Goal: Task Accomplishment & Management: Use online tool/utility

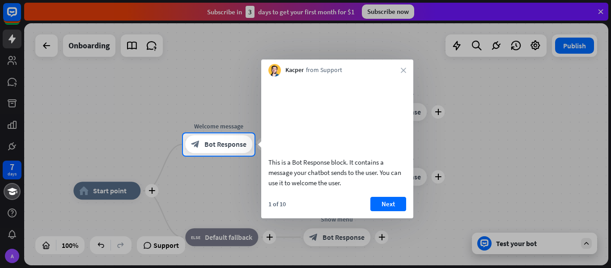
click at [387, 218] on div "1 of 10 Next" at bounding box center [337, 207] width 152 height 21
click at [388, 211] on button "Next" at bounding box center [388, 204] width 36 height 14
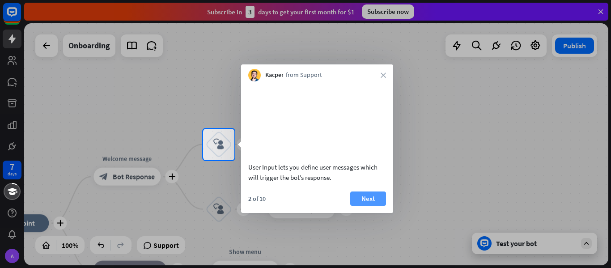
click at [371, 206] on button "Next" at bounding box center [368, 198] width 36 height 14
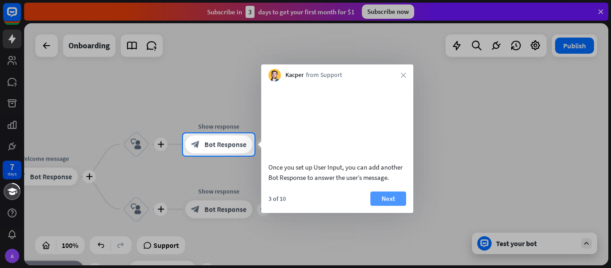
click at [383, 206] on button "Next" at bounding box center [388, 198] width 36 height 14
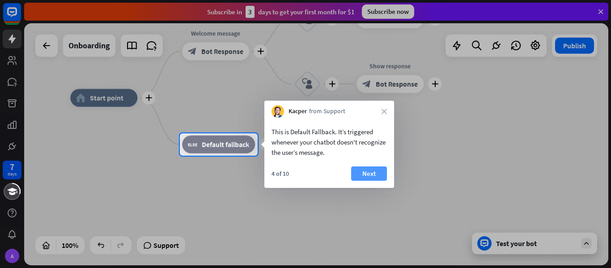
click at [377, 175] on button "Next" at bounding box center [369, 173] width 36 height 14
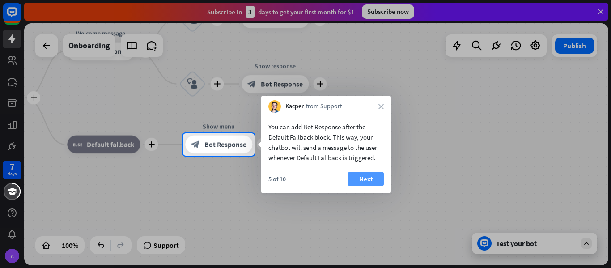
click at [364, 185] on button "Next" at bounding box center [366, 179] width 36 height 14
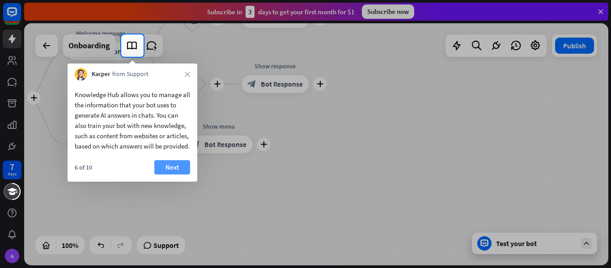
click at [169, 174] on button "Next" at bounding box center [172, 167] width 36 height 14
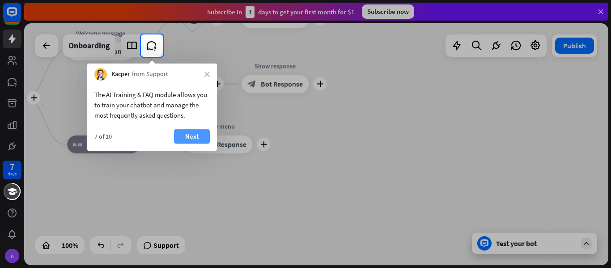
click at [195, 137] on button "Next" at bounding box center [192, 136] width 36 height 14
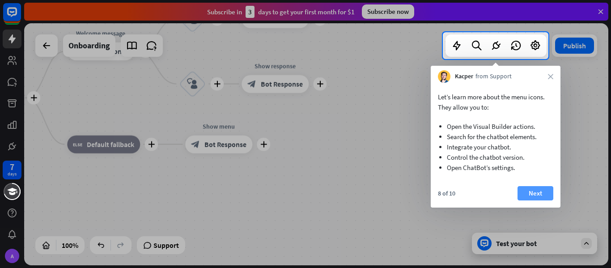
click at [536, 192] on button "Next" at bounding box center [536, 193] width 36 height 14
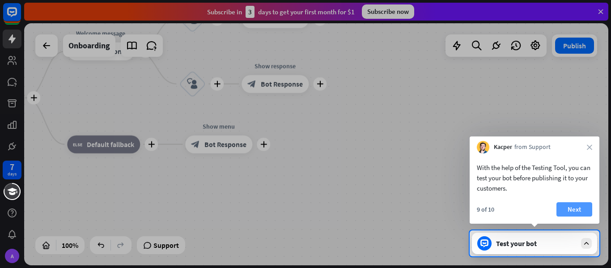
click at [570, 213] on button "Next" at bounding box center [575, 209] width 36 height 14
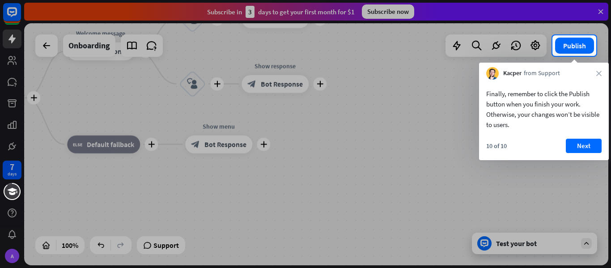
click at [589, 137] on div "Finally, remember to click the Publish button when you finish your work. Otherw…" at bounding box center [544, 120] width 130 height 81
click at [588, 146] on button "Next" at bounding box center [584, 146] width 36 height 14
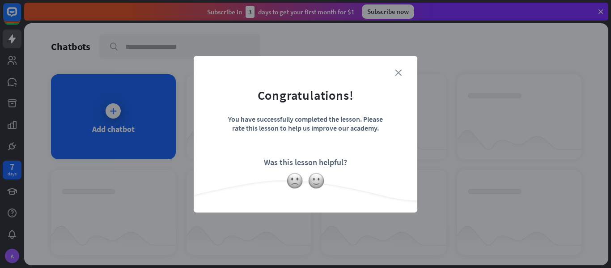
click at [400, 72] on icon "close" at bounding box center [398, 72] width 7 height 7
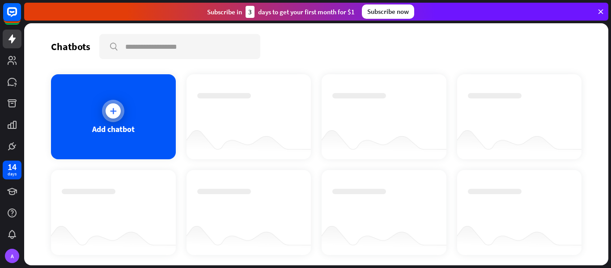
click at [93, 116] on div "Add chatbot" at bounding box center [113, 116] width 125 height 85
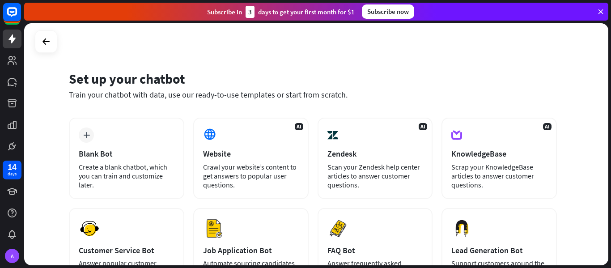
scroll to position [67, 0]
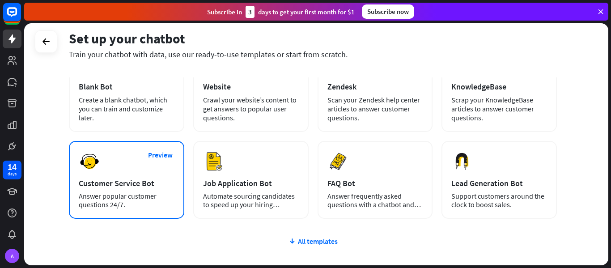
click at [152, 188] on div "Preview Customer Service Bot Answer popular customer questions 24/7." at bounding box center [126, 180] width 115 height 78
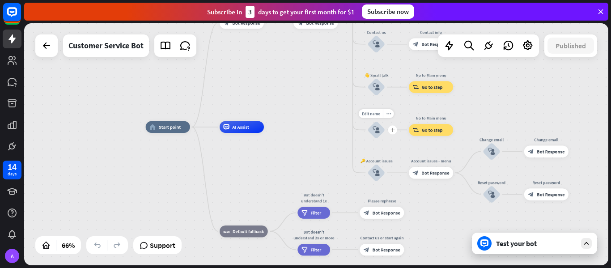
click at [372, 129] on div "block_user_input" at bounding box center [376, 130] width 18 height 18
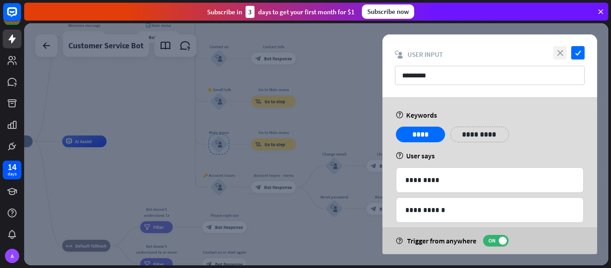
click at [558, 54] on icon "close" at bounding box center [559, 52] width 13 height 13
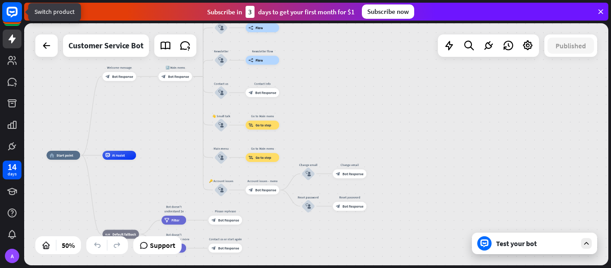
click at [13, 11] on rect at bounding box center [12, 12] width 20 height 20
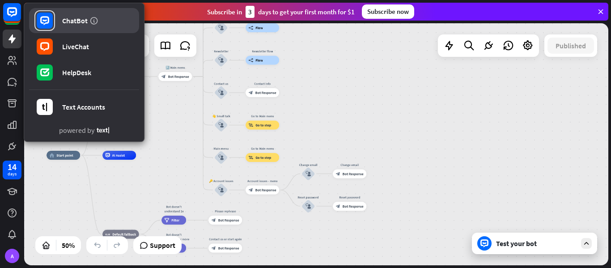
click at [72, 23] on div "ChatBot" at bounding box center [75, 20] width 26 height 9
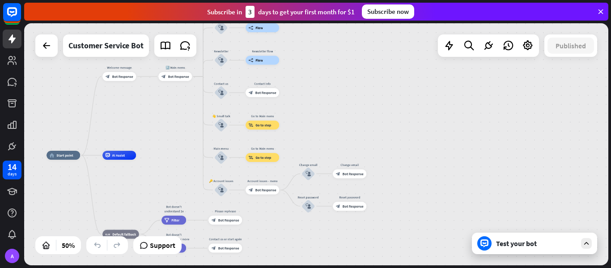
click at [549, 244] on div "Test your bot" at bounding box center [536, 243] width 81 height 9
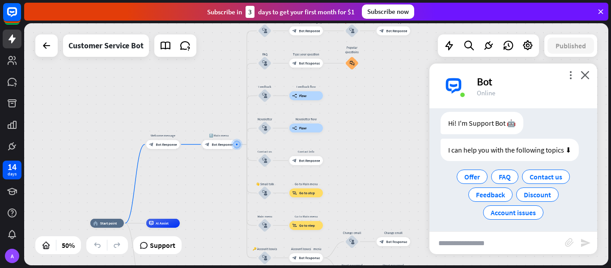
scroll to position [26, 0]
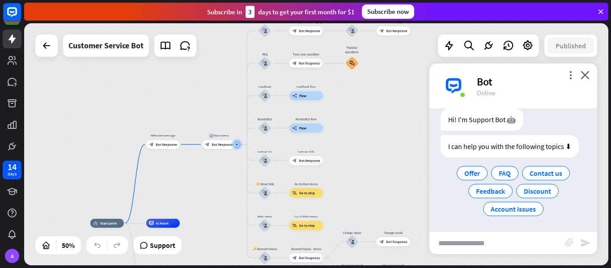
click at [206, 204] on div "home_2 Start point Welcome message block_bot_response Bot Response 🔙 Main menu …" at bounding box center [316, 144] width 584 height 242
click at [15, 65] on icon at bounding box center [12, 60] width 11 height 11
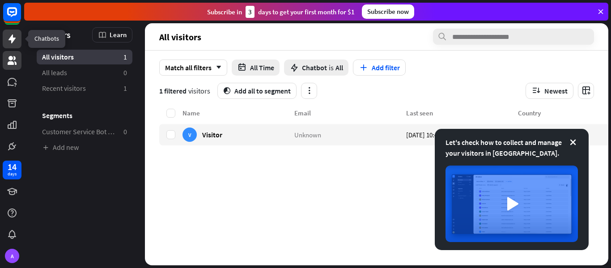
click at [14, 38] on icon at bounding box center [12, 38] width 7 height 9
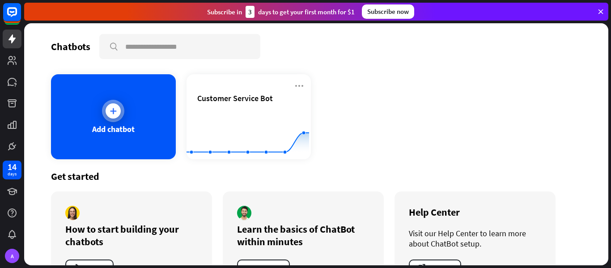
click at [100, 87] on div "Add chatbot" at bounding box center [113, 116] width 125 height 85
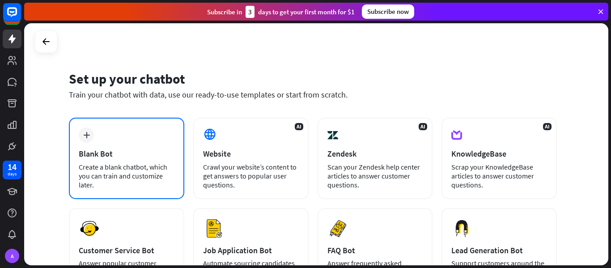
click at [150, 145] on div "plus Blank Bot Create a blank chatbot, which you can train and customize later." at bounding box center [126, 158] width 115 height 81
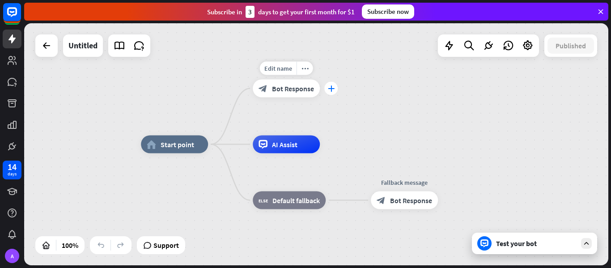
click at [336, 92] on div "plus" at bounding box center [330, 88] width 13 height 13
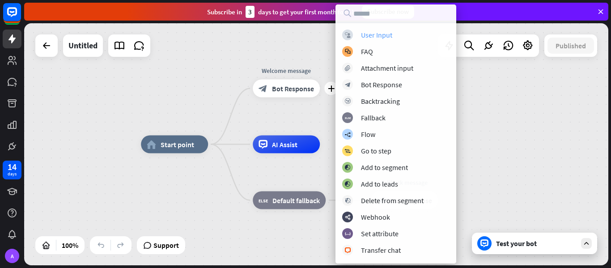
click at [377, 37] on div "User Input" at bounding box center [376, 34] width 31 height 9
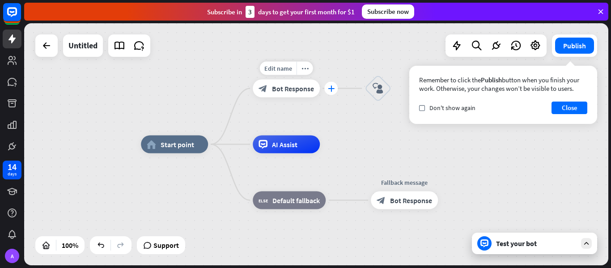
click at [330, 95] on div "plus" at bounding box center [330, 88] width 13 height 13
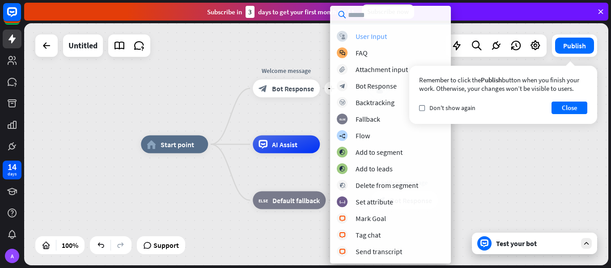
click at [372, 38] on div "User Input" at bounding box center [371, 36] width 31 height 9
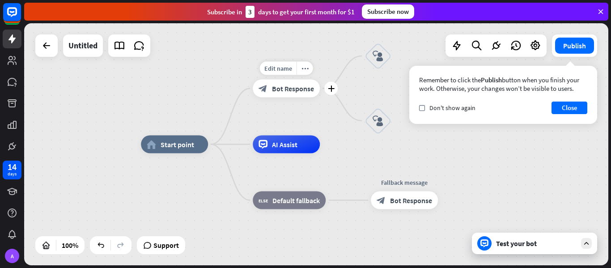
click at [294, 84] on span "Bot Response" at bounding box center [293, 88] width 42 height 9
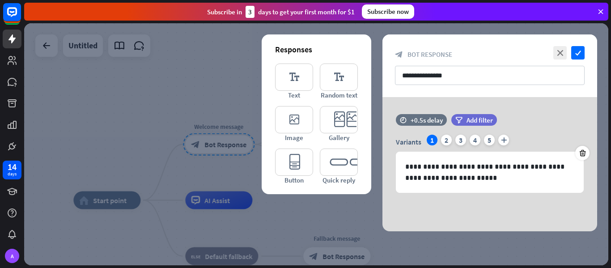
click at [89, 183] on div at bounding box center [316, 144] width 584 height 242
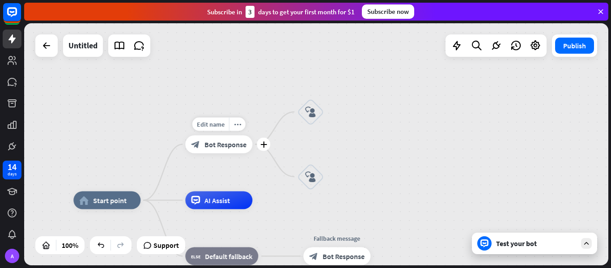
click at [200, 140] on div "block_bot_response Bot Response" at bounding box center [218, 145] width 67 height 18
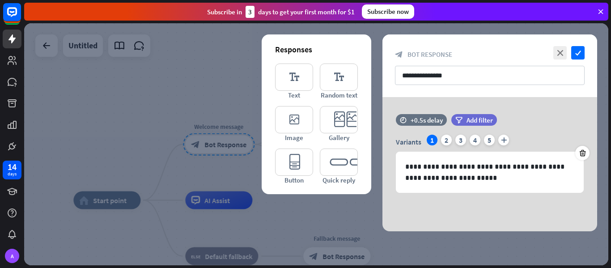
click at [169, 77] on div at bounding box center [316, 144] width 584 height 242
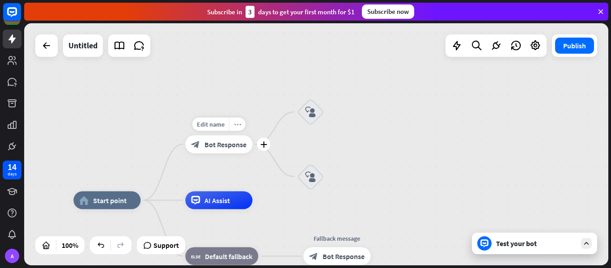
click at [235, 125] on icon "more_horiz" at bounding box center [237, 124] width 7 height 7
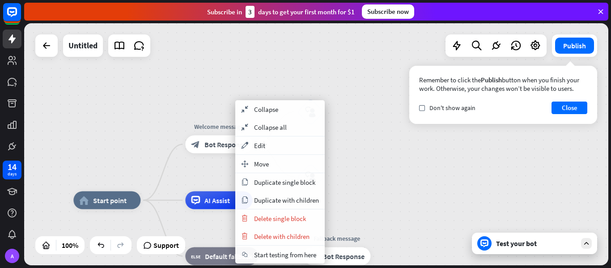
click at [200, 148] on icon "block_bot_response" at bounding box center [195, 144] width 9 height 9
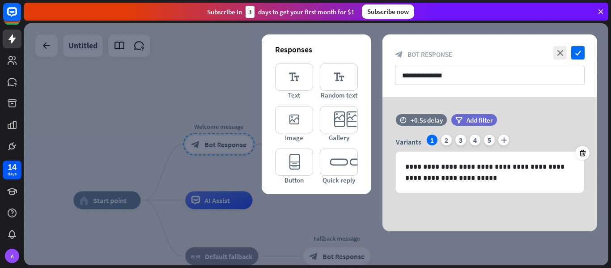
click at [247, 147] on div at bounding box center [316, 144] width 584 height 242
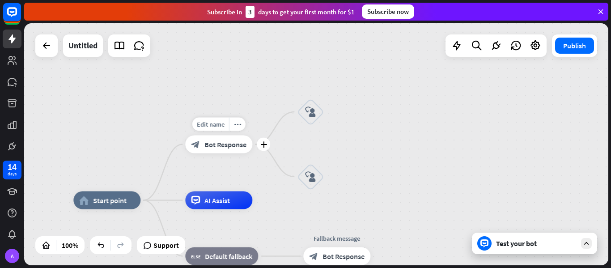
click at [210, 142] on span "Bot Response" at bounding box center [225, 144] width 42 height 9
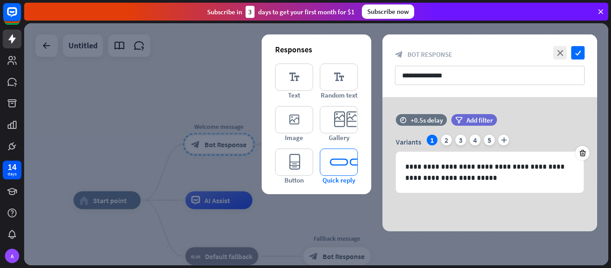
click at [338, 156] on icon "editor_quick_replies" at bounding box center [339, 162] width 38 height 27
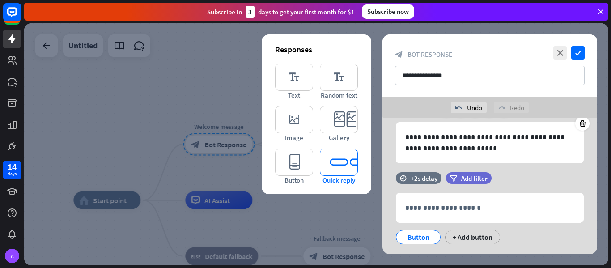
scroll to position [72, 0]
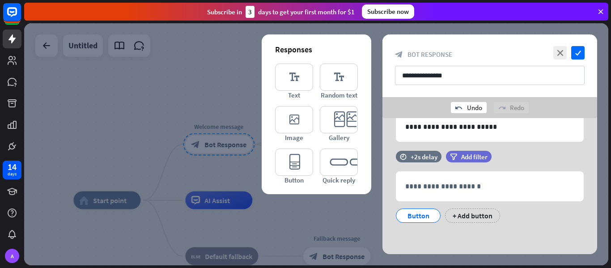
click at [468, 102] on div "undo Undo" at bounding box center [469, 107] width 36 height 11
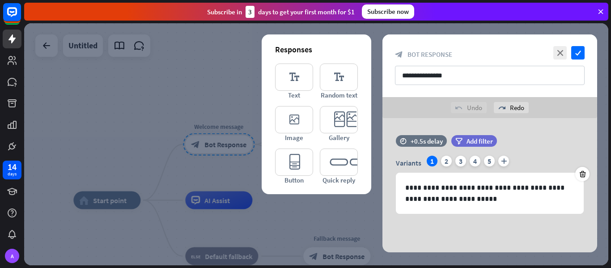
click at [210, 87] on div at bounding box center [316, 144] width 584 height 242
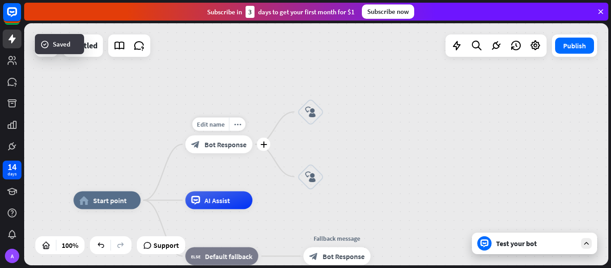
click at [222, 153] on div "Edit name more_horiz plus block_bot_response Bot Response" at bounding box center [218, 145] width 67 height 18
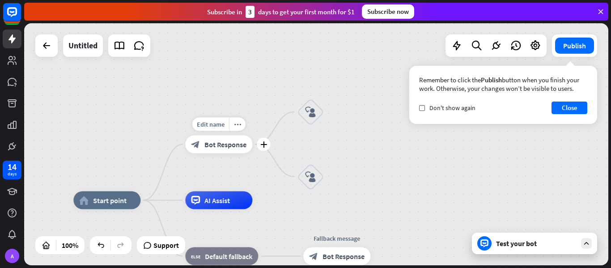
click at [224, 153] on div "block_bot_response Bot Response" at bounding box center [218, 145] width 67 height 18
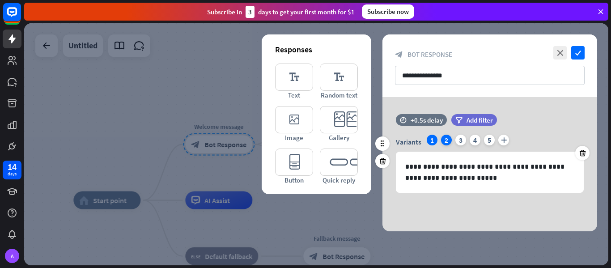
click at [444, 138] on div "2" at bounding box center [446, 140] width 11 height 11
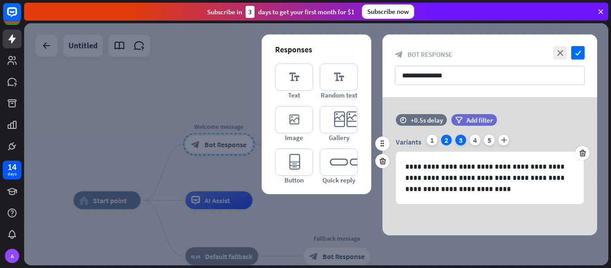
click at [461, 143] on div "3" at bounding box center [460, 140] width 11 height 11
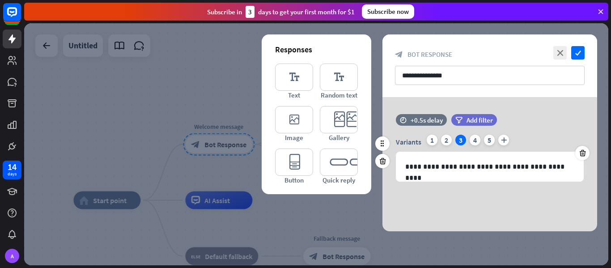
click at [481, 141] on div "Variants 1 2 3 4 5 plus" at bounding box center [490, 142] width 188 height 14
click at [492, 141] on div "5" at bounding box center [489, 140] width 11 height 11
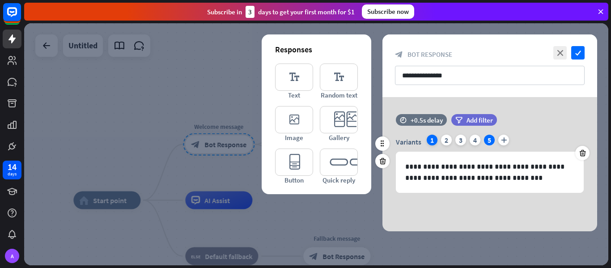
click at [433, 140] on div "1" at bounding box center [432, 140] width 11 height 11
click at [171, 92] on div at bounding box center [316, 144] width 584 height 242
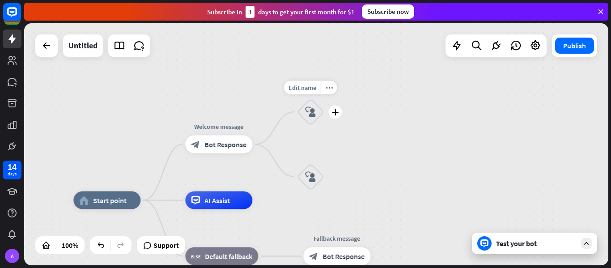
click at [304, 122] on div "block_user_input" at bounding box center [310, 111] width 27 height 27
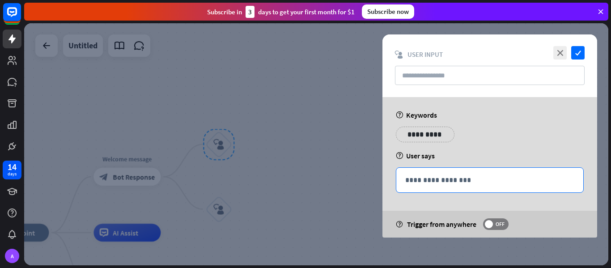
click at [419, 170] on div "**********" at bounding box center [489, 180] width 187 height 25
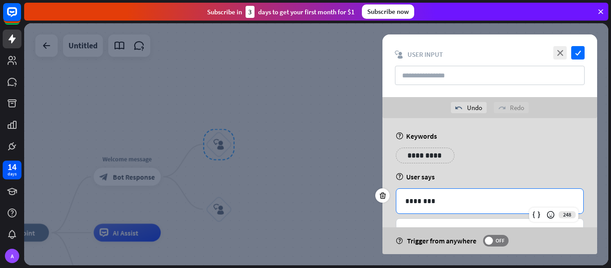
scroll to position [34, 0]
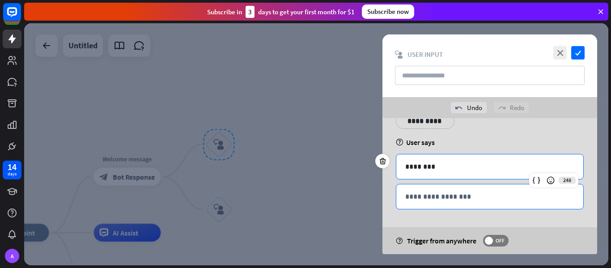
click at [429, 201] on p "**********" at bounding box center [489, 196] width 169 height 11
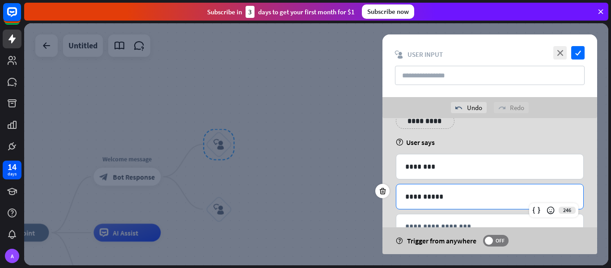
scroll to position [64, 0]
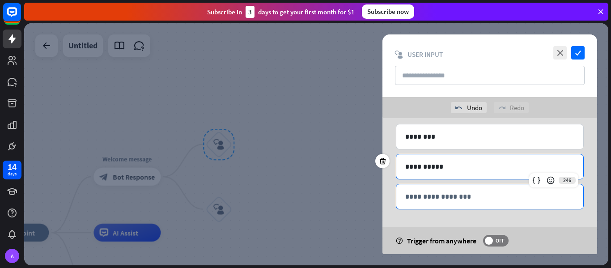
click at [494, 206] on div "**********" at bounding box center [489, 196] width 187 height 25
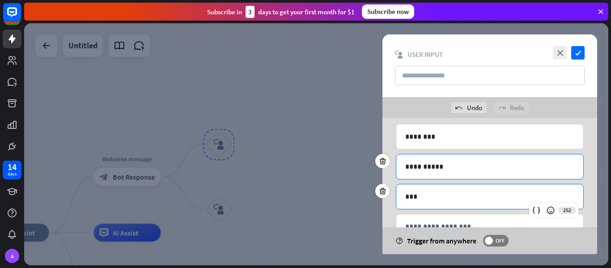
scroll to position [94, 0]
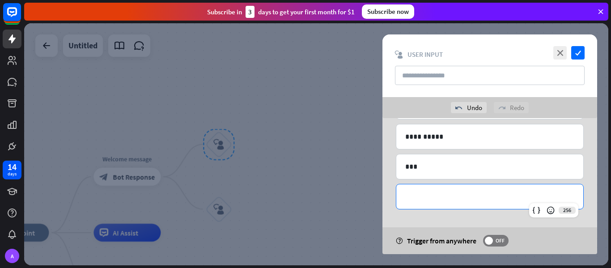
click at [441, 199] on p "**********" at bounding box center [489, 196] width 169 height 11
click at [336, 170] on div at bounding box center [316, 144] width 584 height 242
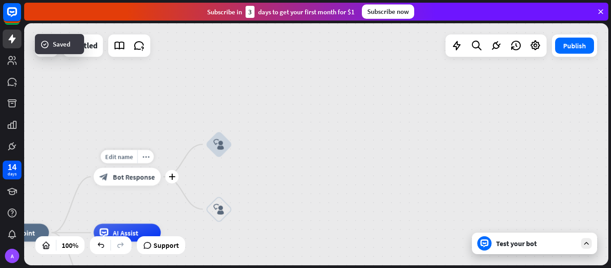
click at [119, 184] on div "block_bot_response Bot Response" at bounding box center [127, 177] width 67 height 18
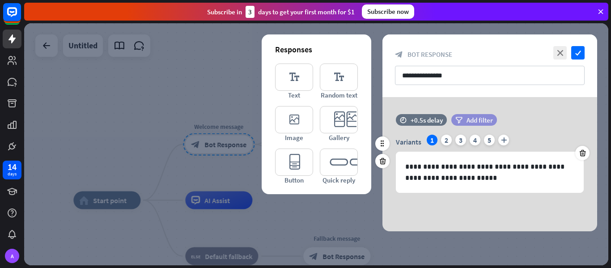
click at [481, 116] on span "Add filter" at bounding box center [480, 120] width 26 height 9
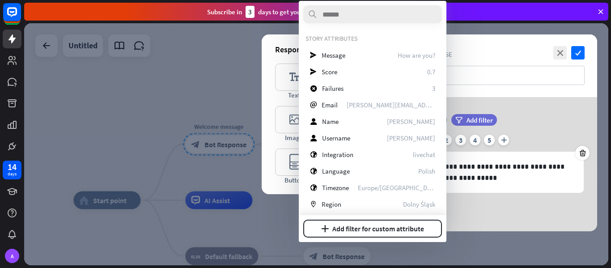
click at [485, 52] on div "block_bot_response Bot Response" at bounding box center [490, 54] width 190 height 9
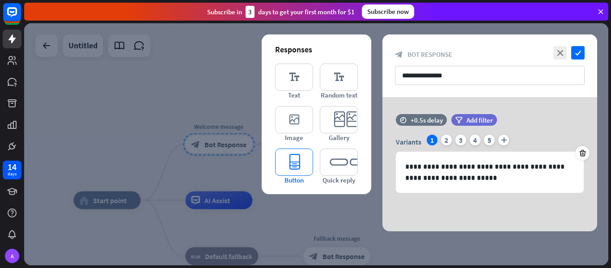
click at [299, 165] on icon "editor_button" at bounding box center [294, 162] width 38 height 27
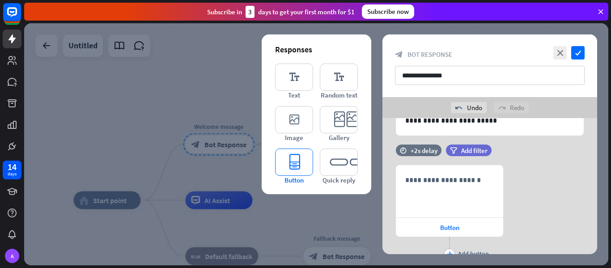
scroll to position [105, 0]
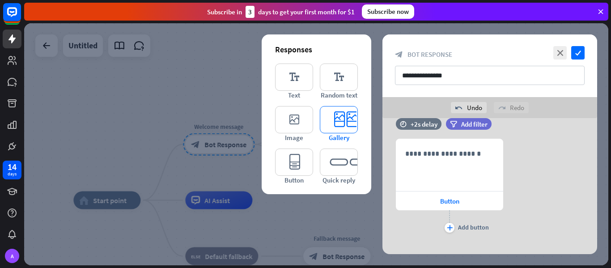
click at [346, 128] on icon "editor_card" at bounding box center [339, 119] width 38 height 27
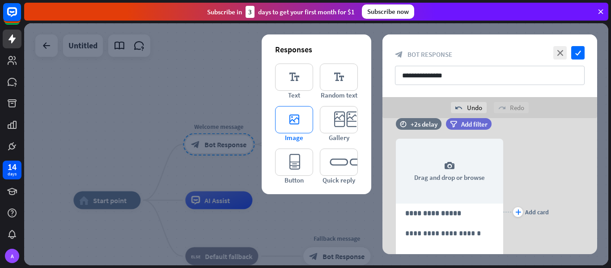
click at [298, 121] on icon "editor_image" at bounding box center [294, 119] width 38 height 27
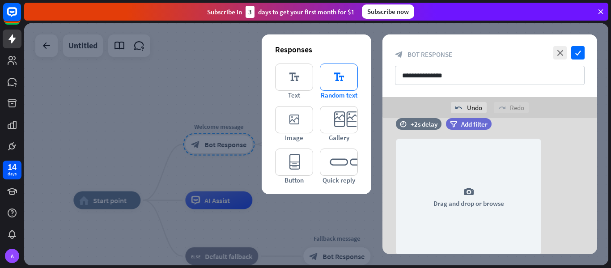
click at [335, 77] on icon "editor_text" at bounding box center [339, 77] width 38 height 27
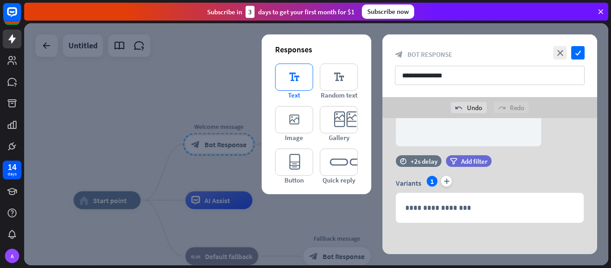
click at [295, 76] on icon "editor_text" at bounding box center [294, 77] width 38 height 27
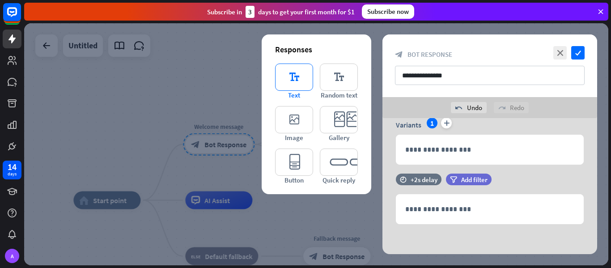
scroll to position [588, 0]
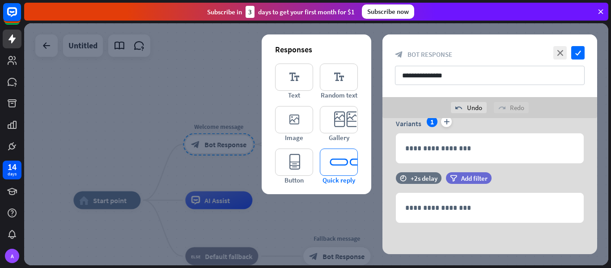
click at [341, 163] on icon "editor_quick_replies" at bounding box center [339, 162] width 38 height 27
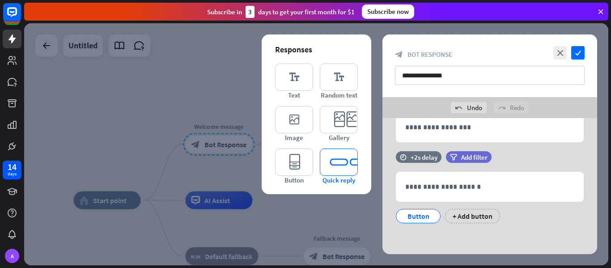
scroll to position [669, 0]
click at [559, 47] on icon "close" at bounding box center [559, 52] width 13 height 13
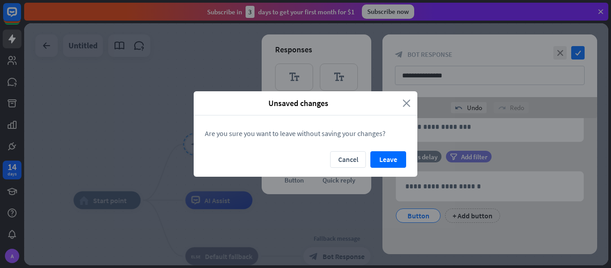
click at [407, 104] on icon "close" at bounding box center [407, 103] width 8 height 10
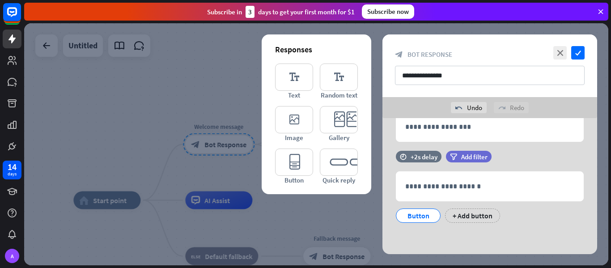
click at [339, 231] on div at bounding box center [316, 144] width 584 height 242
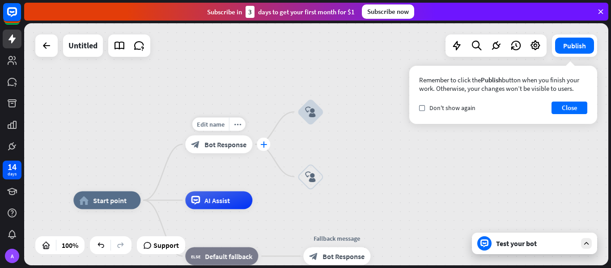
click at [260, 146] on icon "plus" at bounding box center [263, 144] width 7 height 6
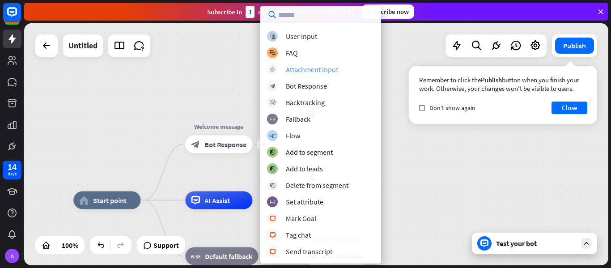
click at [319, 72] on div "Attachment input" at bounding box center [312, 69] width 52 height 9
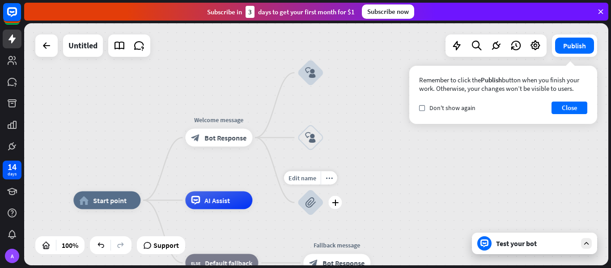
click at [310, 197] on icon "block_attachment" at bounding box center [310, 202] width 11 height 11
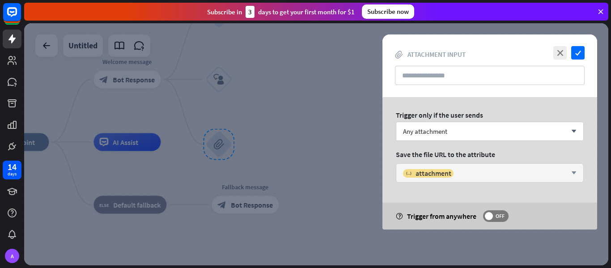
click at [467, 174] on div "variable attachment" at bounding box center [485, 173] width 164 height 9
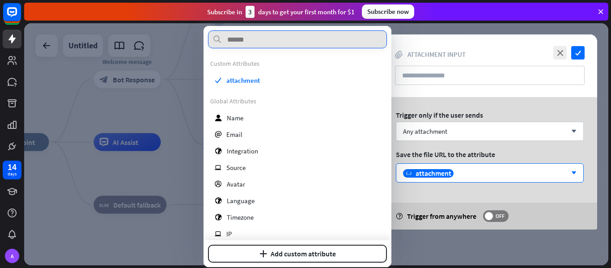
click at [275, 39] on input "text" at bounding box center [297, 39] width 179 height 18
paste input "**********"
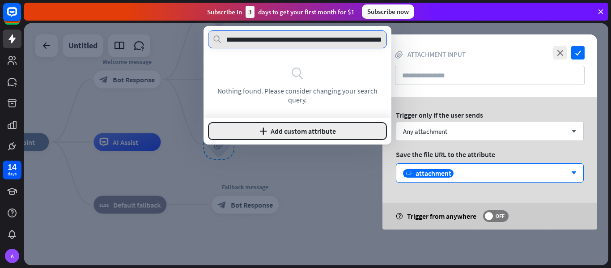
type input "**********"
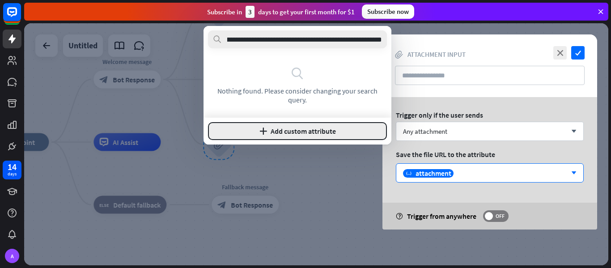
click at [299, 129] on button "plus Add custom attribute" at bounding box center [297, 131] width 179 height 18
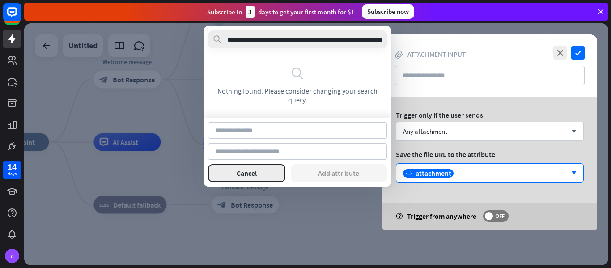
click at [257, 169] on button "Cancel" at bounding box center [246, 173] width 77 height 18
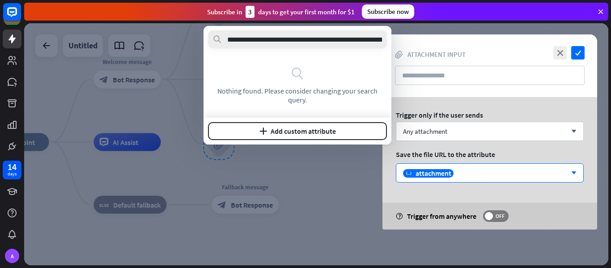
click at [420, 156] on div "Save the file URL to the attribute" at bounding box center [490, 154] width 188 height 9
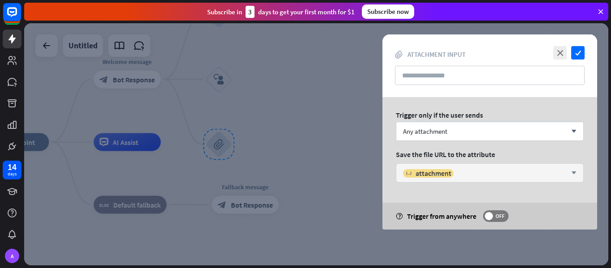
click at [462, 174] on div "variable attachment" at bounding box center [485, 173] width 164 height 9
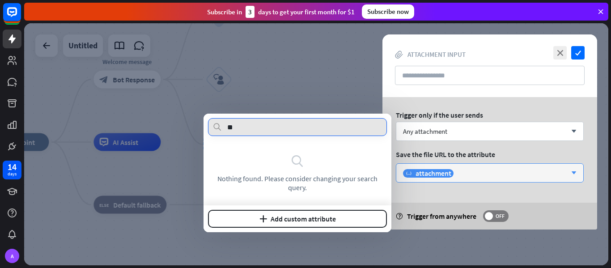
type input "*"
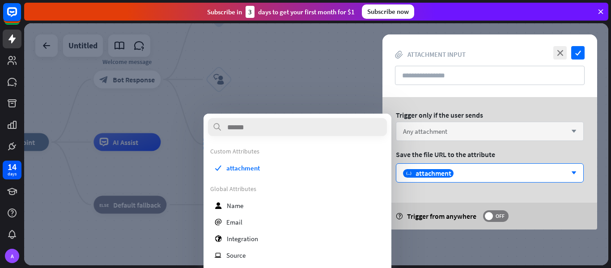
click at [451, 130] on div "Any attachment arrow_down" at bounding box center [490, 131] width 188 height 19
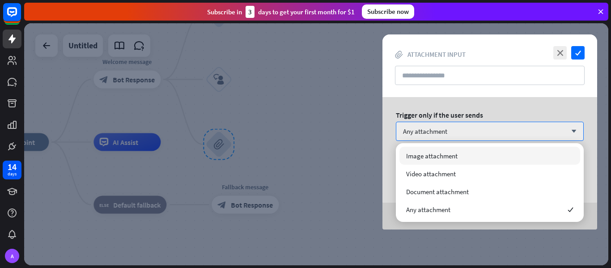
click at [287, 73] on div at bounding box center [316, 144] width 584 height 242
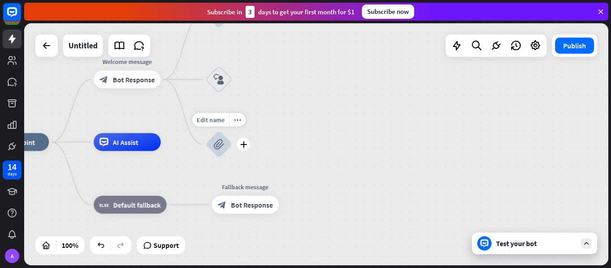
click at [218, 144] on icon "block_attachment" at bounding box center [218, 144] width 11 height 11
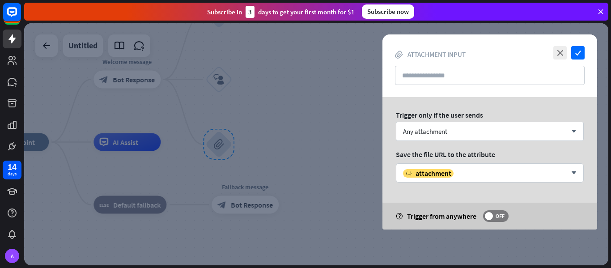
click at [218, 144] on div at bounding box center [316, 144] width 584 height 242
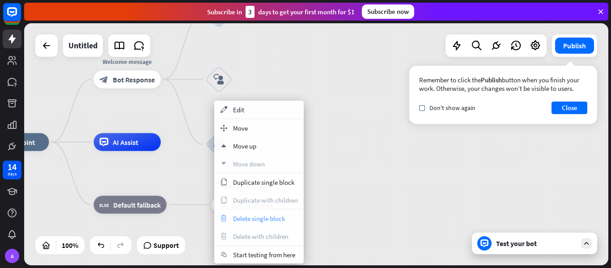
click at [268, 222] on span "Delete single block" at bounding box center [259, 218] width 52 height 9
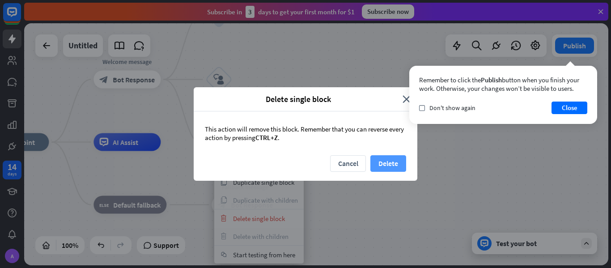
click at [398, 164] on button "Delete" at bounding box center [388, 163] width 36 height 17
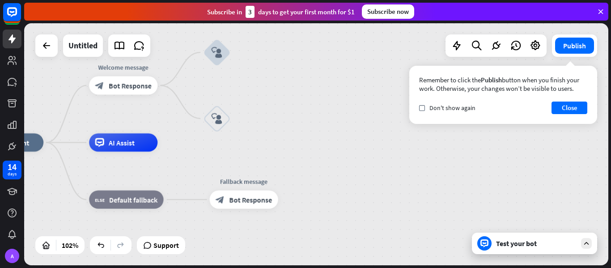
click at [60, 255] on div "home_2 Start point Welcome message block_bot_response Bot Response block_user_i…" at bounding box center [273, 266] width 596 height 247
click at [68, 246] on icon at bounding box center [66, 245] width 9 height 9
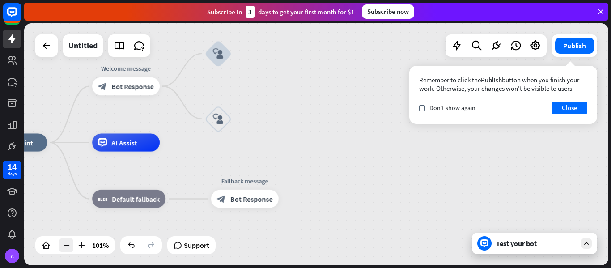
click at [68, 246] on icon at bounding box center [66, 245] width 9 height 9
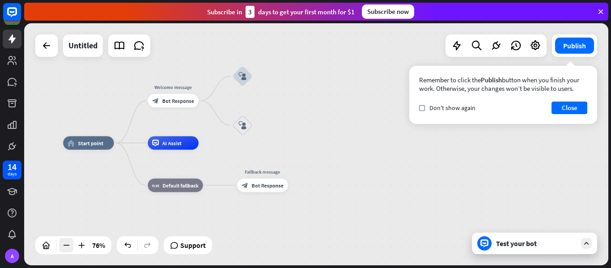
click at [68, 246] on icon at bounding box center [66, 245] width 9 height 9
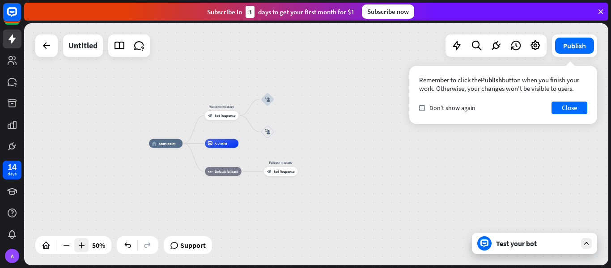
click at [84, 246] on icon at bounding box center [81, 245] width 9 height 9
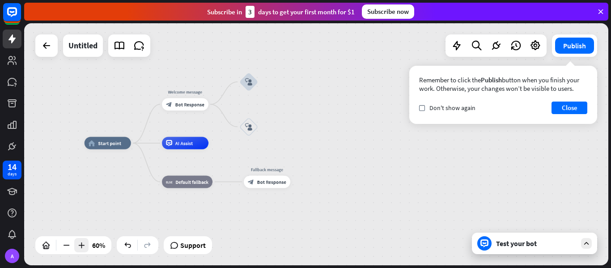
click at [84, 246] on icon at bounding box center [81, 245] width 9 height 9
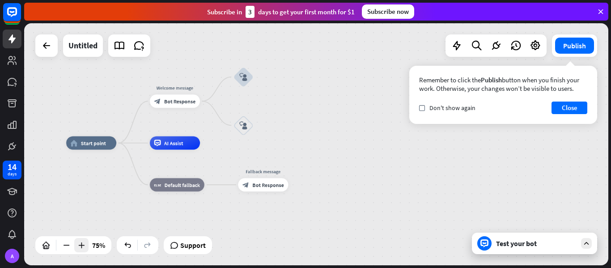
click at [84, 246] on icon at bounding box center [81, 245] width 9 height 9
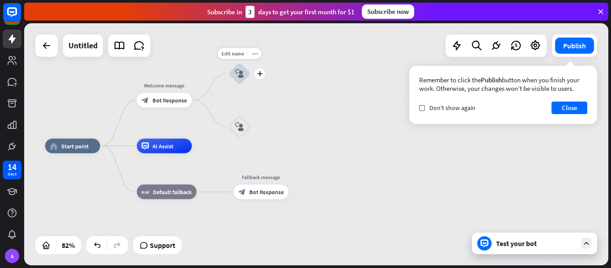
click at [238, 73] on icon "block_user_input" at bounding box center [239, 73] width 9 height 9
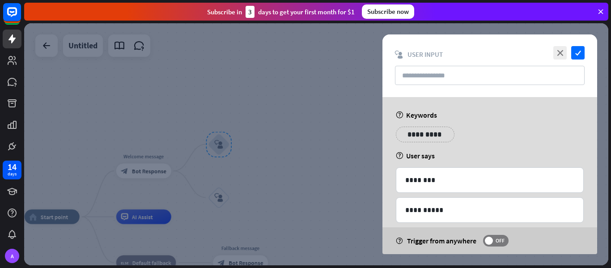
click at [433, 135] on p "**********" at bounding box center [425, 134] width 45 height 11
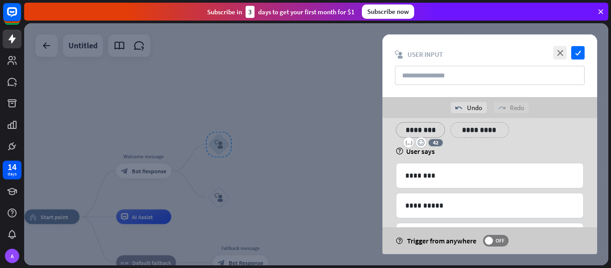
scroll to position [25, 0]
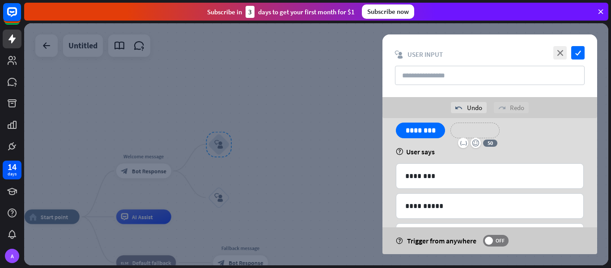
click at [484, 134] on p "**********" at bounding box center [475, 130] width 36 height 11
click at [460, 151] on div "help User says" at bounding box center [490, 151] width 188 height 9
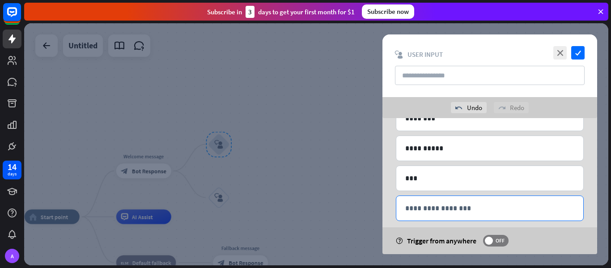
scroll to position [83, 0]
click at [436, 206] on p "**********" at bounding box center [489, 207] width 169 height 11
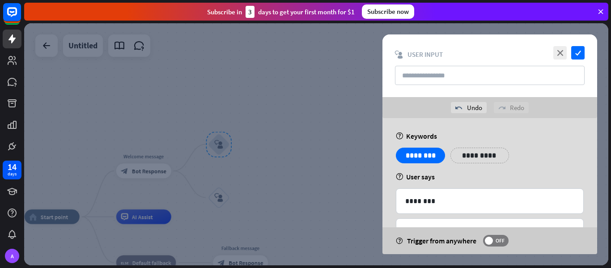
scroll to position [124, 0]
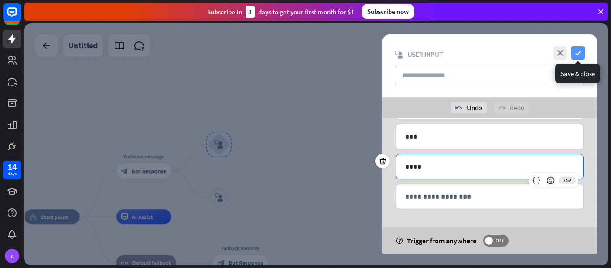
click at [573, 55] on icon "check" at bounding box center [577, 52] width 13 height 13
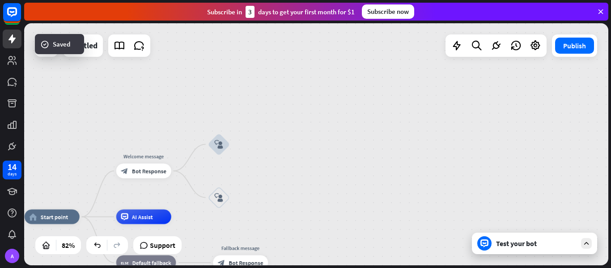
click at [519, 251] on div "Test your bot" at bounding box center [534, 243] width 125 height 21
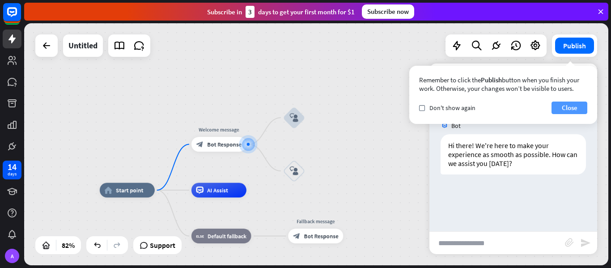
click at [578, 107] on button "Close" at bounding box center [570, 108] width 36 height 13
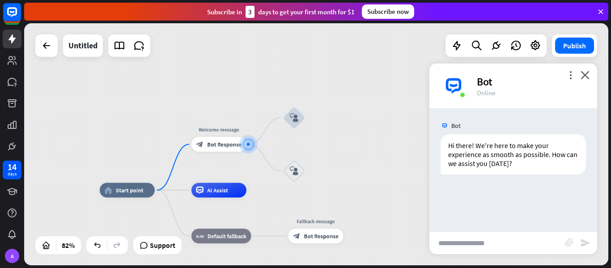
click at [491, 236] on input "text" at bounding box center [498, 243] width 136 height 22
type input "******"
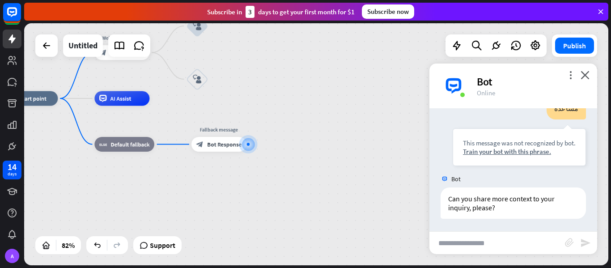
scroll to position [100, 0]
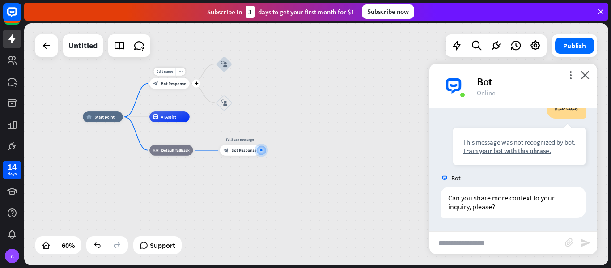
click at [171, 87] on div "block_bot_response Bot Response" at bounding box center [169, 83] width 40 height 11
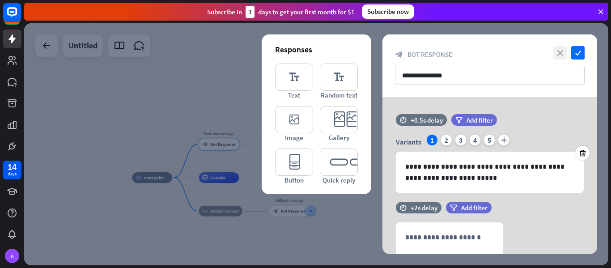
click at [558, 50] on icon "close" at bounding box center [559, 52] width 13 height 13
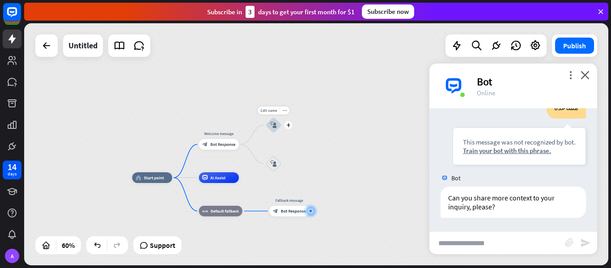
click at [274, 128] on icon "block_user_input" at bounding box center [273, 125] width 6 height 6
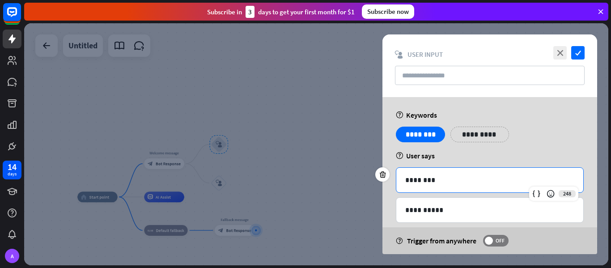
click at [417, 177] on p "********" at bounding box center [489, 179] width 169 height 11
copy p "********"
click at [582, 54] on icon "check" at bounding box center [577, 52] width 13 height 13
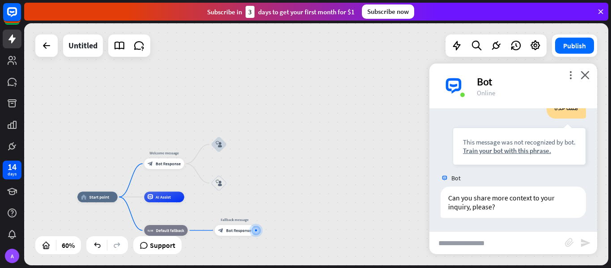
click at [482, 240] on input "text" at bounding box center [498, 243] width 136 height 22
paste input "********"
type input "********"
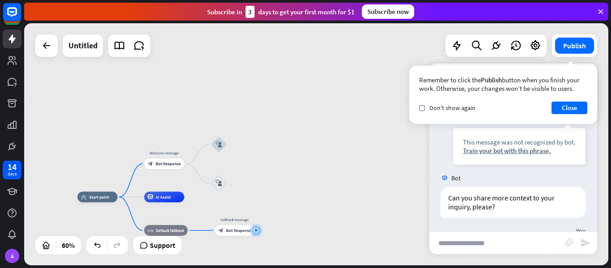
scroll to position [144, 0]
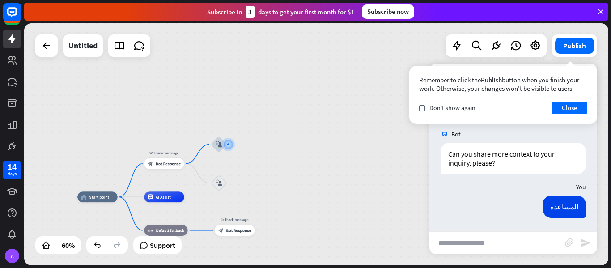
click at [574, 101] on div "Remember to click the Publish button when you finish your work. Otherwise, your…" at bounding box center [503, 95] width 188 height 58
click at [573, 106] on button "Close" at bounding box center [570, 108] width 36 height 13
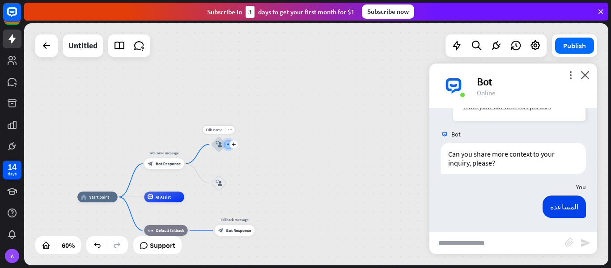
click at [228, 150] on div at bounding box center [227, 144] width 13 height 13
click at [217, 145] on icon "block_user_input" at bounding box center [219, 144] width 6 height 6
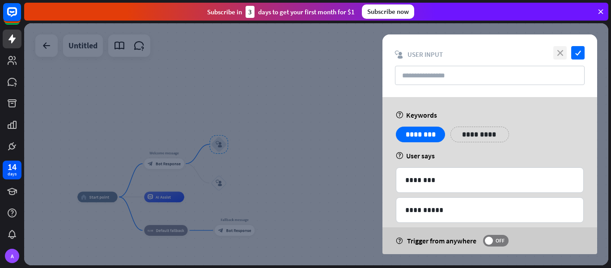
click at [562, 52] on icon "close" at bounding box center [559, 52] width 13 height 13
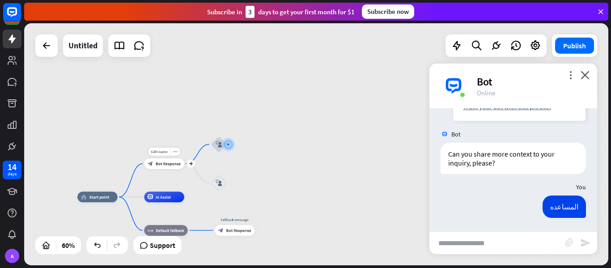
click at [169, 161] on span "Bot Response" at bounding box center [168, 163] width 25 height 5
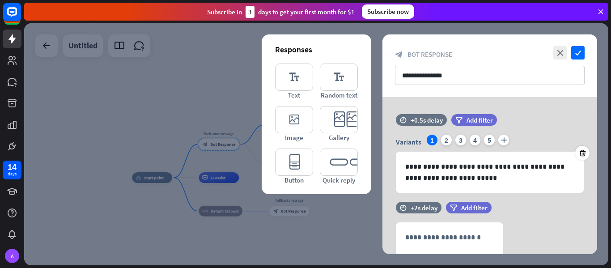
click at [350, 215] on div at bounding box center [316, 144] width 584 height 242
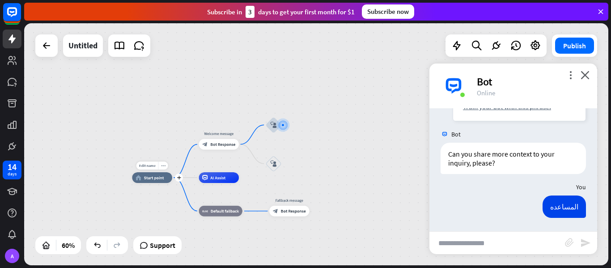
click at [142, 183] on div "Edit name more_horiz plus home_2 Start point" at bounding box center [152, 177] width 40 height 11
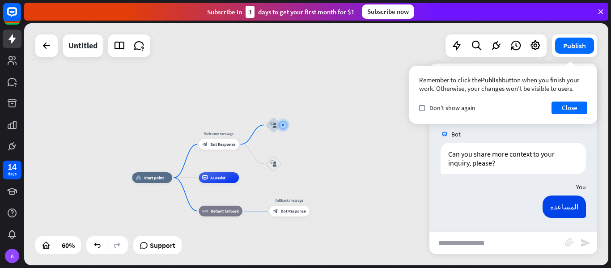
click at [591, 106] on div "Remember to click the Publish button when you finish your work. Otherwise, your…" at bounding box center [503, 95] width 188 height 58
click at [577, 102] on button "Close" at bounding box center [570, 108] width 36 height 13
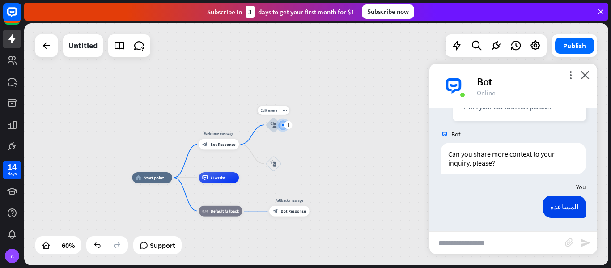
click at [282, 131] on div "Edit name more_horiz plus block_user_input" at bounding box center [274, 125] width 16 height 16
click at [282, 129] on div "Edit name more_horiz plus block_user_input" at bounding box center [274, 125] width 16 height 16
click at [538, 242] on input "text" at bounding box center [498, 243] width 136 height 22
click at [291, 124] on div "plus" at bounding box center [288, 125] width 8 height 8
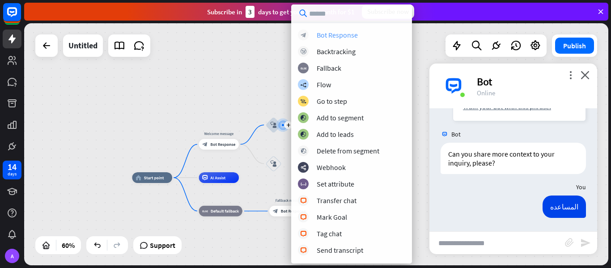
click at [357, 37] on div "Bot Response" at bounding box center [337, 34] width 41 height 9
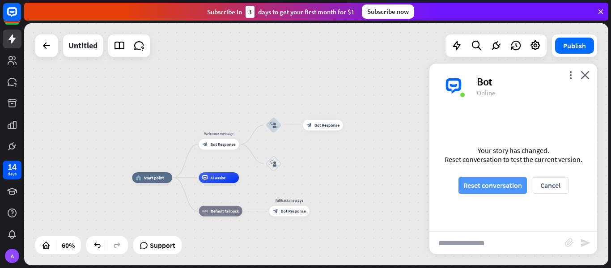
click at [494, 183] on button "Reset conversation" at bounding box center [493, 185] width 68 height 17
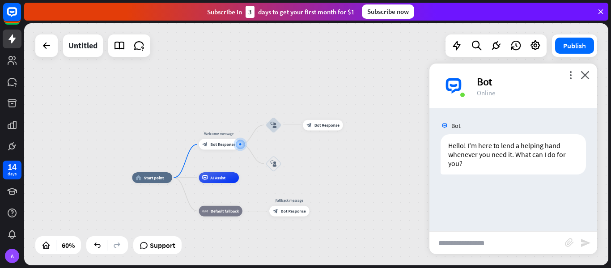
click at [468, 247] on input "text" at bounding box center [498, 243] width 136 height 22
paste input "********"
type input "********"
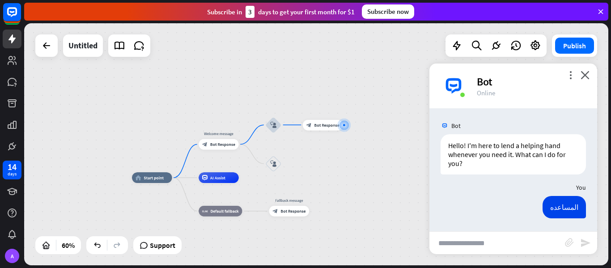
scroll to position [0, 0]
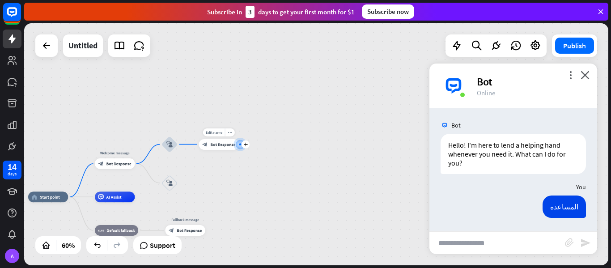
click at [217, 145] on span "Bot Response" at bounding box center [222, 144] width 25 height 5
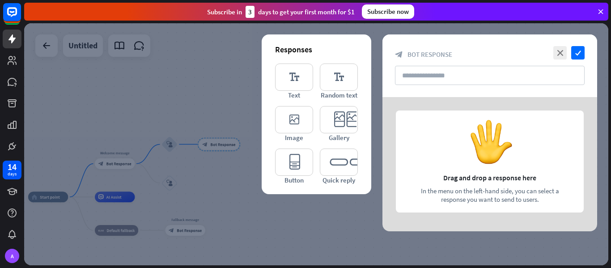
click at [311, 206] on div at bounding box center [316, 144] width 584 height 242
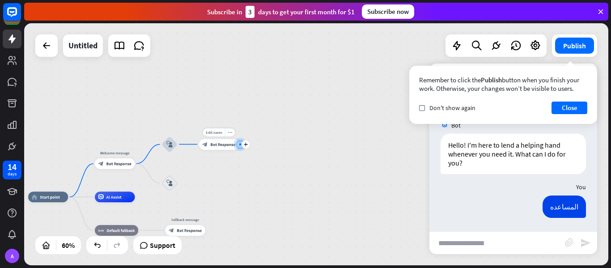
click at [215, 149] on div "block_bot_response Bot Response" at bounding box center [219, 144] width 40 height 11
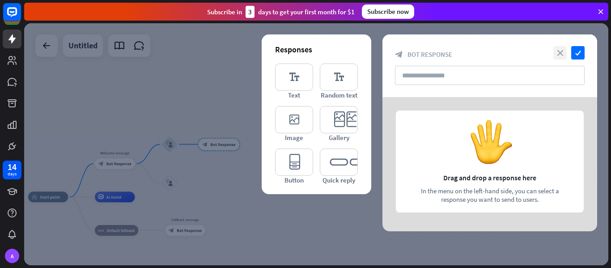
click at [555, 53] on icon "close" at bounding box center [559, 52] width 13 height 13
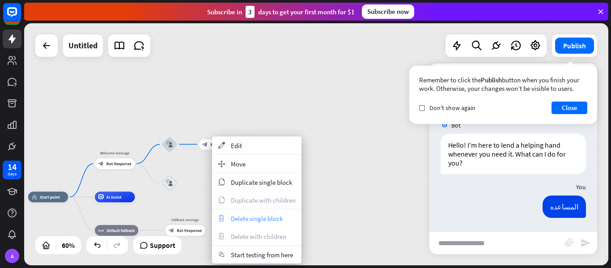
click at [252, 219] on span "Delete single block" at bounding box center [257, 218] width 52 height 9
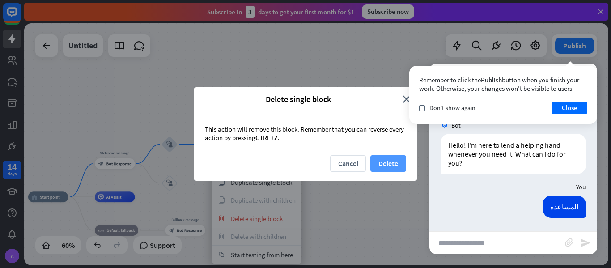
click at [401, 164] on button "Delete" at bounding box center [388, 163] width 36 height 17
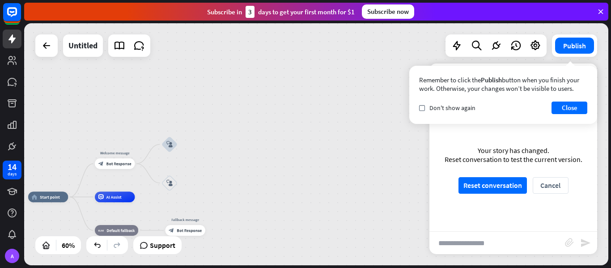
click at [190, 145] on div "home_2 Start point Welcome message block_bot_response Bot Response block_user_i…" at bounding box center [316, 144] width 584 height 242
click at [186, 145] on icon "plus" at bounding box center [184, 144] width 4 height 4
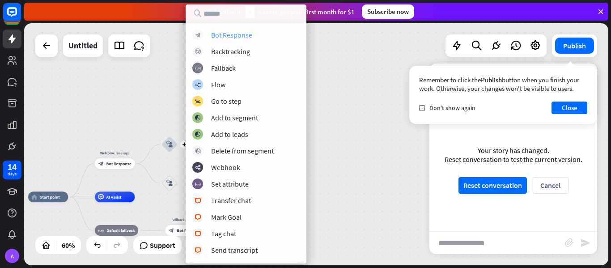
click at [242, 34] on div "Bot Response" at bounding box center [231, 34] width 41 height 9
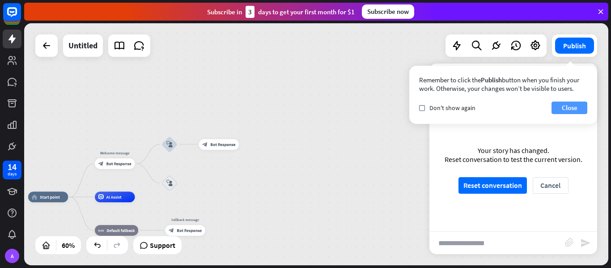
click at [581, 106] on button "Close" at bounding box center [570, 108] width 36 height 13
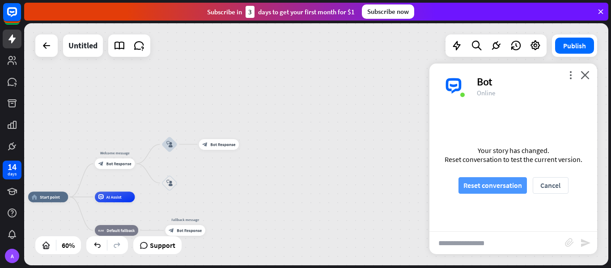
click at [507, 183] on button "Reset conversation" at bounding box center [493, 185] width 68 height 17
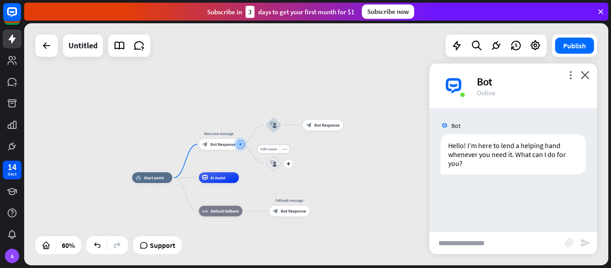
click at [271, 163] on icon "block_user_input" at bounding box center [273, 164] width 6 height 6
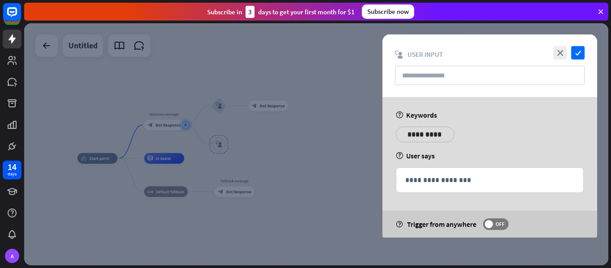
click at [279, 102] on div at bounding box center [316, 144] width 584 height 242
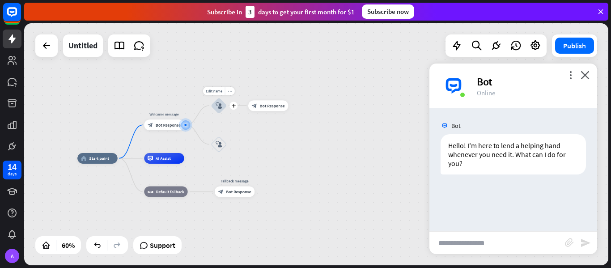
click at [218, 108] on icon "block_user_input" at bounding box center [219, 105] width 6 height 6
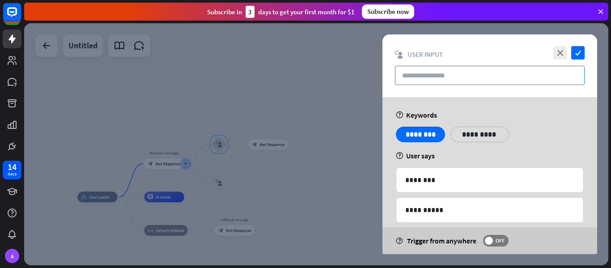
click at [447, 73] on input "text" at bounding box center [490, 75] width 190 height 19
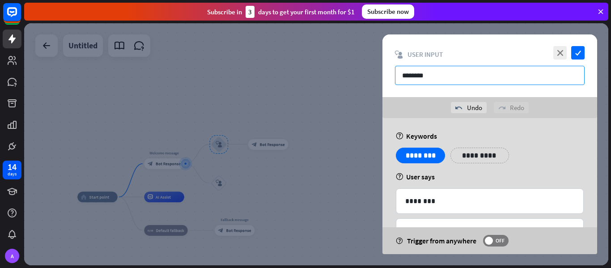
scroll to position [124, 0]
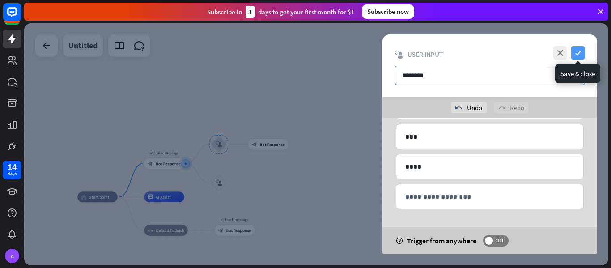
type input "********"
click at [578, 52] on icon "check" at bounding box center [577, 52] width 13 height 13
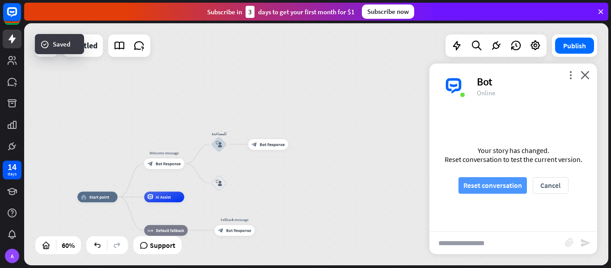
click at [472, 185] on button "Reset conversation" at bounding box center [493, 185] width 68 height 17
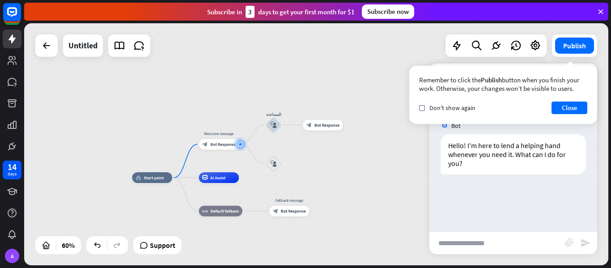
click at [484, 238] on input "text" at bounding box center [498, 243] width 136 height 22
type input "*****"
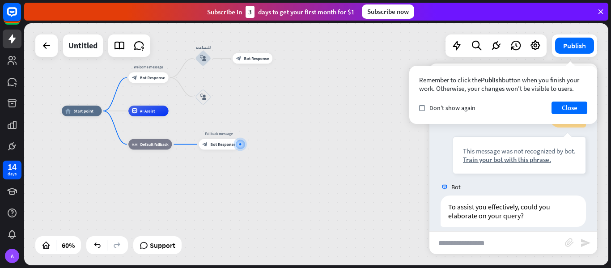
scroll to position [100, 0]
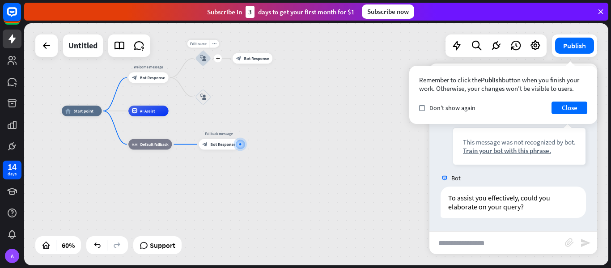
click at [201, 61] on icon "block_user_input" at bounding box center [203, 58] width 6 height 6
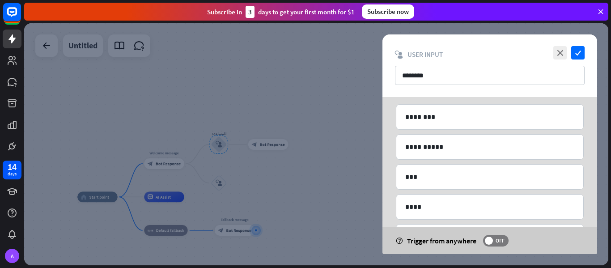
scroll to position [103, 0]
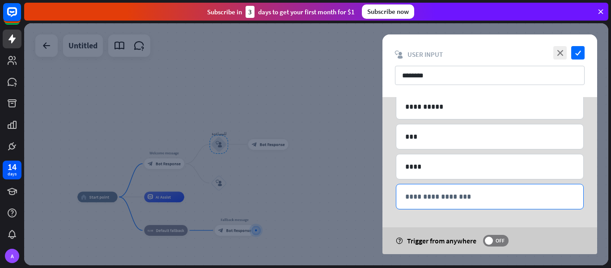
click at [496, 197] on p "**********" at bounding box center [489, 196] width 169 height 11
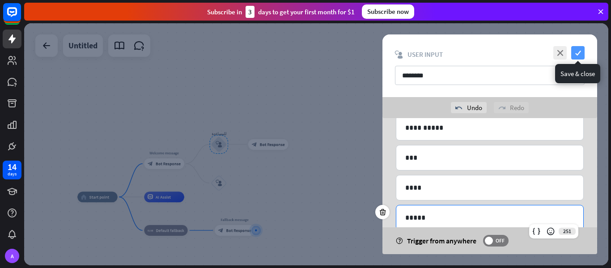
click at [584, 51] on icon "check" at bounding box center [577, 52] width 13 height 13
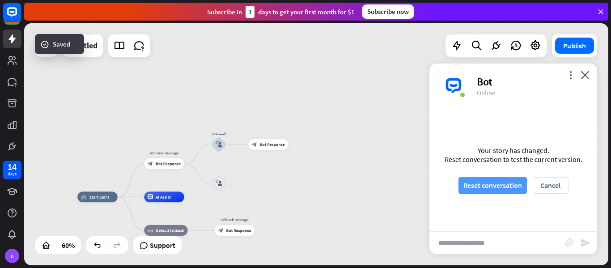
click at [494, 182] on button "Reset conversation" at bounding box center [493, 185] width 68 height 17
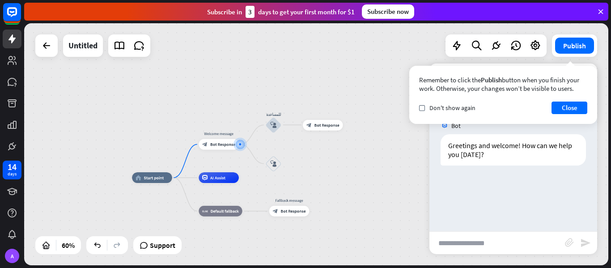
click at [481, 245] on input "text" at bounding box center [498, 243] width 136 height 22
type input "*****"
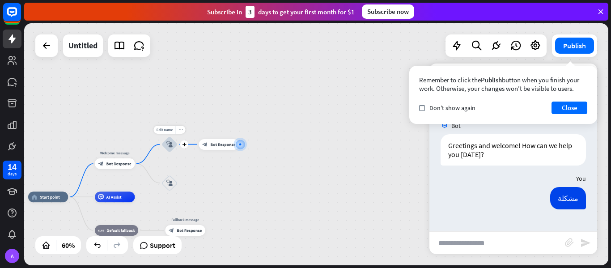
click at [167, 146] on icon "block_user_input" at bounding box center [169, 144] width 6 height 6
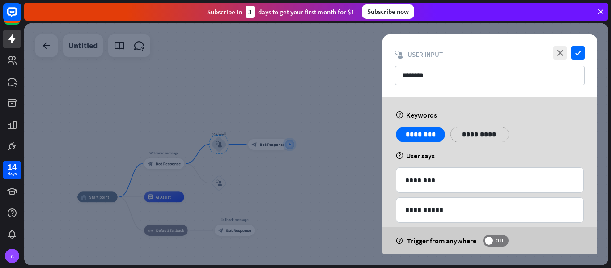
click at [479, 132] on p "**********" at bounding box center [479, 134] width 45 height 11
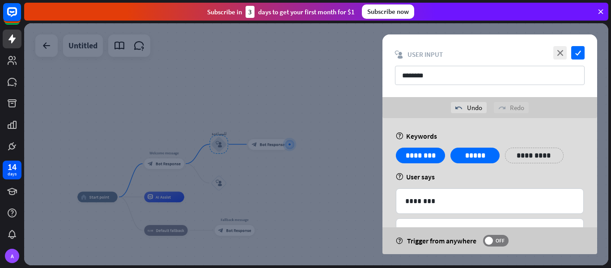
click at [512, 132] on div "help Keywords" at bounding box center [490, 136] width 188 height 9
click at [495, 240] on span "OFF" at bounding box center [500, 240] width 14 height 7
click at [581, 52] on icon "check" at bounding box center [577, 52] width 13 height 13
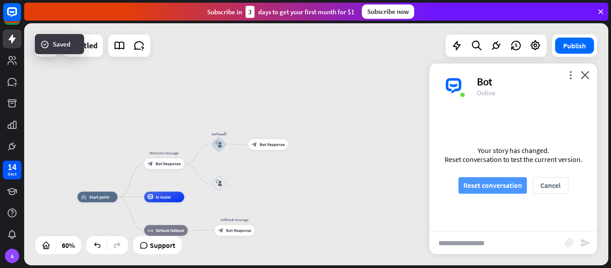
click at [464, 191] on button "Reset conversation" at bounding box center [493, 185] width 68 height 17
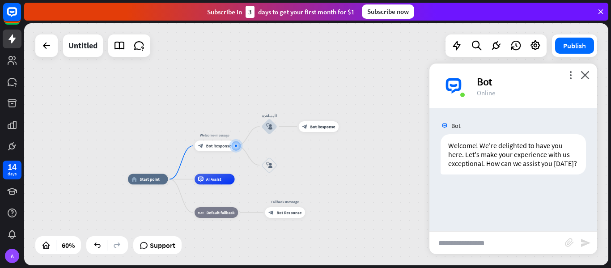
click at [480, 243] on input "text" at bounding box center [498, 243] width 136 height 22
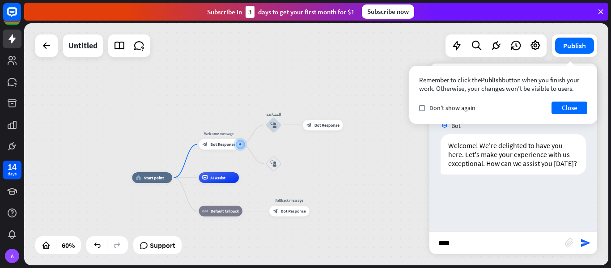
type input "*****"
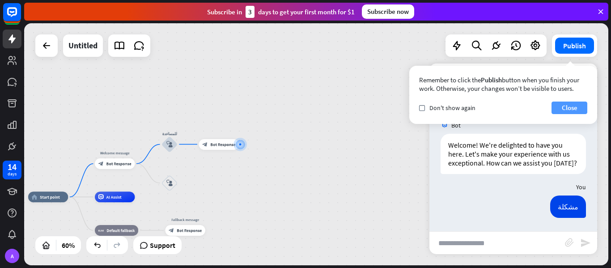
click at [571, 107] on button "Close" at bounding box center [570, 108] width 36 height 13
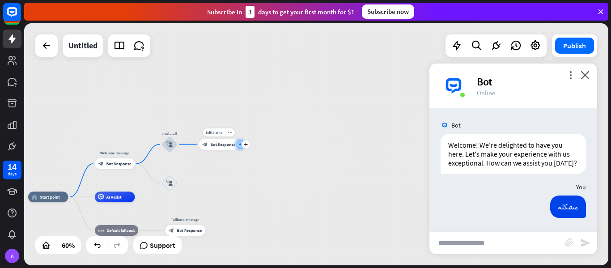
click at [217, 148] on div "block_bot_response Bot Response" at bounding box center [219, 144] width 40 height 11
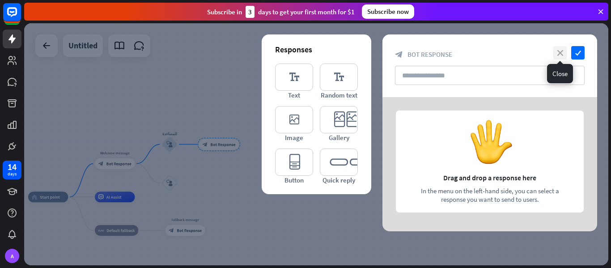
click at [558, 50] on icon "close" at bounding box center [559, 52] width 13 height 13
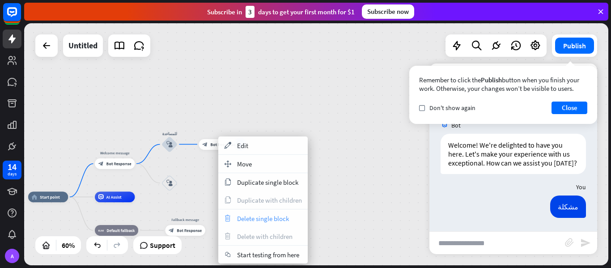
click at [267, 224] on div "trash Delete single block" at bounding box center [262, 218] width 89 height 18
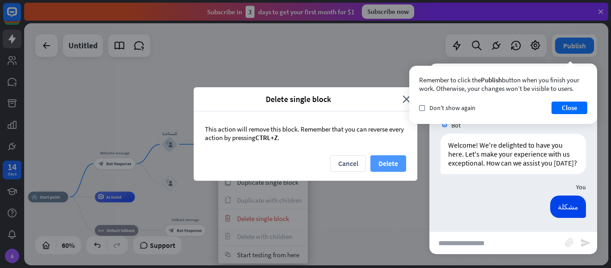
click at [395, 162] on button "Delete" at bounding box center [388, 163] width 36 height 17
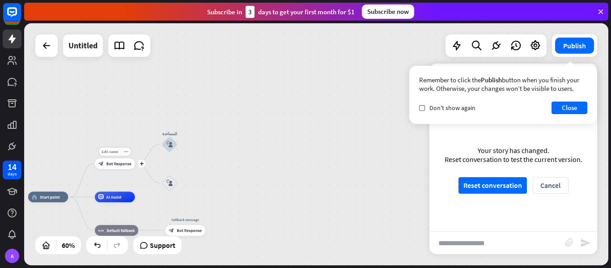
click at [124, 162] on span "Bot Response" at bounding box center [118, 163] width 25 height 5
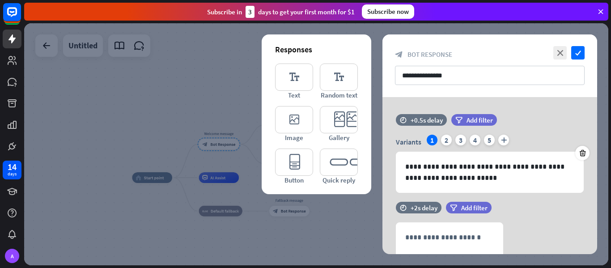
click at [323, 245] on div at bounding box center [316, 144] width 584 height 242
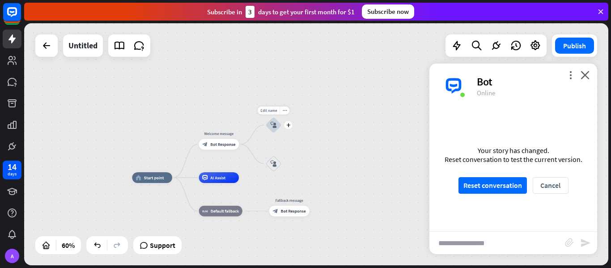
click at [278, 130] on div "block_user_input" at bounding box center [274, 125] width 16 height 16
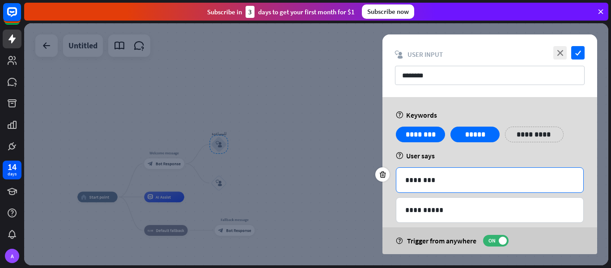
scroll to position [133, 0]
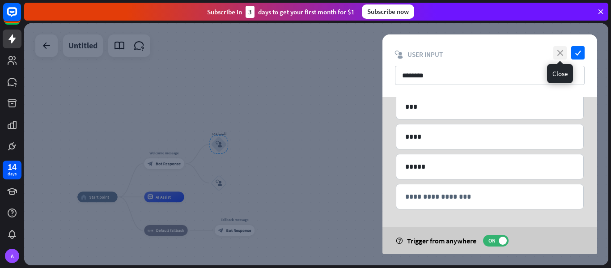
click at [562, 53] on icon "close" at bounding box center [559, 52] width 13 height 13
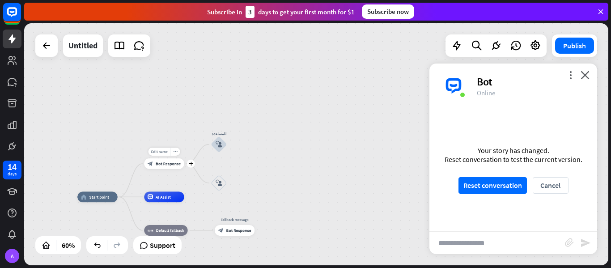
click at [162, 167] on div "block_bot_response Bot Response" at bounding box center [164, 163] width 40 height 11
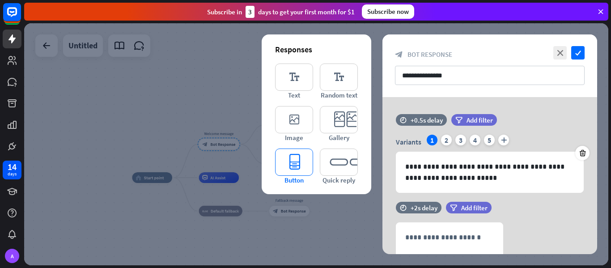
click at [283, 166] on icon "editor_button" at bounding box center [294, 162] width 38 height 27
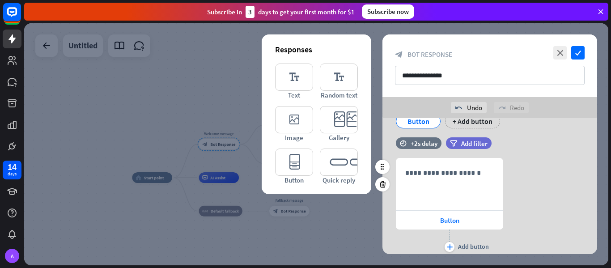
scroll to position [783, 0]
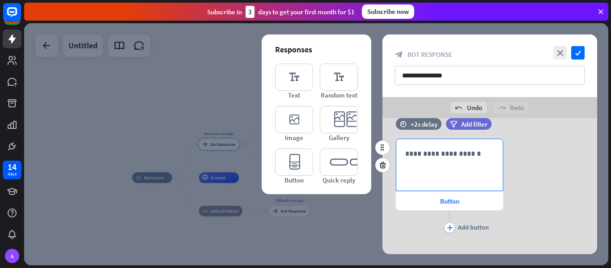
click at [445, 159] on p "**********" at bounding box center [449, 153] width 89 height 11
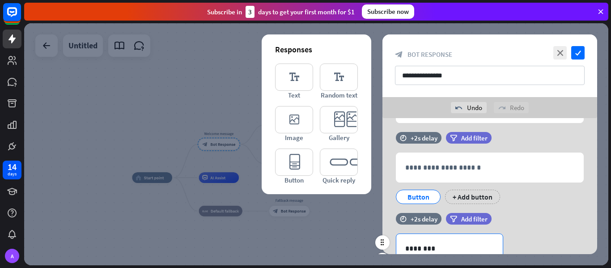
scroll to position [795, 0]
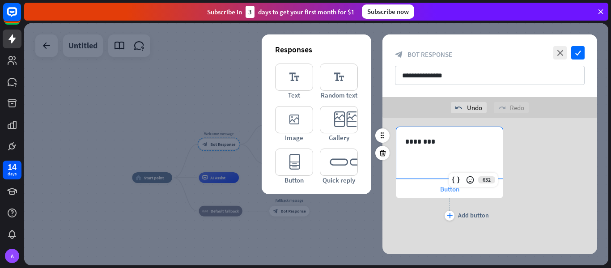
click at [444, 188] on span "Button" at bounding box center [449, 189] width 19 height 9
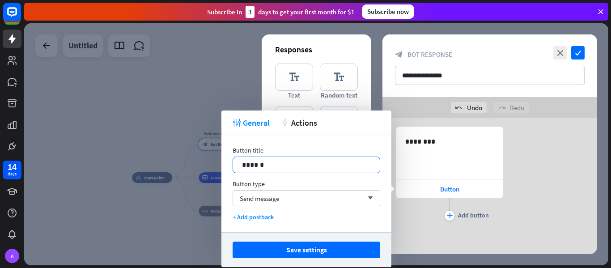
click at [289, 167] on p "******" at bounding box center [306, 164] width 129 height 11
click at [308, 198] on div "Send message arrow_down" at bounding box center [307, 198] width 148 height 16
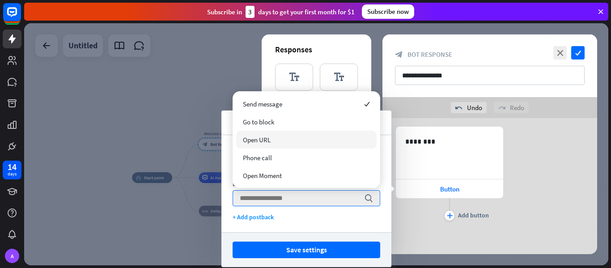
click at [303, 135] on div "Open URL" at bounding box center [306, 140] width 140 height 18
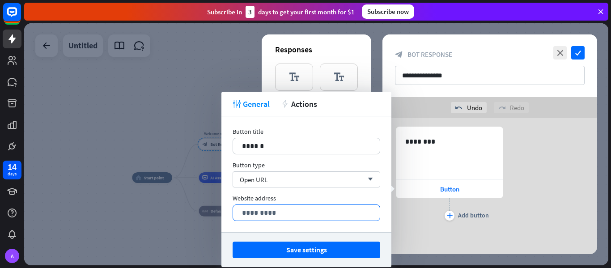
click at [267, 211] on p "*********" at bounding box center [306, 212] width 129 height 11
paste div
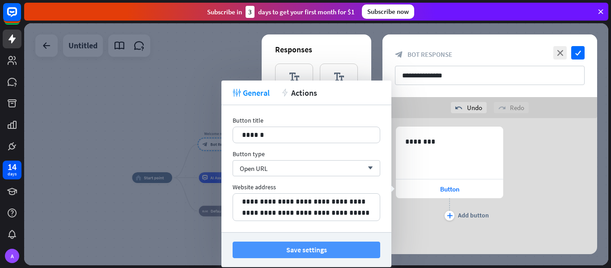
click at [315, 247] on button "Save settings" at bounding box center [307, 250] width 148 height 17
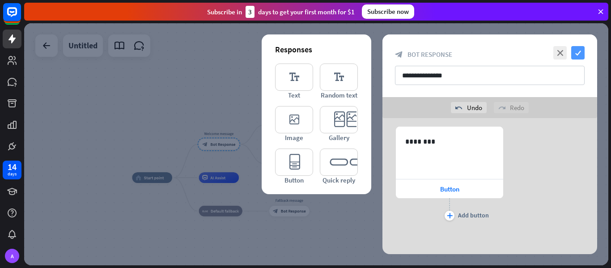
click at [578, 56] on icon "check" at bounding box center [577, 52] width 13 height 13
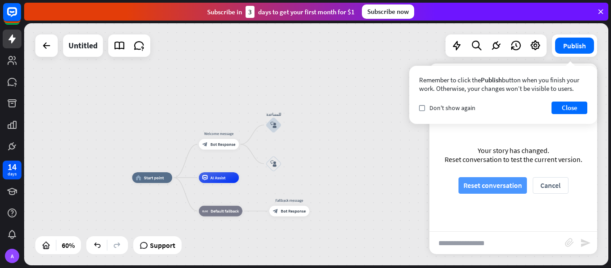
click at [488, 187] on button "Reset conversation" at bounding box center [493, 185] width 68 height 17
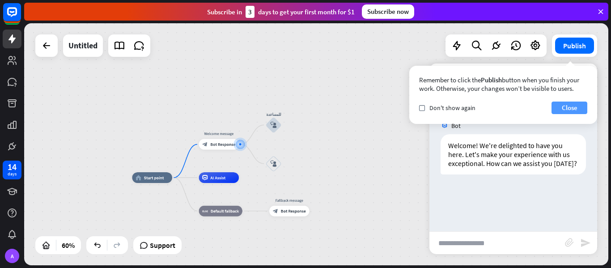
click at [565, 107] on button "Close" at bounding box center [570, 108] width 36 height 13
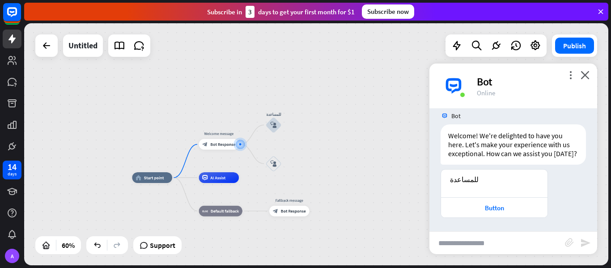
scroll to position [19, 0]
click at [491, 204] on div "Button" at bounding box center [495, 208] width 98 height 9
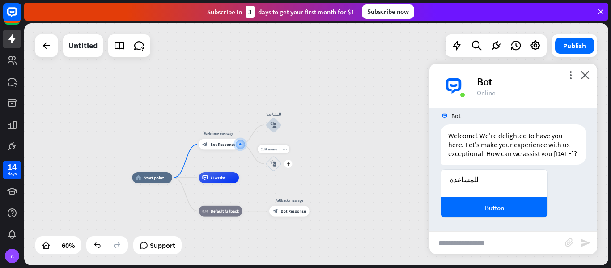
click at [272, 162] on icon "block_user_input" at bounding box center [273, 164] width 6 height 6
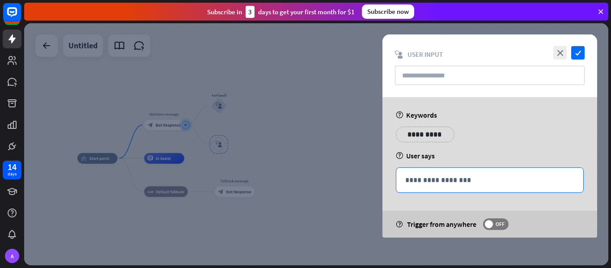
click at [455, 176] on p "**********" at bounding box center [489, 179] width 169 height 11
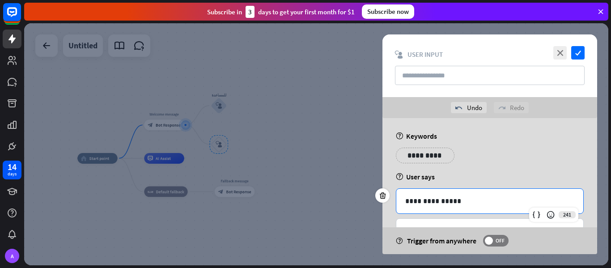
click at [439, 194] on div "**********" at bounding box center [489, 201] width 187 height 25
copy p "**********"
click at [416, 155] on p "**********" at bounding box center [425, 155] width 45 height 11
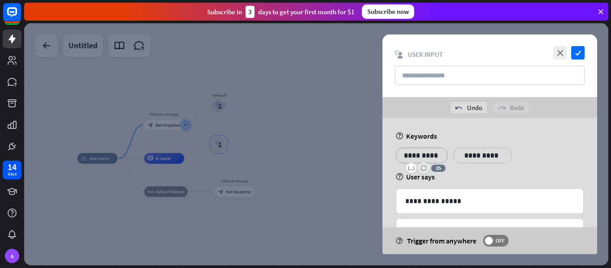
click at [482, 152] on p "**********" at bounding box center [482, 155] width 45 height 11
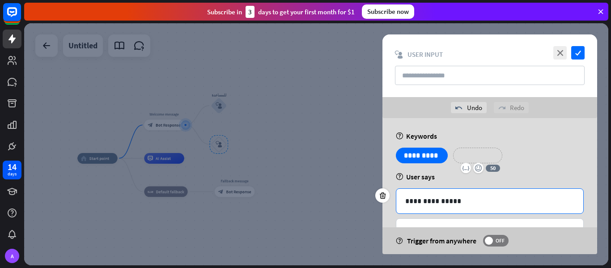
click at [425, 194] on div "**********" at bounding box center [489, 201] width 187 height 25
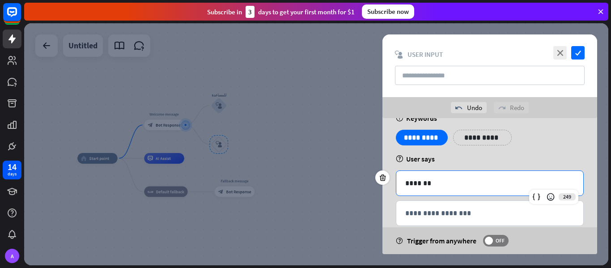
scroll to position [19, 0]
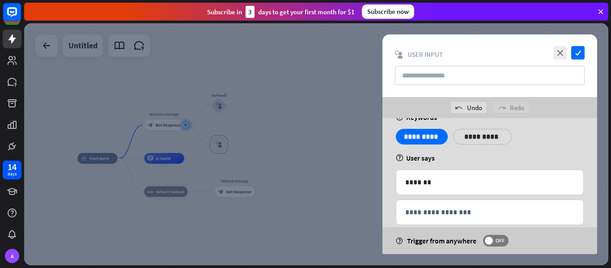
click at [446, 199] on div "**********" at bounding box center [490, 200] width 188 height 60
click at [443, 201] on div "**********" at bounding box center [489, 212] width 187 height 25
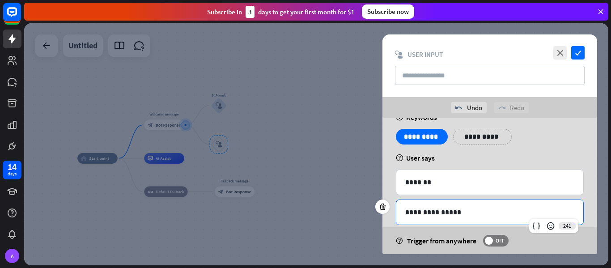
scroll to position [64, 0]
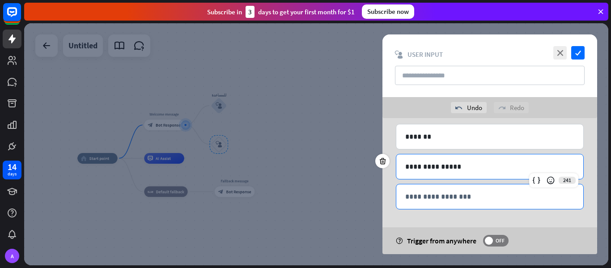
click at [431, 198] on p "**********" at bounding box center [489, 196] width 169 height 11
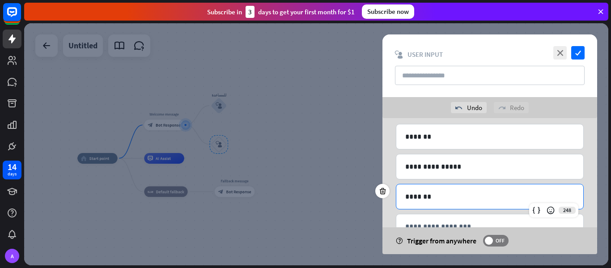
click at [444, 231] on div "help Trigger from anywhere OFF" at bounding box center [490, 240] width 215 height 27
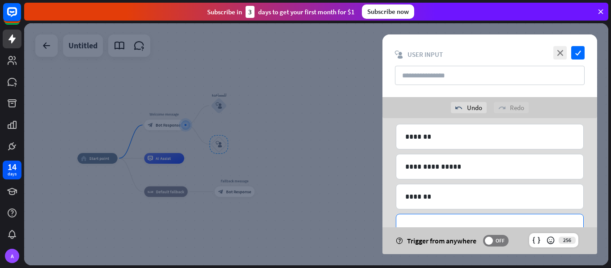
click at [446, 225] on p "**********" at bounding box center [489, 226] width 169 height 11
click at [578, 54] on icon "check" at bounding box center [577, 52] width 13 height 13
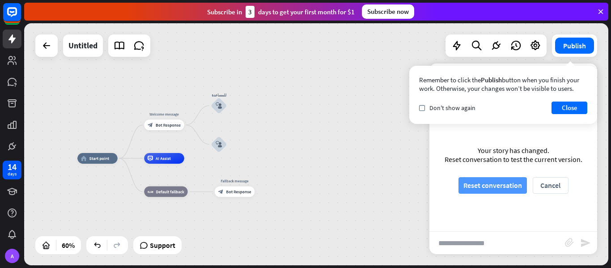
click at [473, 190] on button "Reset conversation" at bounding box center [493, 185] width 68 height 17
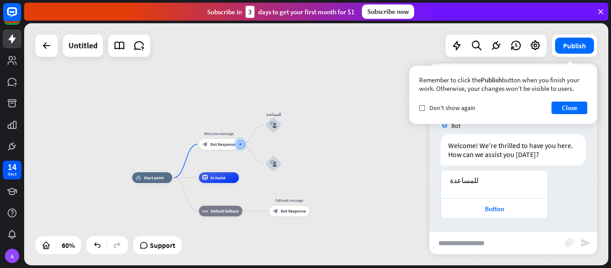
scroll to position [1, 0]
click at [268, 167] on div "block_user_input" at bounding box center [274, 164] width 16 height 16
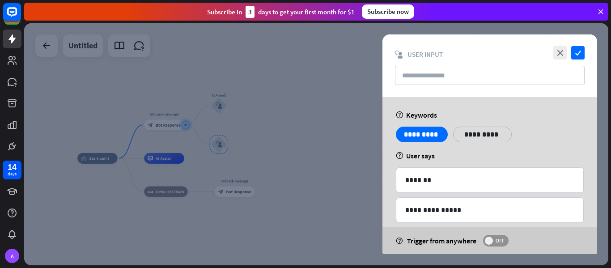
click at [493, 238] on span "OFF" at bounding box center [500, 240] width 14 height 7
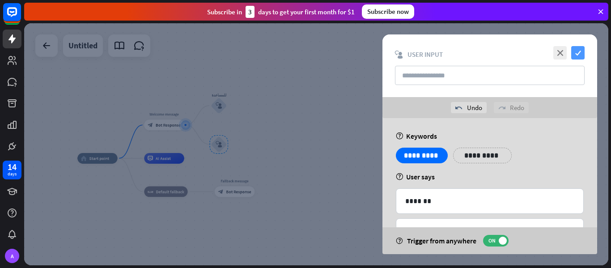
click at [581, 50] on icon "check" at bounding box center [577, 52] width 13 height 13
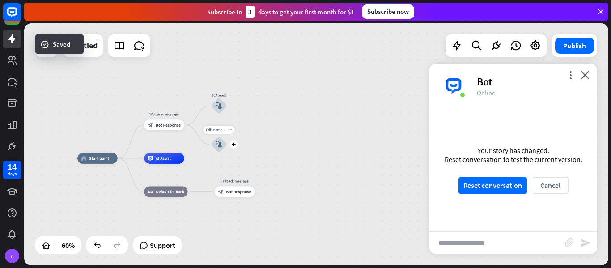
click at [218, 147] on icon "block_user_input" at bounding box center [219, 144] width 6 height 6
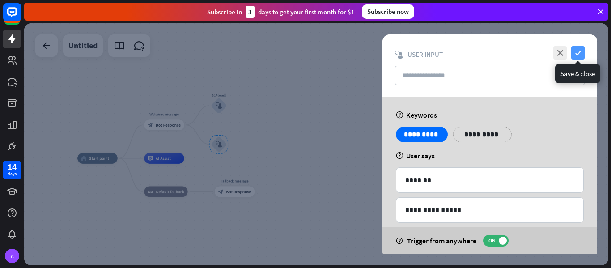
click at [575, 49] on icon "check" at bounding box center [577, 52] width 13 height 13
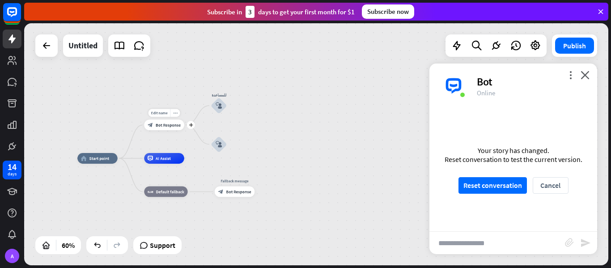
click at [174, 121] on div "block_bot_response Bot Response" at bounding box center [164, 124] width 40 height 11
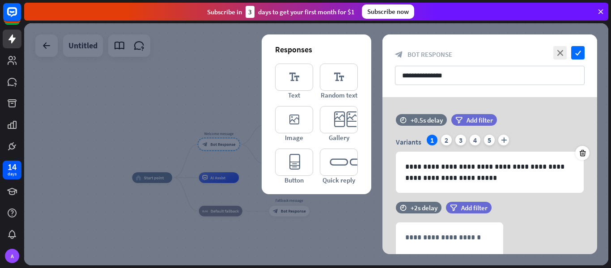
drag, startPoint x: 174, startPoint y: 121, endPoint x: 118, endPoint y: 121, distance: 55.5
click at [118, 121] on div at bounding box center [316, 144] width 584 height 242
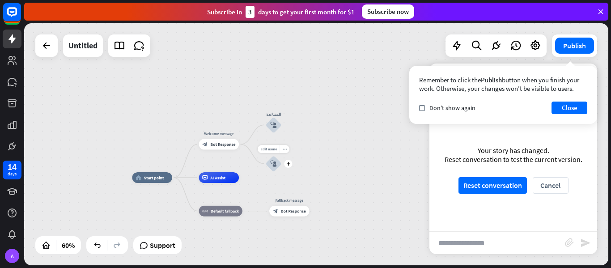
click at [286, 149] on icon "more_horiz" at bounding box center [285, 149] width 4 height 4
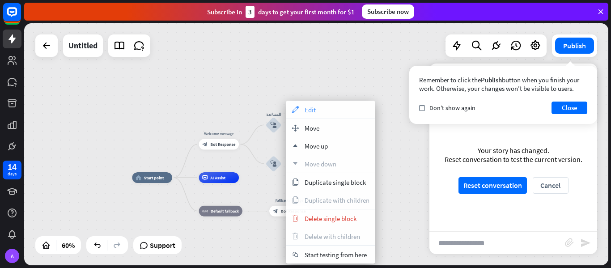
click at [310, 111] on span "Edit" at bounding box center [310, 110] width 11 height 9
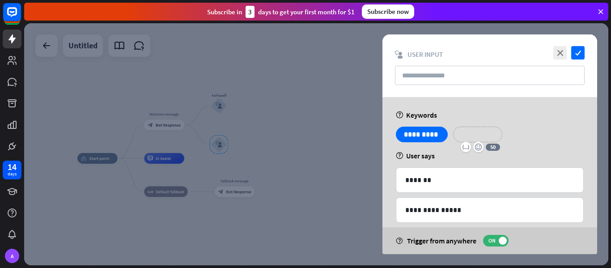
click at [482, 132] on p "**********" at bounding box center [478, 134] width 36 height 11
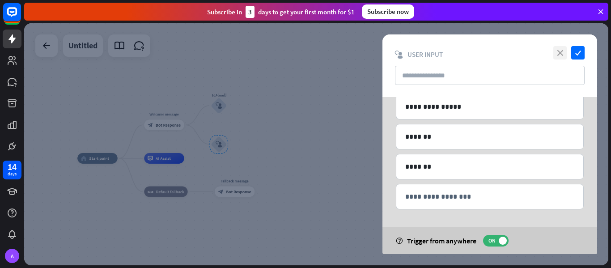
click at [562, 53] on icon "close" at bounding box center [559, 52] width 13 height 13
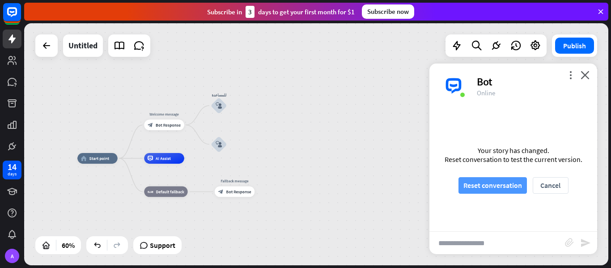
click at [487, 180] on button "Reset conversation" at bounding box center [493, 185] width 68 height 17
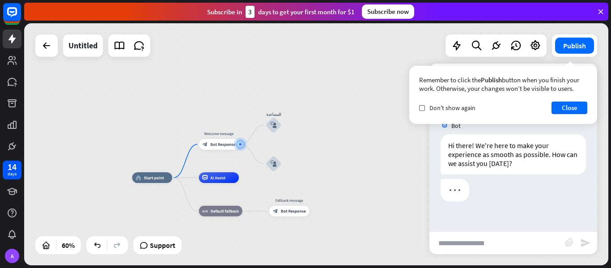
click at [517, 248] on input "text" at bounding box center [498, 243] width 136 height 22
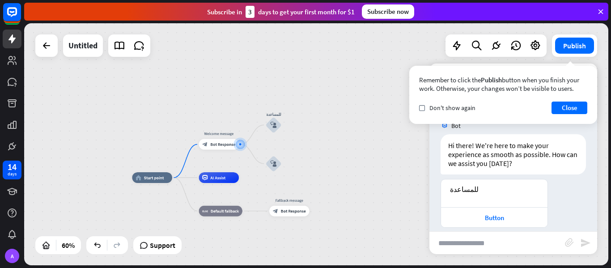
scroll to position [10, 0]
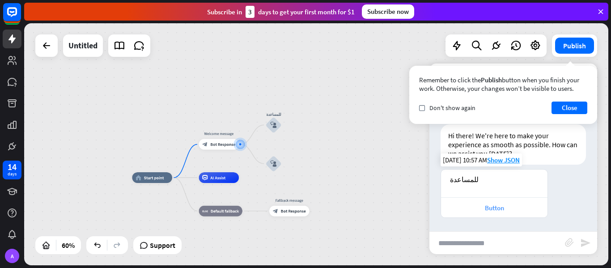
click at [496, 207] on div "Button" at bounding box center [495, 208] width 98 height 9
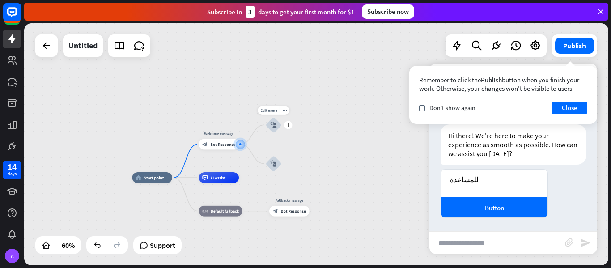
click at [272, 124] on icon "block_user_input" at bounding box center [273, 125] width 6 height 6
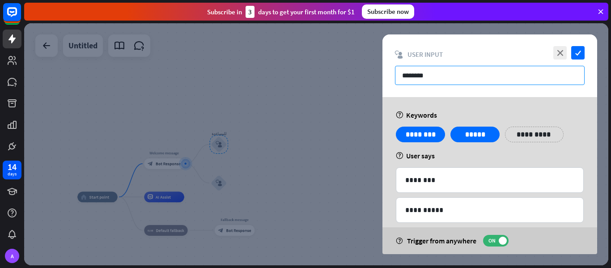
click at [431, 77] on input "********" at bounding box center [490, 75] width 190 height 19
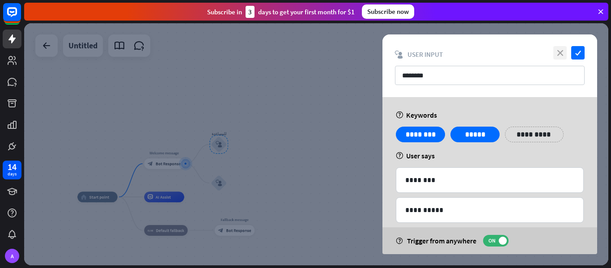
click at [561, 51] on icon "close" at bounding box center [559, 52] width 13 height 13
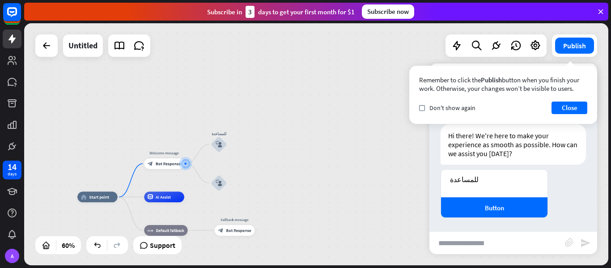
click at [591, 75] on div "Remember to click the Publish button when you finish your work. Otherwise, your…" at bounding box center [503, 95] width 188 height 58
click at [577, 105] on button "Close" at bounding box center [570, 108] width 36 height 13
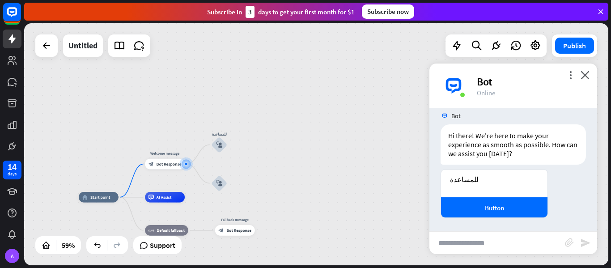
click at [281, 224] on div "home_2 Start point Welcome message block_bot_response Bot Response للمساعدة blo…" at bounding box center [252, 269] width 346 height 144
click at [87, 250] on div at bounding box center [81, 245] width 14 height 14
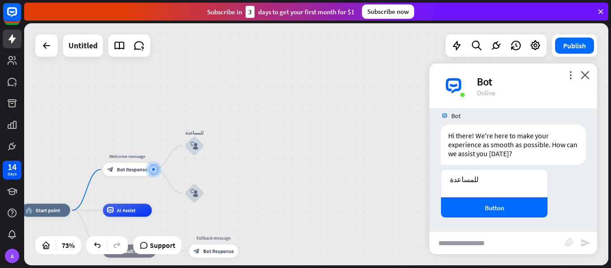
click at [191, 107] on div "home_2 Start point Welcome message block_bot_response Bot Response للمساعدة blo…" at bounding box center [316, 144] width 584 height 242
click at [193, 145] on icon "block_user_input" at bounding box center [195, 146] width 8 height 8
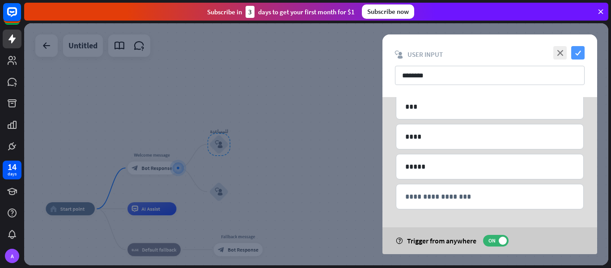
scroll to position [133, 0]
click at [579, 55] on icon "check" at bounding box center [577, 52] width 13 height 13
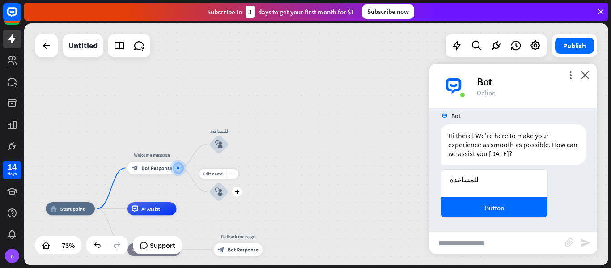
click at [220, 192] on icon "block_user_input" at bounding box center [219, 192] width 8 height 8
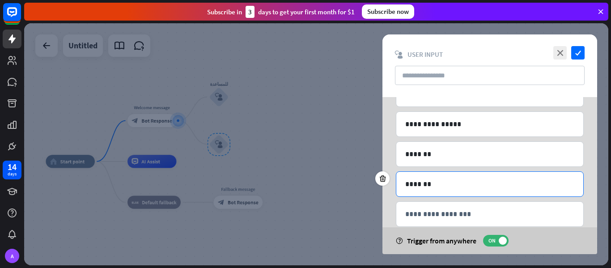
scroll to position [103, 0]
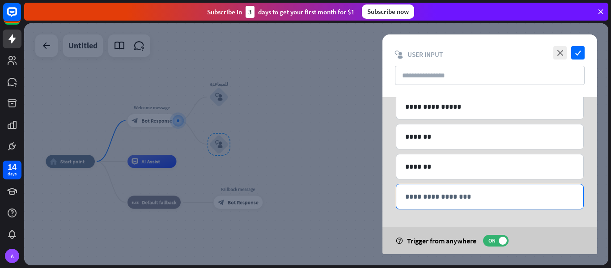
click at [449, 185] on div "**********" at bounding box center [489, 196] width 187 height 25
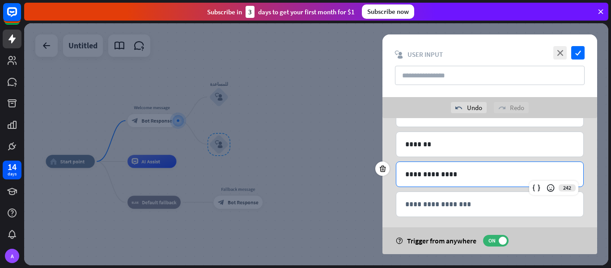
scroll to position [148, 0]
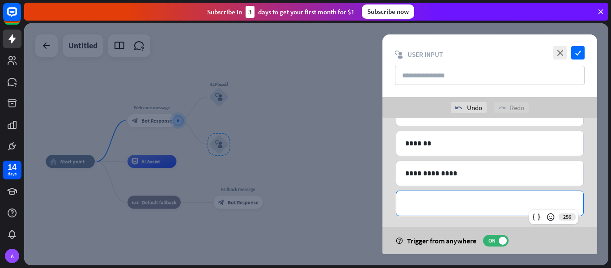
click at [485, 203] on p "**********" at bounding box center [489, 203] width 169 height 11
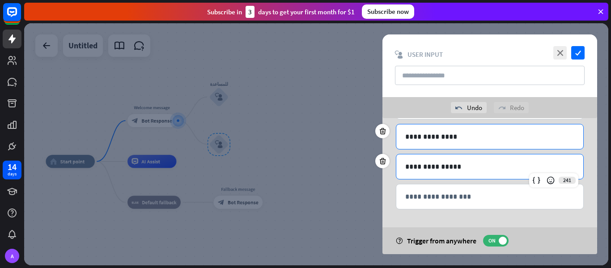
scroll to position [184, 0]
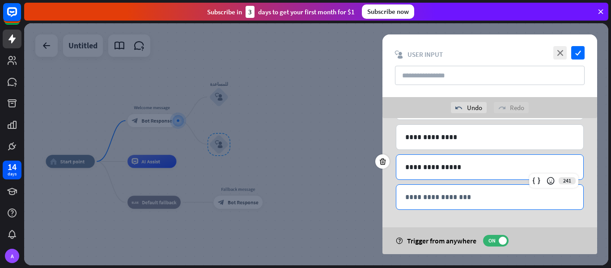
click at [449, 192] on p "**********" at bounding box center [489, 196] width 169 height 11
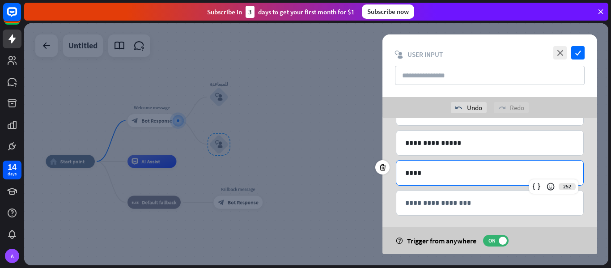
scroll to position [213, 0]
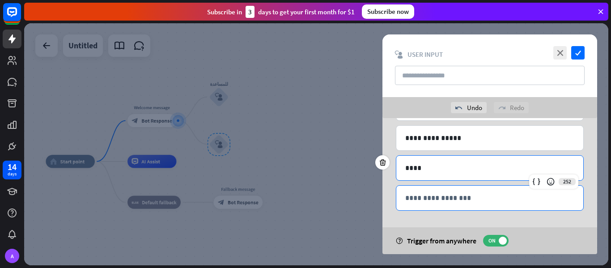
click at [448, 196] on p "**********" at bounding box center [489, 197] width 169 height 11
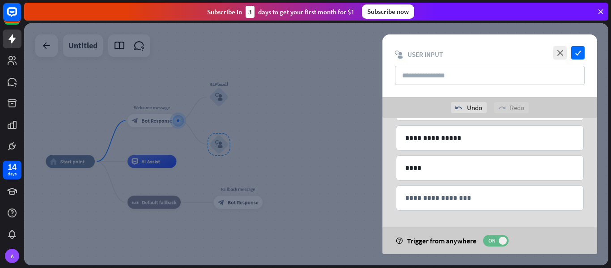
click at [497, 243] on span "ON" at bounding box center [492, 240] width 14 height 7
click at [578, 55] on icon "check" at bounding box center [577, 52] width 13 height 13
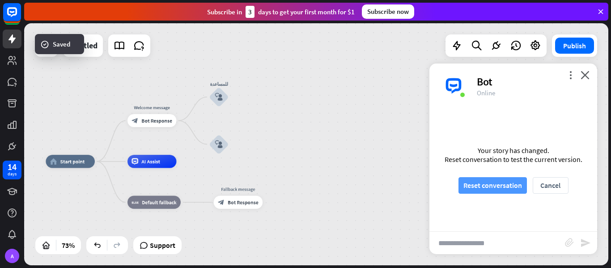
click at [482, 191] on button "Reset conversation" at bounding box center [493, 185] width 68 height 17
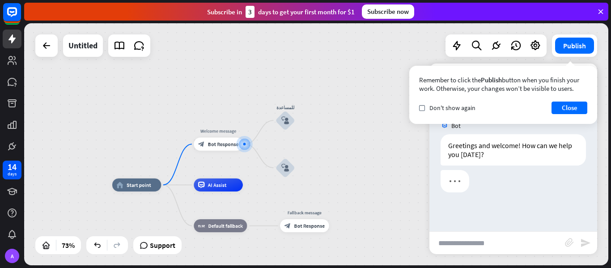
click at [498, 239] on input "text" at bounding box center [498, 243] width 136 height 22
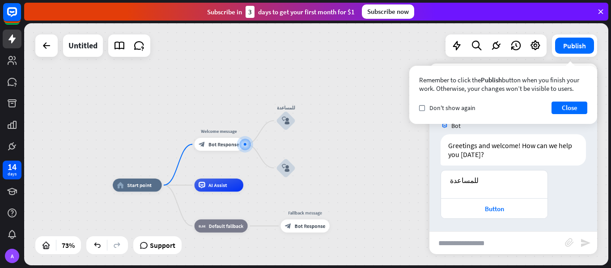
scroll to position [1, 0]
click at [299, 104] on icon "more_horiz" at bounding box center [299, 102] width 5 height 5
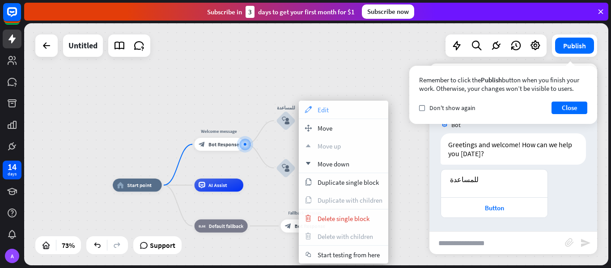
click at [341, 111] on div "appearance Edit" at bounding box center [343, 110] width 89 height 18
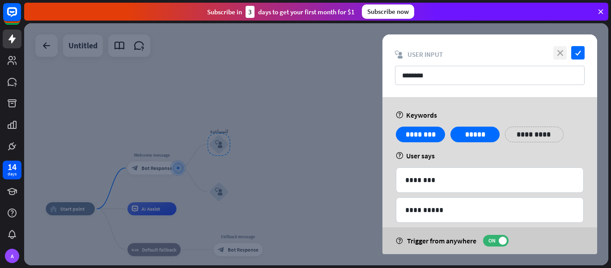
click at [563, 52] on icon "close" at bounding box center [559, 52] width 13 height 13
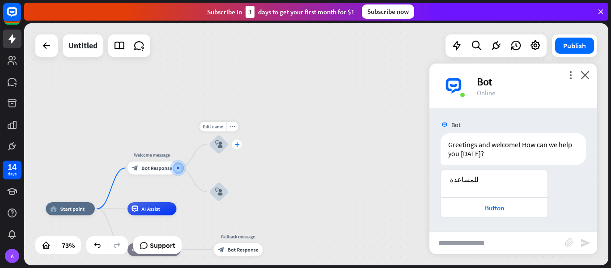
click at [237, 144] on icon "plus" at bounding box center [236, 144] width 5 height 4
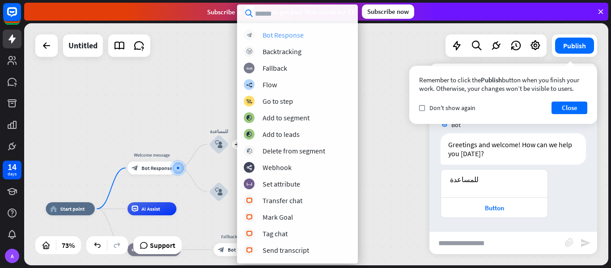
click at [311, 37] on div "block_bot_response Bot Response" at bounding box center [297, 35] width 107 height 11
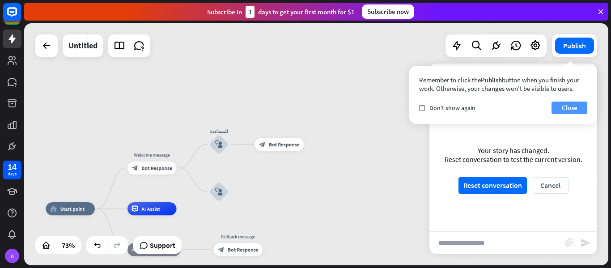
click at [575, 105] on button "Close" at bounding box center [570, 108] width 36 height 13
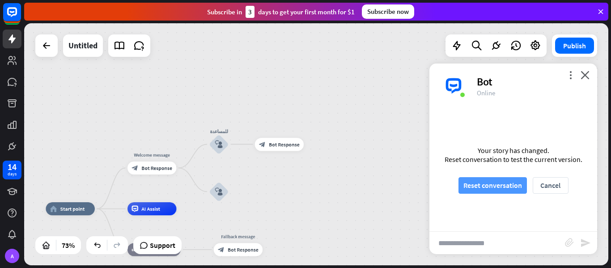
click at [486, 177] on button "Reset conversation" at bounding box center [493, 185] width 68 height 17
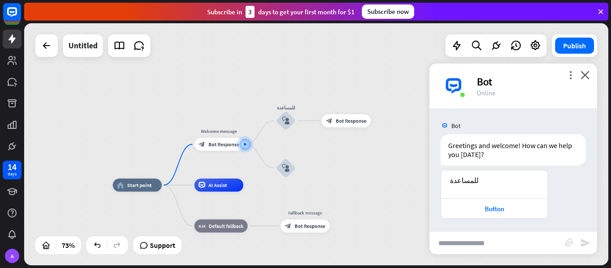
scroll to position [1, 0]
click at [470, 205] on div "Button" at bounding box center [495, 208] width 98 height 9
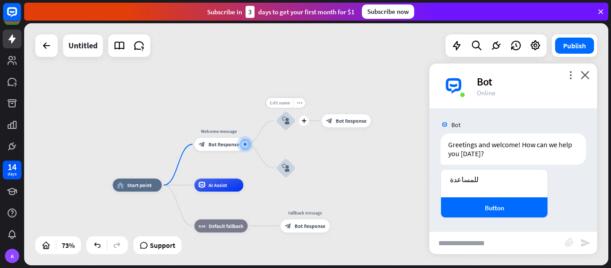
click at [286, 104] on span "Edit name" at bounding box center [280, 103] width 20 height 6
click at [285, 122] on icon "block_user_input" at bounding box center [286, 121] width 8 height 8
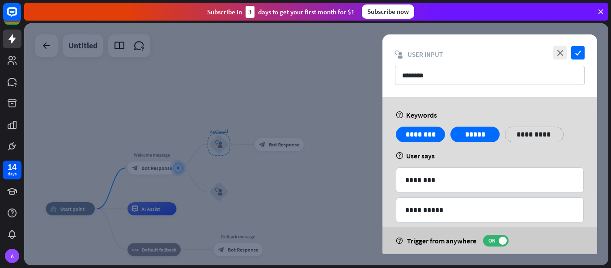
click at [281, 123] on div at bounding box center [316, 144] width 584 height 242
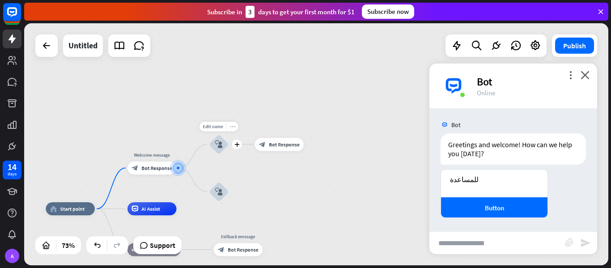
click at [233, 131] on div "more_horiz" at bounding box center [232, 126] width 12 height 10
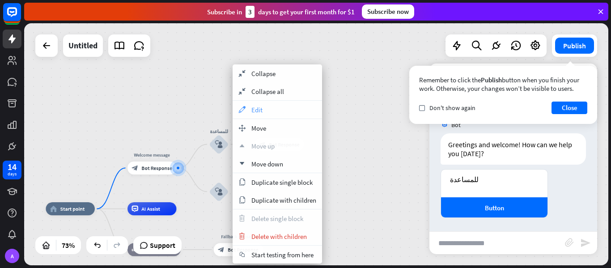
click at [264, 114] on div "appearance Edit" at bounding box center [277, 110] width 89 height 18
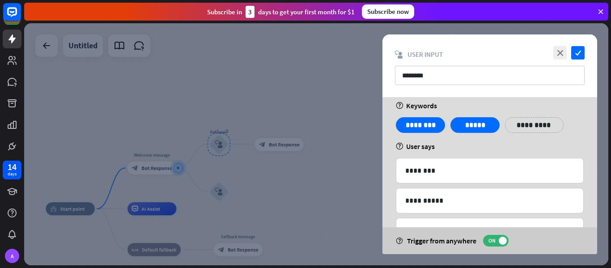
scroll to position [9, 0]
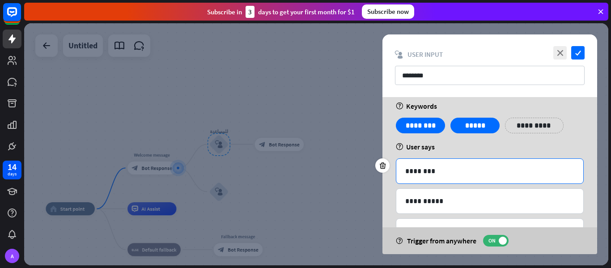
click at [459, 170] on p "********" at bounding box center [489, 171] width 169 height 11
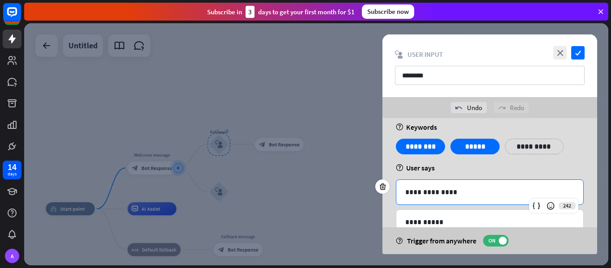
scroll to position [56, 0]
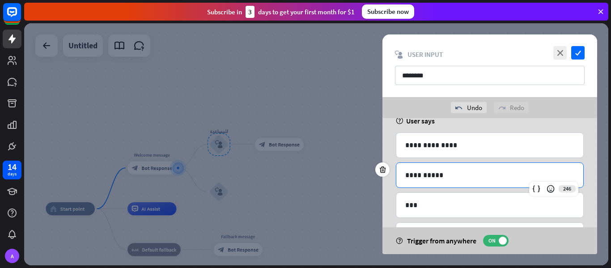
click at [451, 180] on p "**********" at bounding box center [489, 175] width 169 height 11
click at [418, 222] on div "****" at bounding box center [490, 235] width 188 height 26
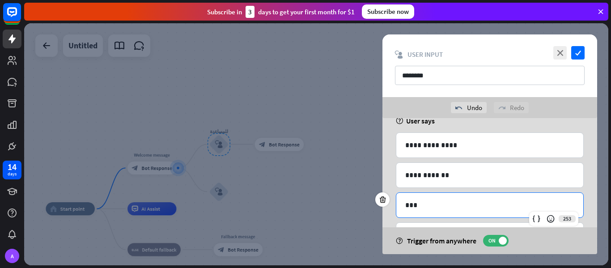
click at [417, 199] on div "***" at bounding box center [489, 205] width 187 height 25
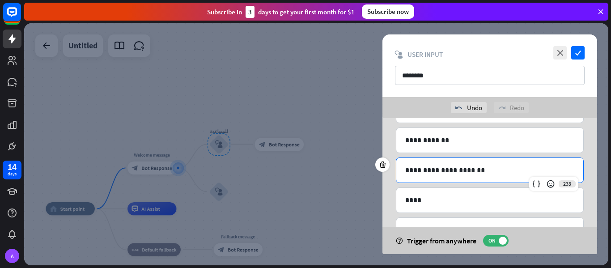
scroll to position [91, 0]
click at [417, 199] on p "****" at bounding box center [489, 199] width 169 height 11
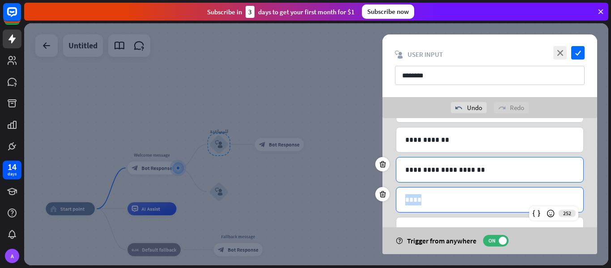
click at [417, 199] on p "****" at bounding box center [489, 199] width 169 height 11
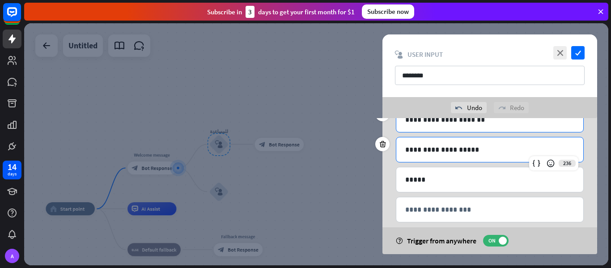
scroll to position [141, 0]
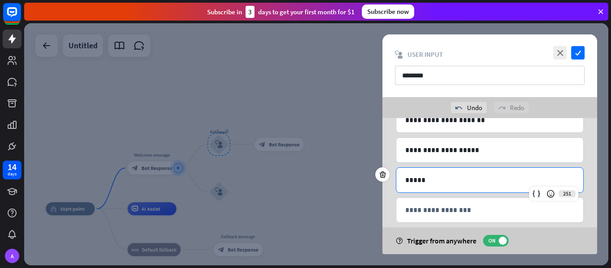
click at [423, 185] on p "*****" at bounding box center [489, 179] width 169 height 11
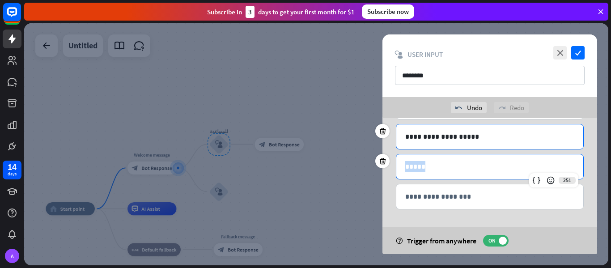
scroll to position [154, 0]
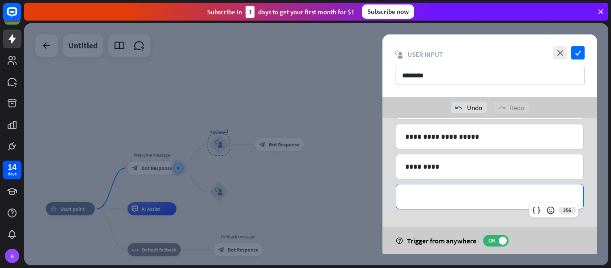
click at [441, 198] on p "**********" at bounding box center [489, 196] width 169 height 11
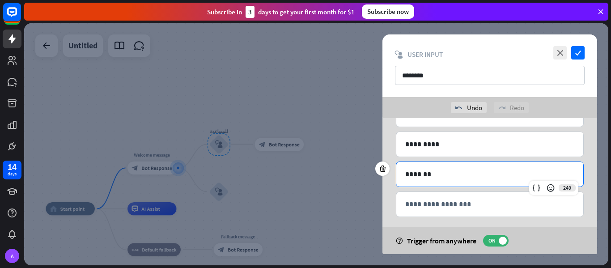
scroll to position [177, 0]
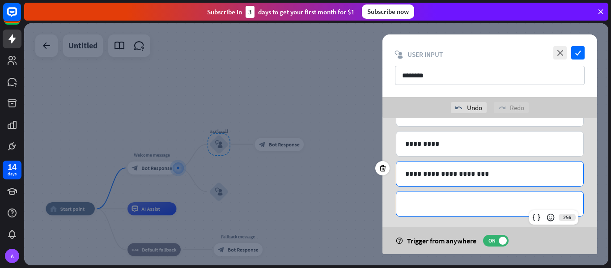
click at [441, 198] on div "**********" at bounding box center [489, 203] width 187 height 25
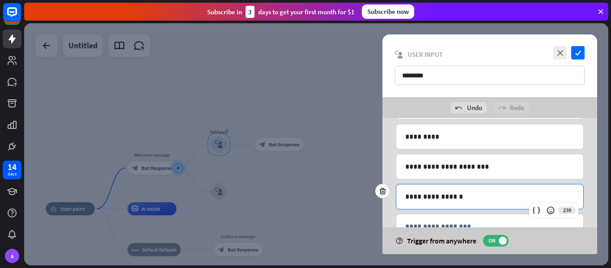
scroll to position [214, 0]
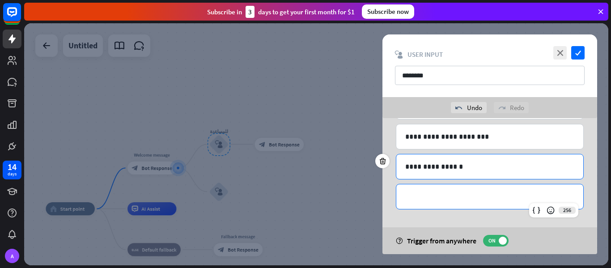
click at [441, 200] on p "**********" at bounding box center [489, 196] width 169 height 11
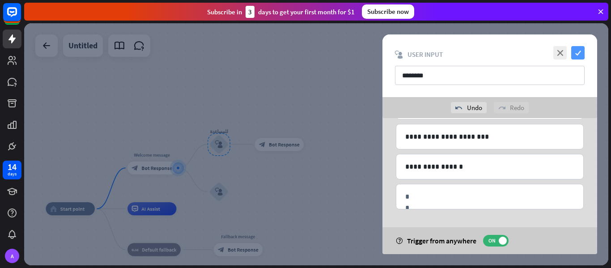
click at [583, 53] on icon "check" at bounding box center [577, 52] width 13 height 13
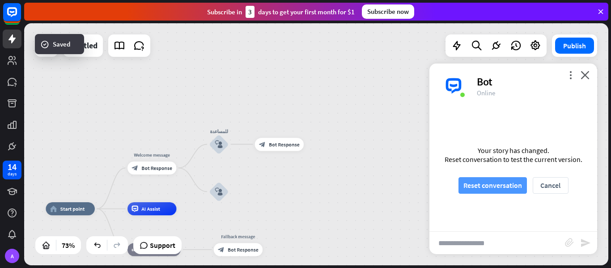
click at [466, 187] on button "Reset conversation" at bounding box center [493, 185] width 68 height 17
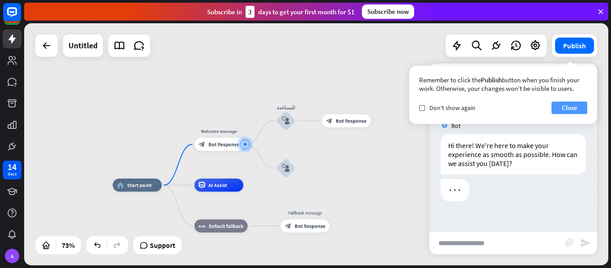
click at [572, 107] on button "Close" at bounding box center [570, 108] width 36 height 13
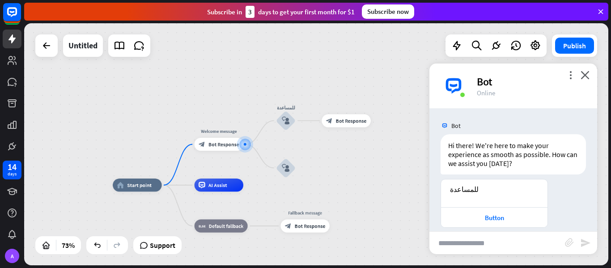
scroll to position [10, 0]
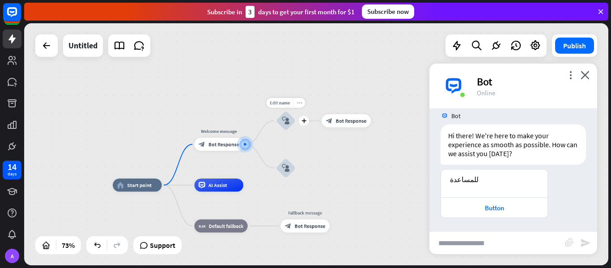
click at [297, 103] on icon "more_horiz" at bounding box center [299, 102] width 5 height 5
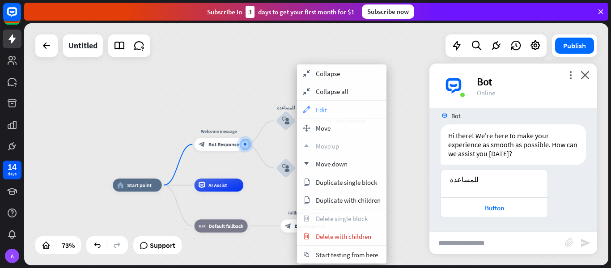
click at [328, 108] on div "appearance Edit" at bounding box center [341, 110] width 89 height 18
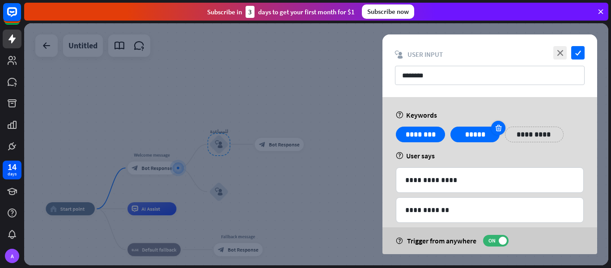
click at [498, 128] on icon at bounding box center [498, 128] width 9 height 8
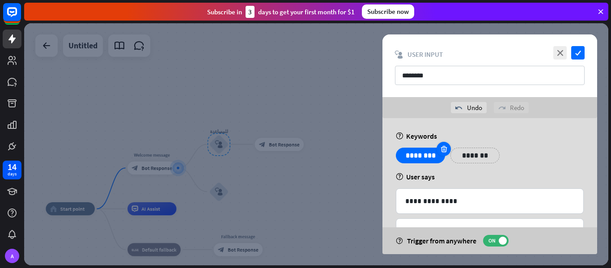
click at [441, 150] on icon at bounding box center [444, 149] width 9 height 8
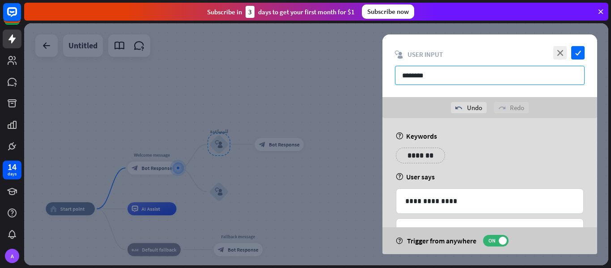
click at [412, 76] on input "********" at bounding box center [490, 75] width 190 height 19
type input "*"
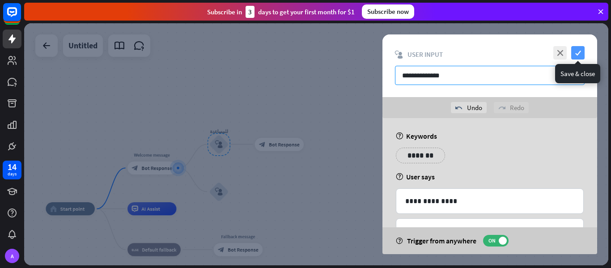
type input "**********"
click at [575, 52] on icon "check" at bounding box center [577, 52] width 13 height 13
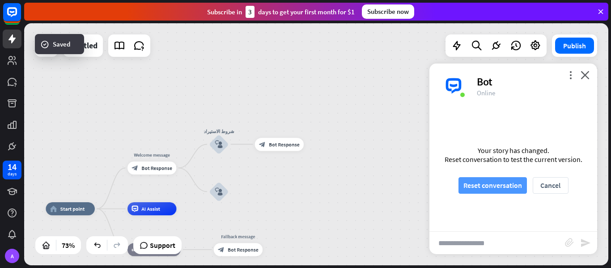
click at [498, 183] on button "Reset conversation" at bounding box center [493, 185] width 68 height 17
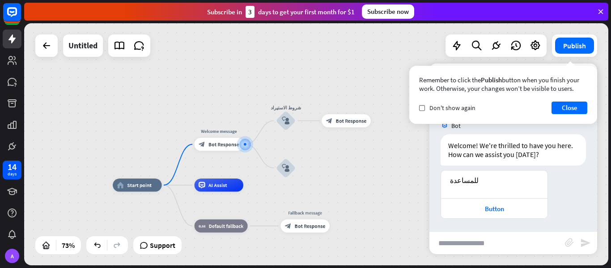
scroll to position [1, 0]
click at [297, 101] on icon "more_horiz" at bounding box center [299, 102] width 5 height 5
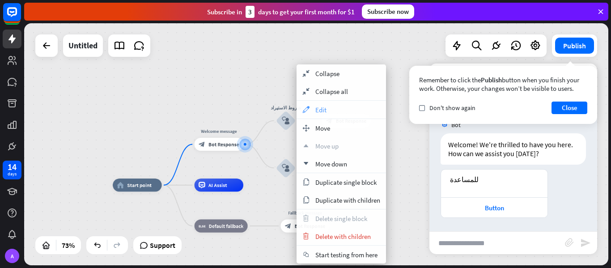
click at [331, 112] on div "appearance Edit" at bounding box center [341, 110] width 89 height 18
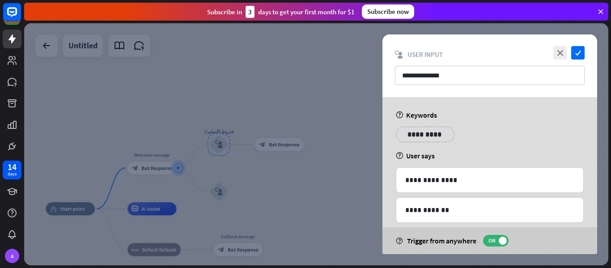
click at [430, 136] on p "**********" at bounding box center [425, 134] width 45 height 11
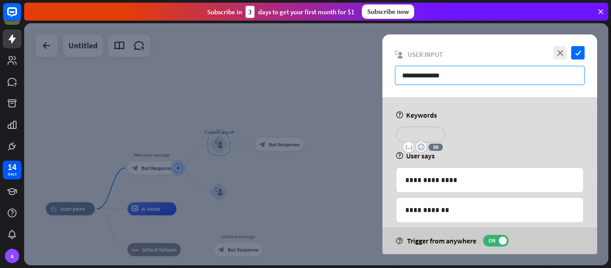
click at [434, 81] on input "**********" at bounding box center [490, 75] width 190 height 19
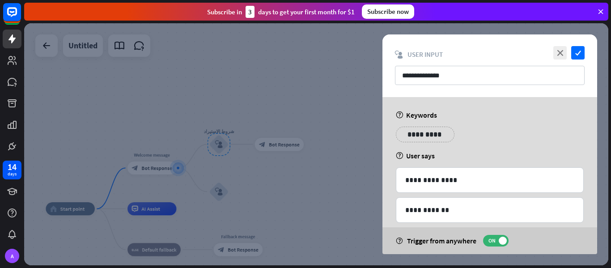
click at [435, 136] on p "**********" at bounding box center [425, 134] width 45 height 11
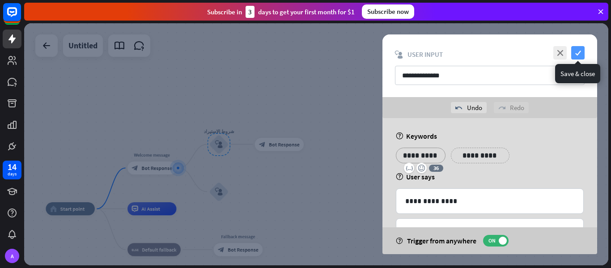
click at [583, 55] on icon "check" at bounding box center [577, 52] width 13 height 13
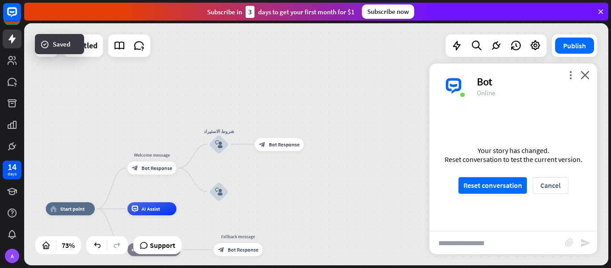
click at [475, 177] on div "Your story has changed. Reset conversation to test the current version. Reset c…" at bounding box center [514, 169] width 168 height 123
click at [476, 181] on button "Reset conversation" at bounding box center [493, 185] width 68 height 17
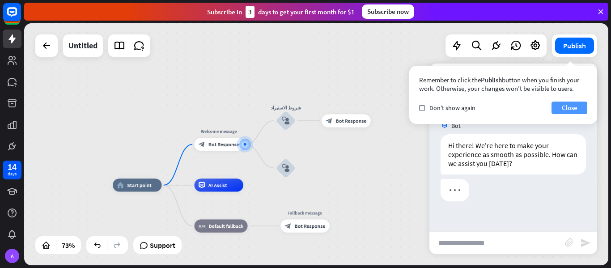
click at [573, 110] on button "Close" at bounding box center [570, 108] width 36 height 13
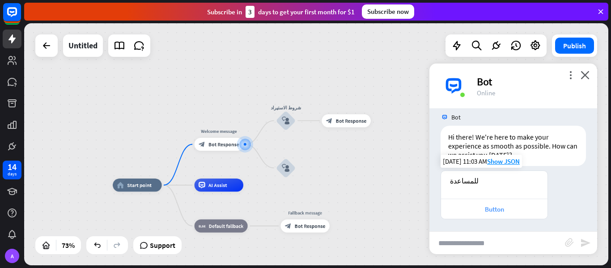
scroll to position [10, 0]
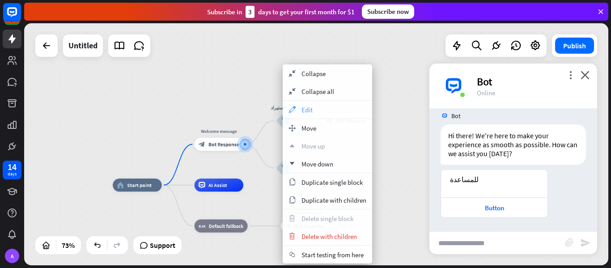
click at [315, 109] on div "appearance Edit" at bounding box center [327, 110] width 89 height 18
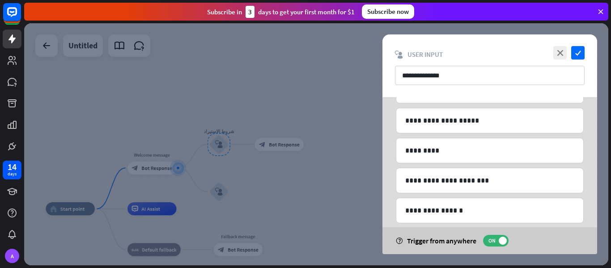
scroll to position [150, 0]
click at [492, 236] on label "ON" at bounding box center [496, 241] width 26 height 12
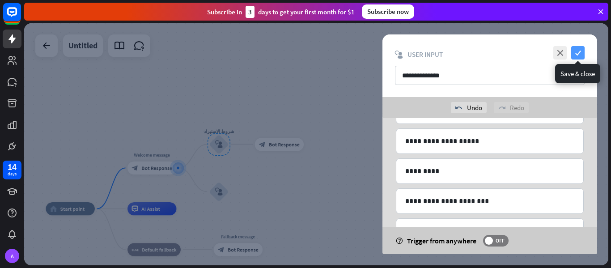
click at [579, 52] on icon "check" at bounding box center [577, 52] width 13 height 13
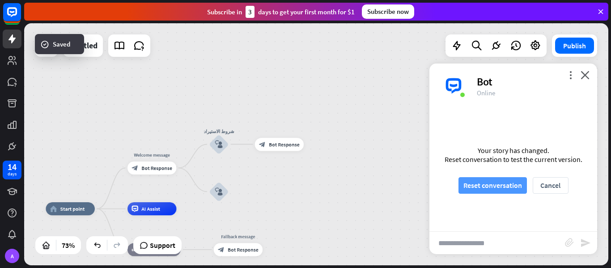
click at [491, 181] on button "Reset conversation" at bounding box center [493, 185] width 68 height 17
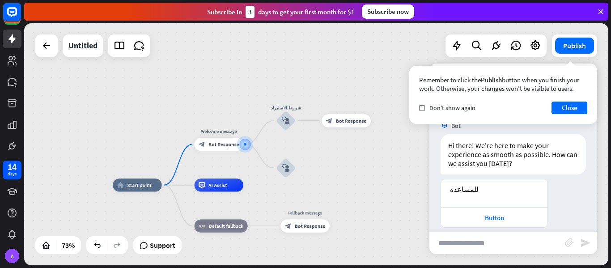
scroll to position [10, 0]
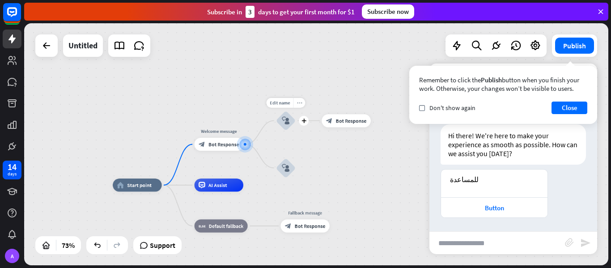
click at [298, 106] on div "more_horiz" at bounding box center [299, 103] width 12 height 10
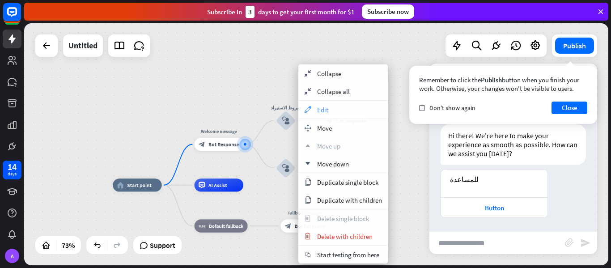
click at [338, 108] on div "appearance Edit" at bounding box center [342, 110] width 89 height 18
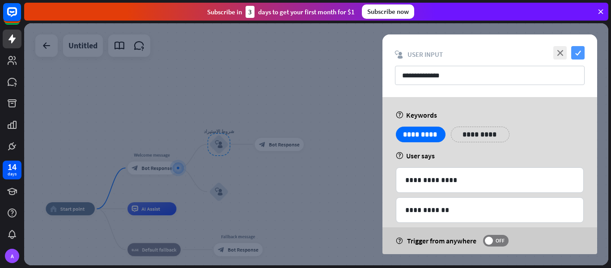
click at [583, 55] on icon "check" at bounding box center [577, 52] width 13 height 13
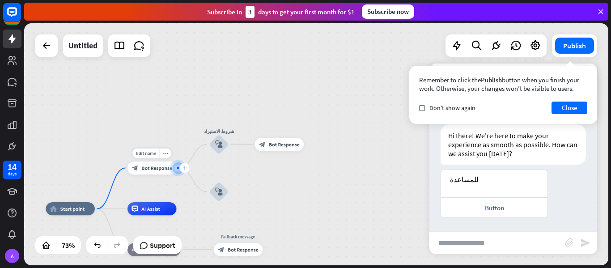
click at [185, 166] on icon "plus" at bounding box center [184, 168] width 5 height 4
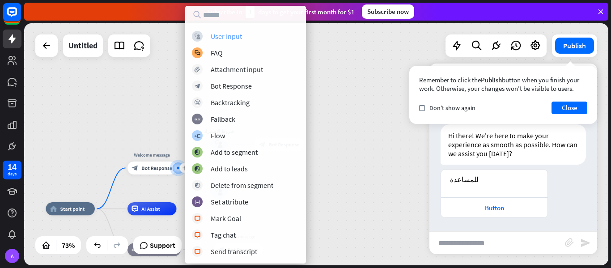
click at [240, 37] on div "User Input" at bounding box center [226, 36] width 31 height 9
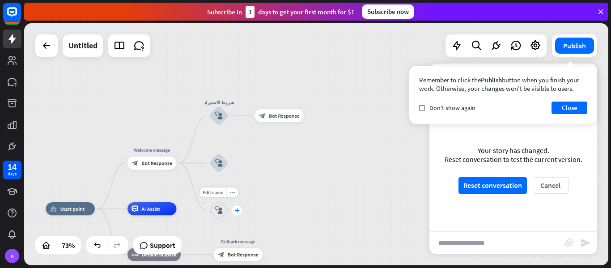
click at [236, 212] on icon "plus" at bounding box center [236, 210] width 5 height 4
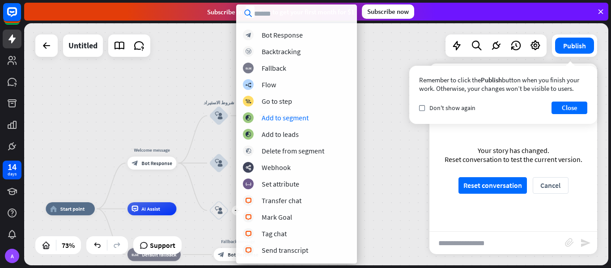
click at [157, 85] on div "home_2 Start point Welcome message block_bot_response Bot Response شروط الاستير…" at bounding box center [316, 144] width 584 height 242
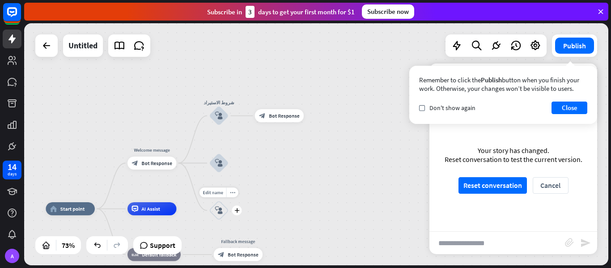
click at [213, 214] on div "block_user_input" at bounding box center [219, 210] width 20 height 20
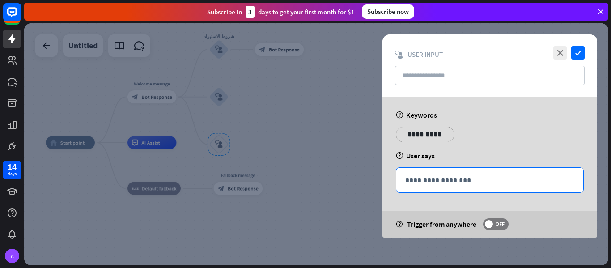
click at [434, 184] on p "**********" at bounding box center [489, 179] width 169 height 11
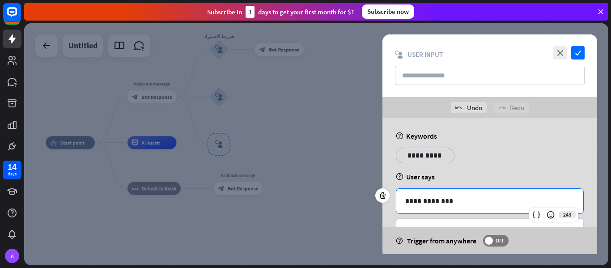
scroll to position [34, 0]
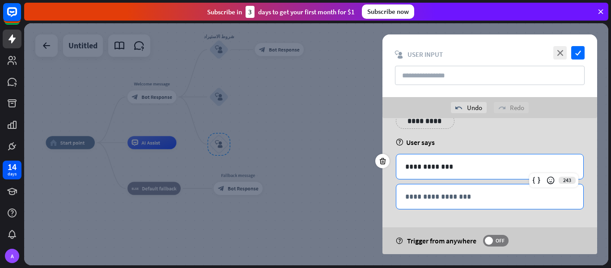
click at [466, 187] on div "**********" at bounding box center [489, 196] width 187 height 25
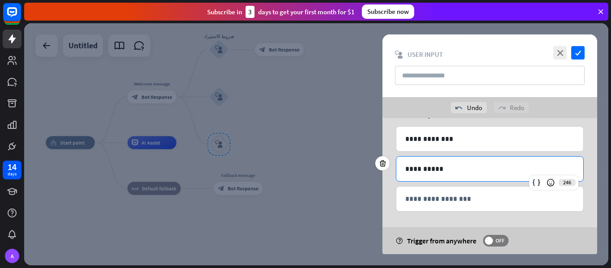
scroll to position [63, 0]
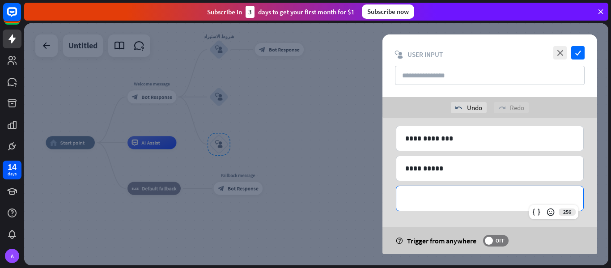
click at [445, 193] on p "**********" at bounding box center [489, 198] width 169 height 11
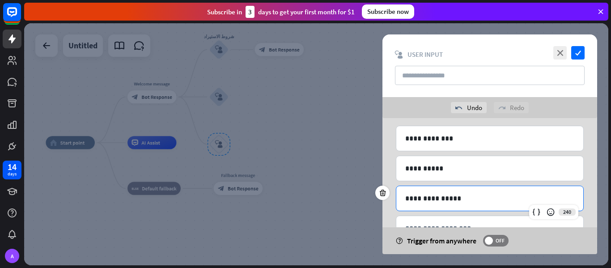
scroll to position [94, 0]
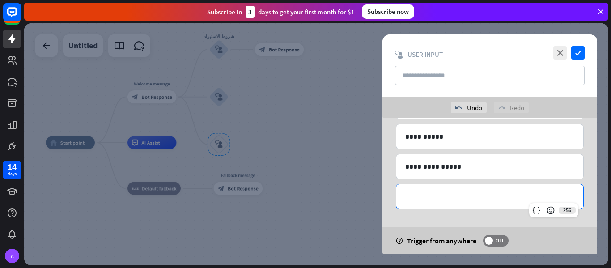
click at [445, 193] on p "**********" at bounding box center [489, 196] width 169 height 11
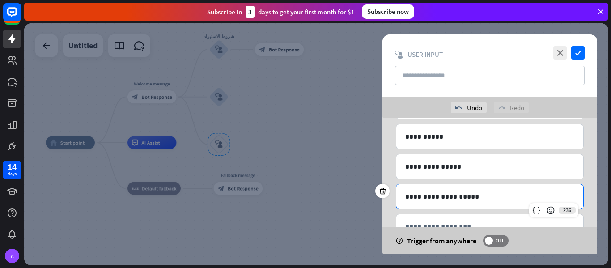
scroll to position [124, 0]
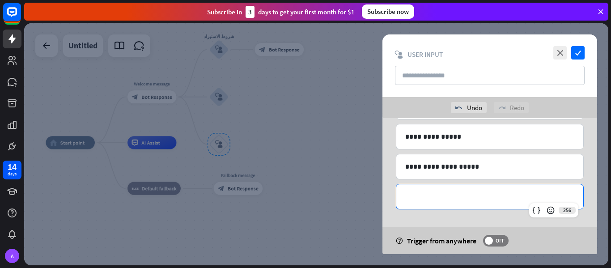
drag, startPoint x: 443, startPoint y: 194, endPoint x: 429, endPoint y: 196, distance: 14.9
click at [429, 196] on p "**********" at bounding box center [489, 196] width 169 height 11
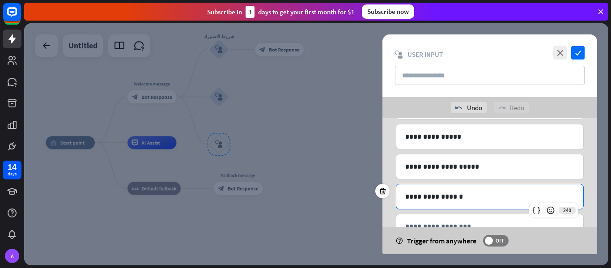
scroll to position [154, 0]
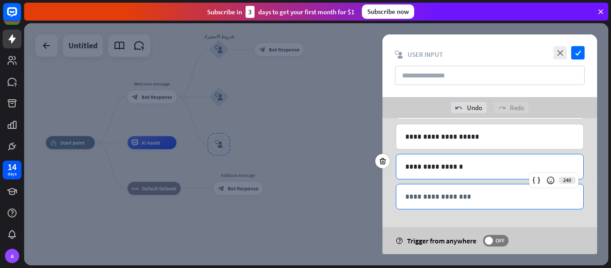
click at [428, 196] on p "**********" at bounding box center [489, 196] width 169 height 11
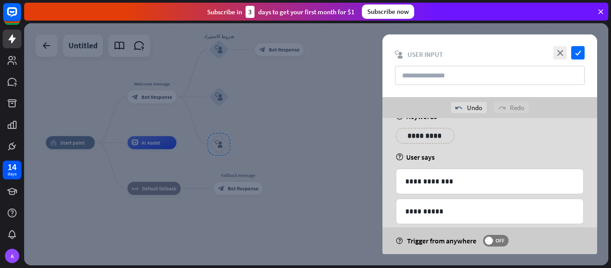
scroll to position [19, 0]
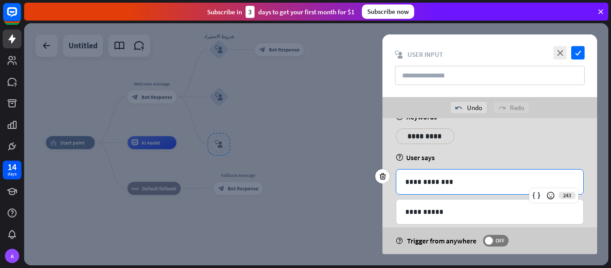
click at [457, 180] on p "**********" at bounding box center [489, 181] width 169 height 11
click at [409, 184] on p "**********" at bounding box center [489, 181] width 169 height 11
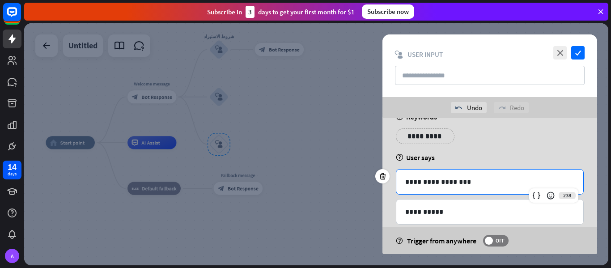
scroll to position [43, 0]
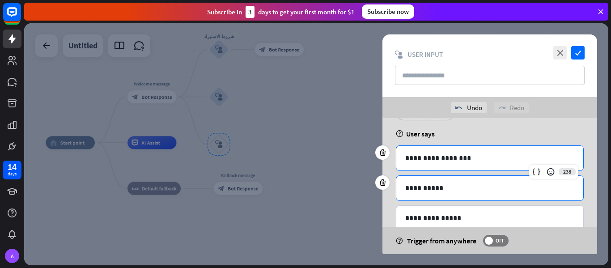
click at [411, 184] on p "**********" at bounding box center [489, 188] width 169 height 11
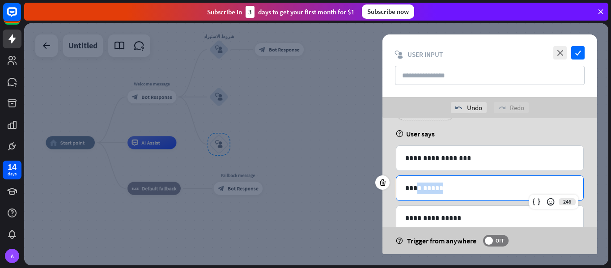
click at [411, 184] on p "**********" at bounding box center [489, 188] width 169 height 11
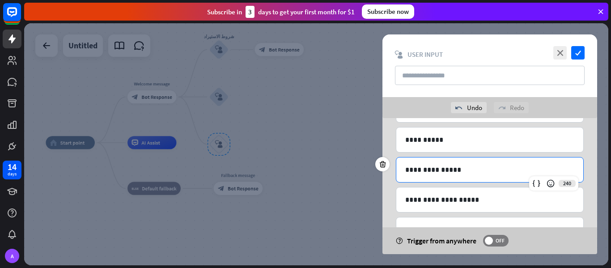
click at [443, 169] on p "**********" at bounding box center [489, 169] width 169 height 11
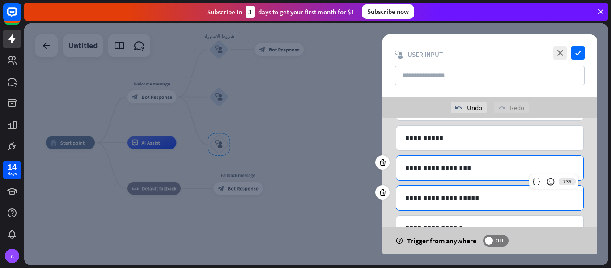
click at [464, 203] on p "**********" at bounding box center [489, 197] width 169 height 11
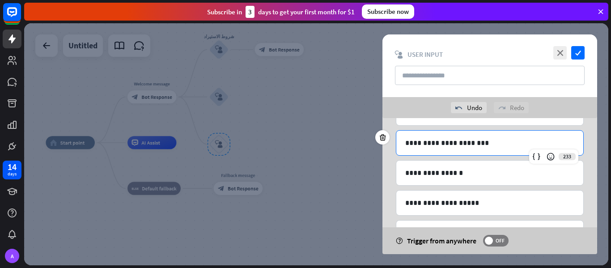
scroll to position [155, 0]
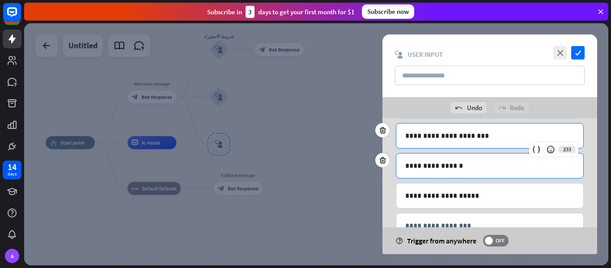
click at [461, 159] on div "**********" at bounding box center [489, 165] width 187 height 25
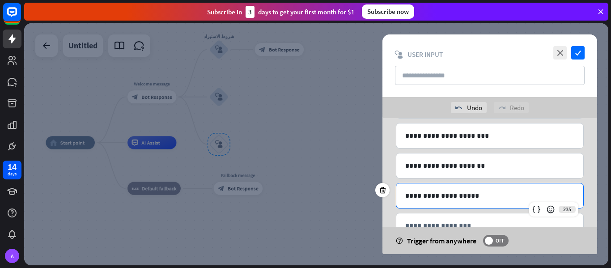
click at [466, 188] on div "**********" at bounding box center [489, 195] width 187 height 25
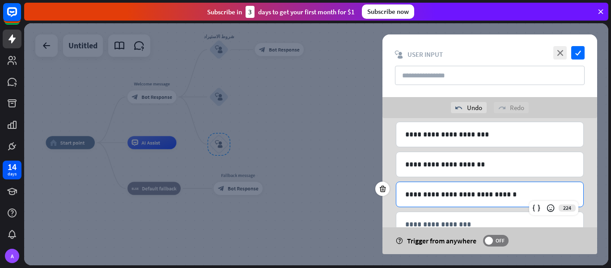
scroll to position [157, 0]
click at [467, 179] on div "**********" at bounding box center [490, 136] width 188 height 210
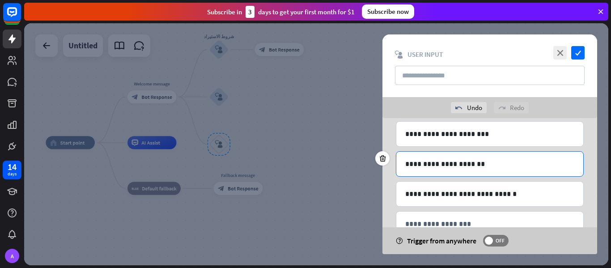
click at [469, 171] on div "**********" at bounding box center [489, 164] width 187 height 25
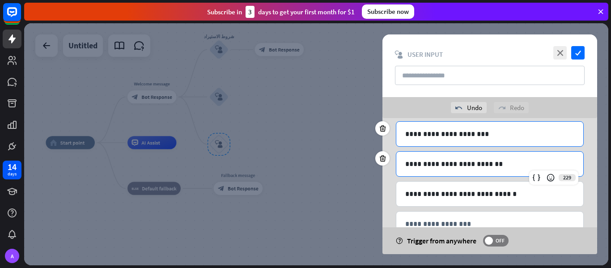
click at [466, 134] on p "**********" at bounding box center [489, 133] width 169 height 11
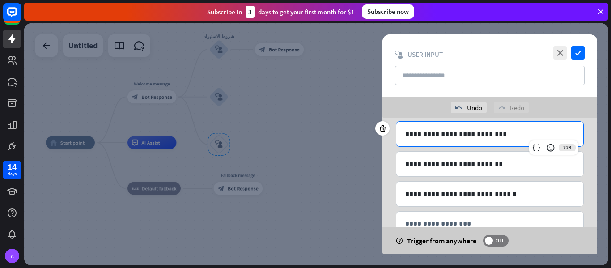
click at [466, 134] on p "**********" at bounding box center [489, 133] width 169 height 11
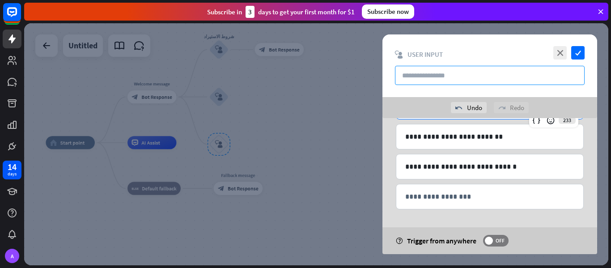
click at [423, 78] on input "text" at bounding box center [490, 75] width 190 height 19
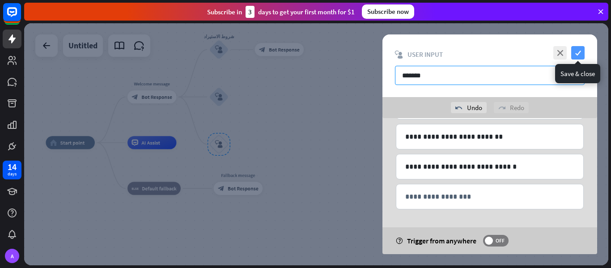
type input "*******"
click at [582, 51] on icon "check" at bounding box center [577, 52] width 13 height 13
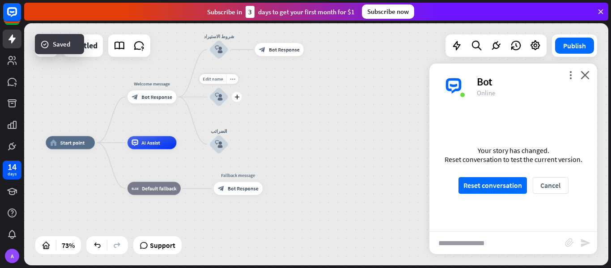
click at [217, 102] on div "block_user_input" at bounding box center [219, 97] width 20 height 20
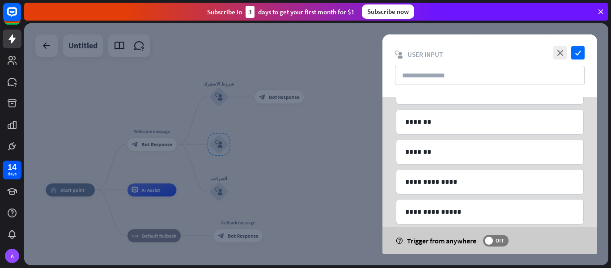
scroll to position [132, 0]
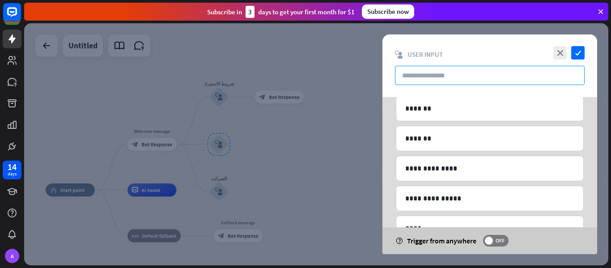
click at [455, 78] on input "text" at bounding box center [490, 75] width 190 height 19
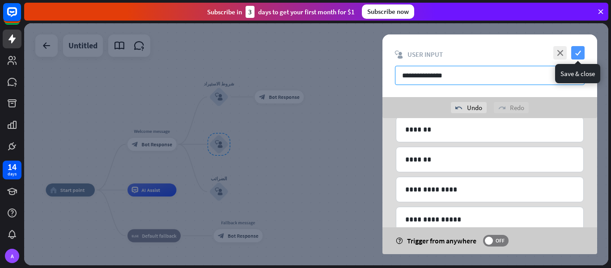
type input "**********"
click at [579, 51] on icon "check" at bounding box center [577, 52] width 13 height 13
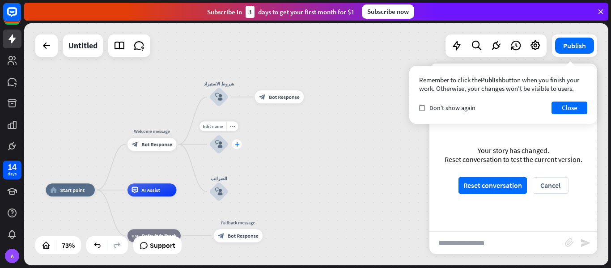
click at [238, 147] on div "plus" at bounding box center [237, 145] width 10 height 10
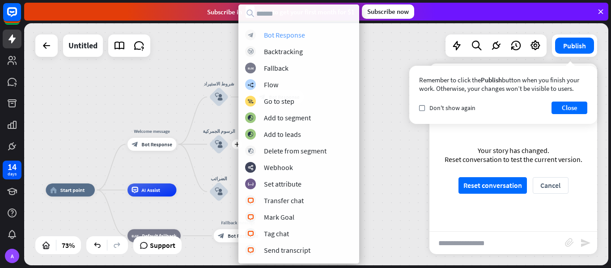
click at [308, 36] on div "block_bot_response Bot Response" at bounding box center [298, 35] width 107 height 11
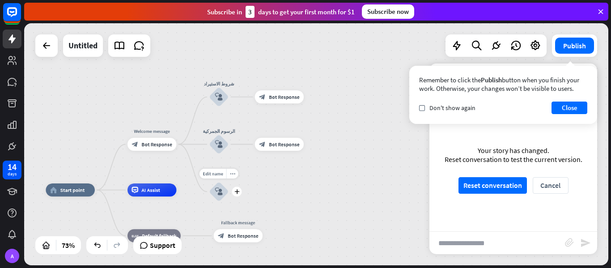
click at [229, 200] on div "Edit name more_horiz plus block_user_input" at bounding box center [219, 192] width 20 height 20
click at [229, 196] on div "Edit name more_horiz plus block_user_input" at bounding box center [219, 192] width 20 height 20
click at [238, 196] on div "plus" at bounding box center [237, 192] width 10 height 10
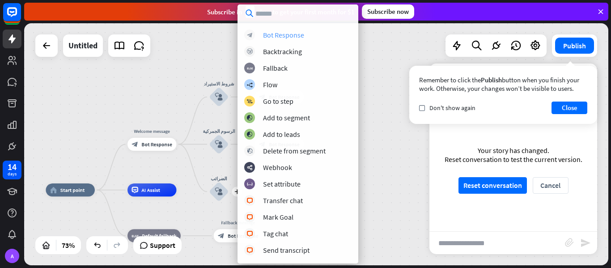
click at [275, 34] on div "Bot Response" at bounding box center [283, 34] width 41 height 9
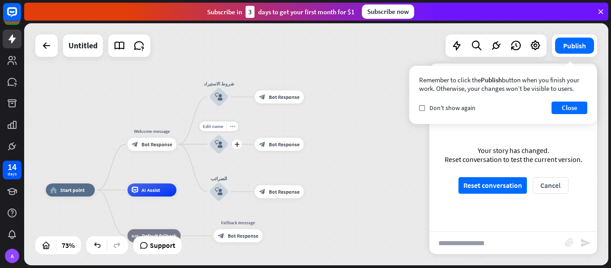
click at [220, 142] on icon "block_user_input" at bounding box center [219, 144] width 8 height 8
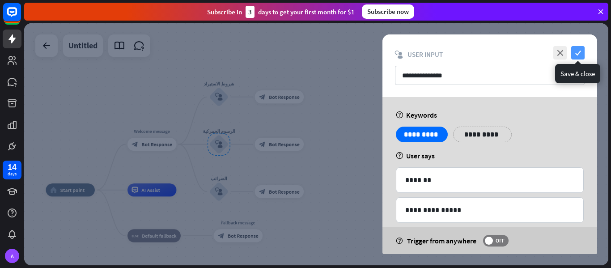
click at [580, 48] on icon "check" at bounding box center [577, 52] width 13 height 13
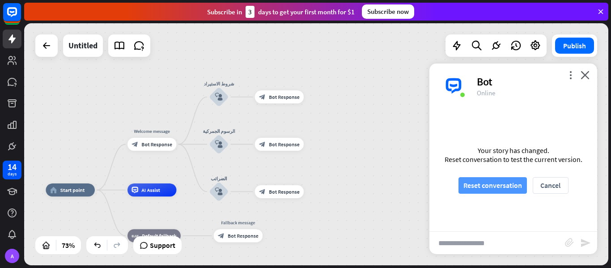
click at [515, 189] on button "Reset conversation" at bounding box center [493, 185] width 68 height 17
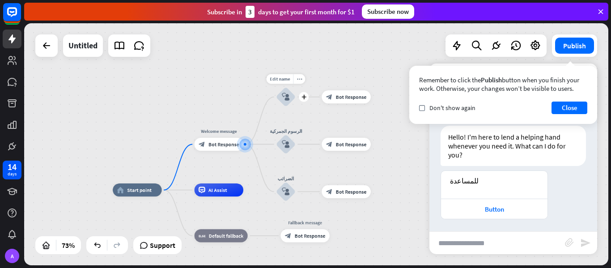
scroll to position [10, 0]
click at [350, 99] on span "Bot Response" at bounding box center [351, 97] width 31 height 7
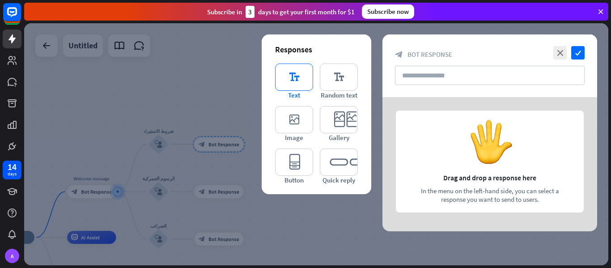
click at [287, 76] on icon "editor_text" at bounding box center [294, 77] width 38 height 27
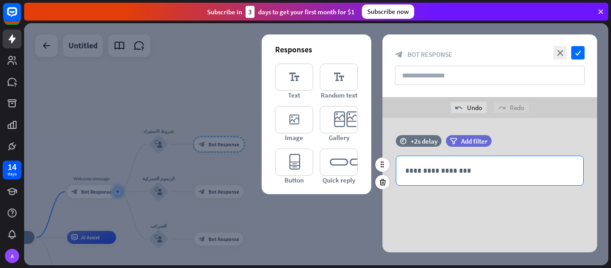
click at [452, 166] on p "**********" at bounding box center [489, 170] width 169 height 11
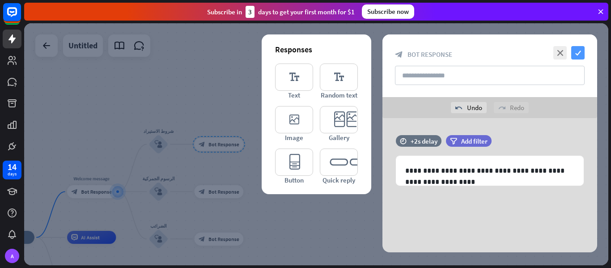
click at [579, 51] on icon "check" at bounding box center [577, 52] width 13 height 13
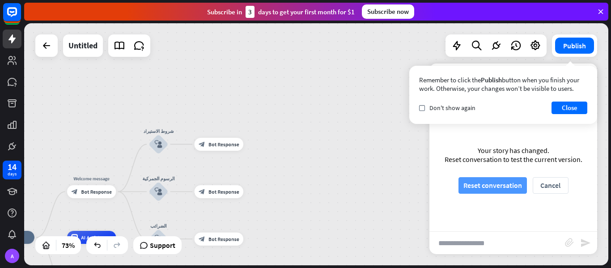
click at [482, 186] on button "Reset conversation" at bounding box center [493, 185] width 68 height 17
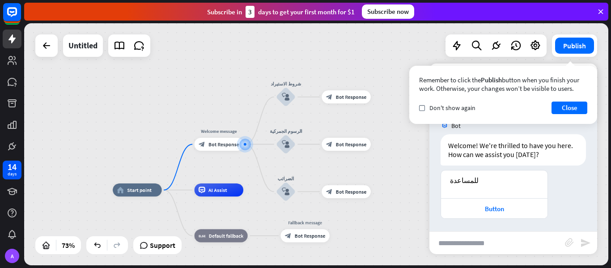
scroll to position [1, 0]
click at [487, 240] on input "text" at bounding box center [498, 243] width 136 height 22
click at [479, 242] on input "text" at bounding box center [498, 243] width 136 height 22
click at [570, 101] on div "Remember to click the Publish button when you finish your work. Otherwise, your…" at bounding box center [503, 95] width 188 height 58
click at [567, 106] on button "Close" at bounding box center [570, 108] width 36 height 13
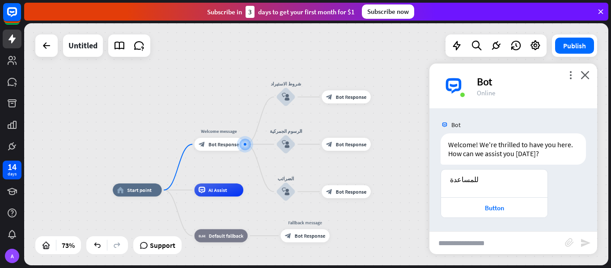
click at [466, 241] on input "text" at bounding box center [498, 243] width 136 height 22
type input "**********"
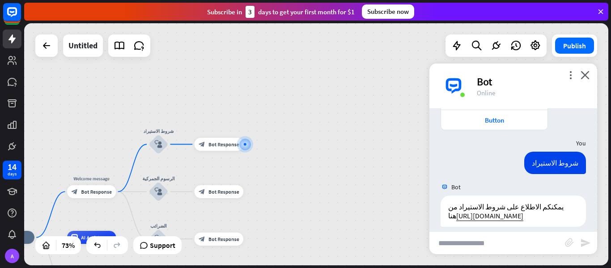
scroll to position [98, 0]
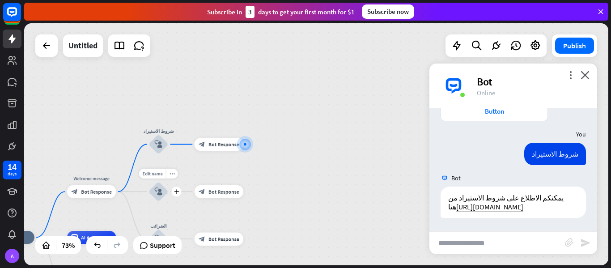
click at [158, 195] on icon "block_user_input" at bounding box center [159, 192] width 8 height 8
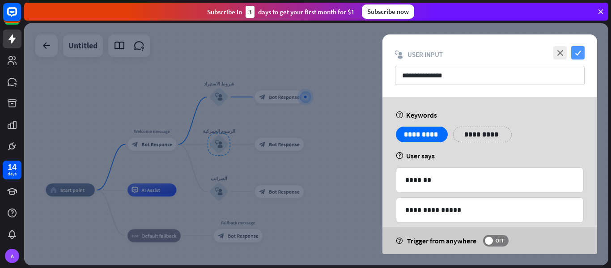
click at [576, 50] on icon "check" at bounding box center [577, 52] width 13 height 13
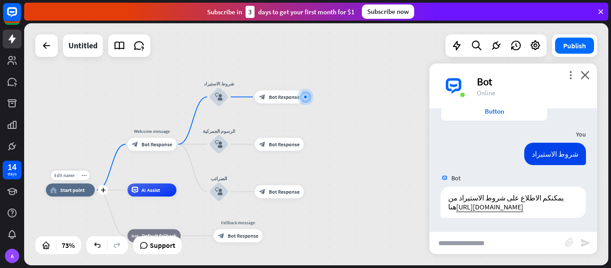
click at [72, 189] on span "Start point" at bounding box center [72, 190] width 25 height 7
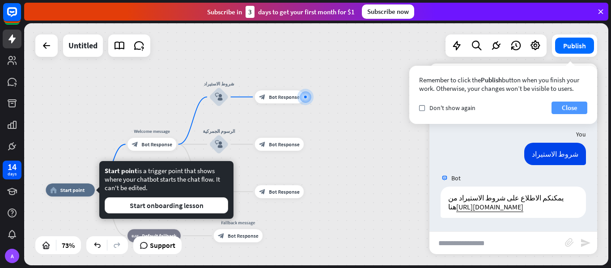
click at [572, 106] on button "Close" at bounding box center [570, 108] width 36 height 13
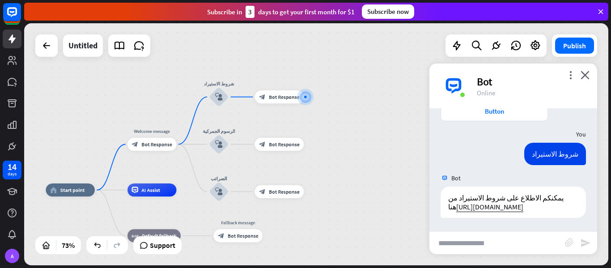
click at [482, 247] on input "text" at bounding box center [498, 243] width 136 height 22
click at [217, 145] on icon "block_user_input" at bounding box center [219, 144] width 8 height 8
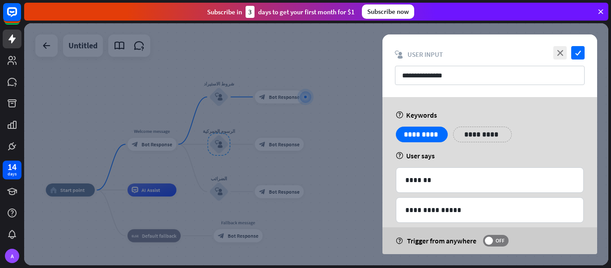
click at [336, 153] on div at bounding box center [316, 144] width 584 height 242
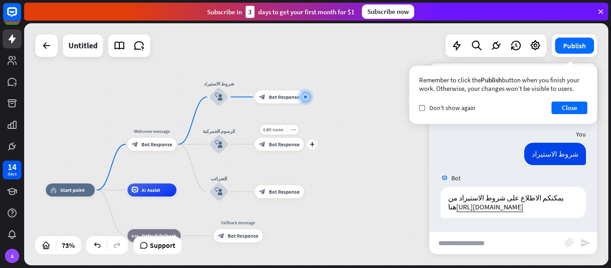
click at [272, 146] on span "Bot Response" at bounding box center [284, 144] width 31 height 7
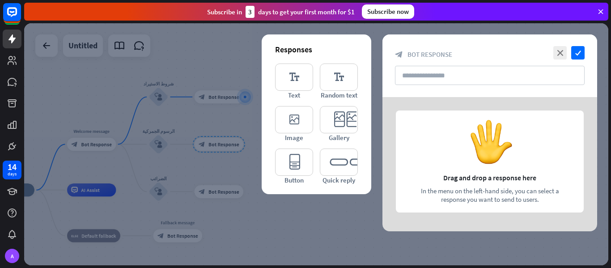
click at [392, 105] on div at bounding box center [490, 164] width 215 height 134
click at [294, 88] on icon "editor_text" at bounding box center [294, 77] width 38 height 27
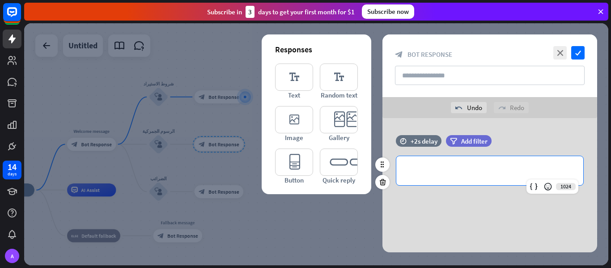
click at [463, 166] on p "**********" at bounding box center [489, 170] width 169 height 11
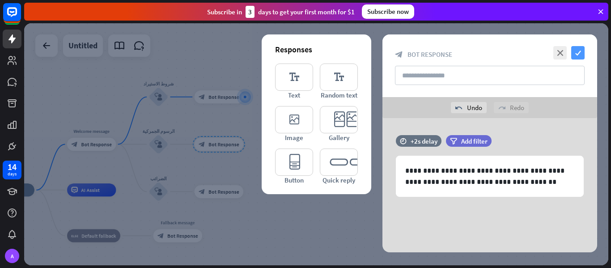
click at [582, 53] on icon "check" at bounding box center [577, 52] width 13 height 13
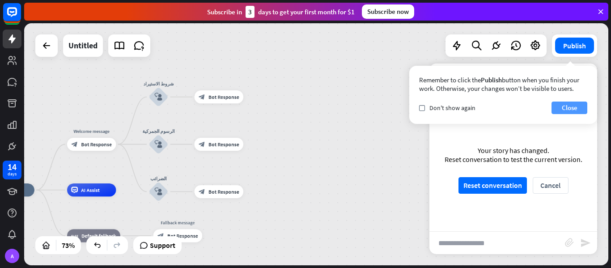
click at [569, 111] on button "Close" at bounding box center [570, 108] width 36 height 13
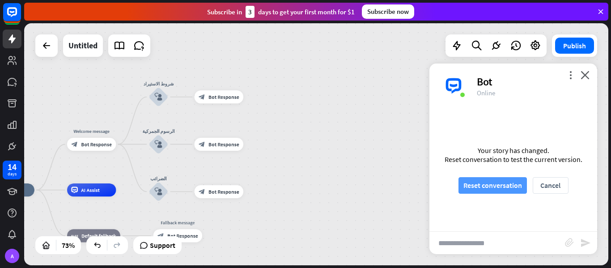
click at [490, 184] on button "Reset conversation" at bounding box center [493, 185] width 68 height 17
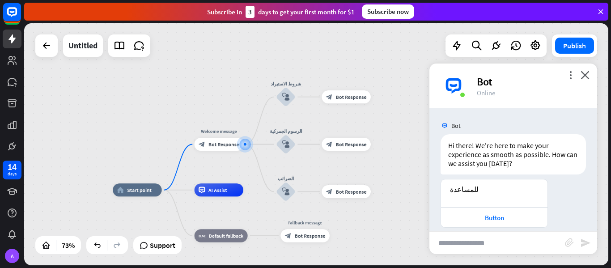
scroll to position [10, 0]
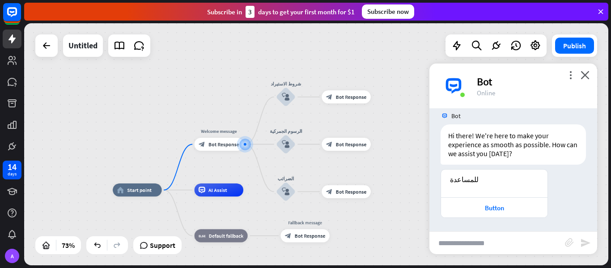
click at [458, 237] on input "text" at bounding box center [498, 243] width 136 height 22
click at [458, 236] on input "text" at bounding box center [498, 243] width 136 height 22
type input "**********"
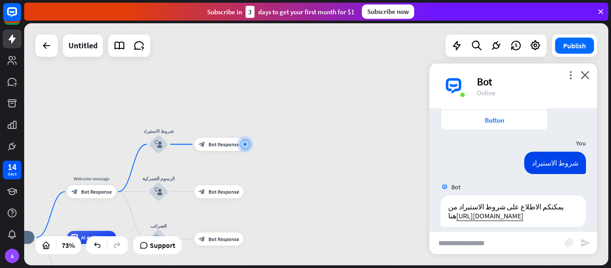
scroll to position [106, 0]
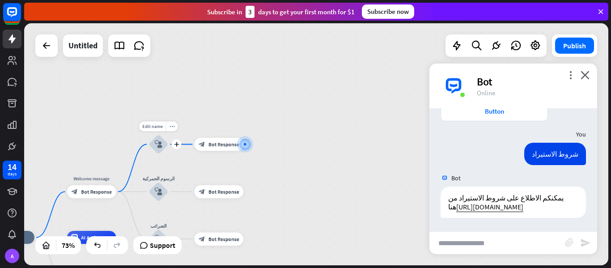
click at [156, 145] on icon "block_user_input" at bounding box center [159, 144] width 8 height 8
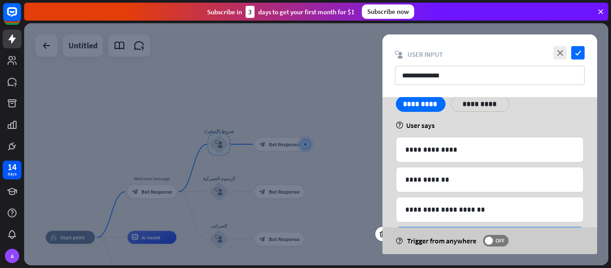
scroll to position [31, 0]
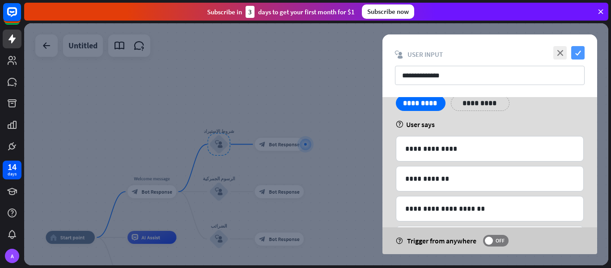
click at [574, 52] on icon "check" at bounding box center [577, 52] width 13 height 13
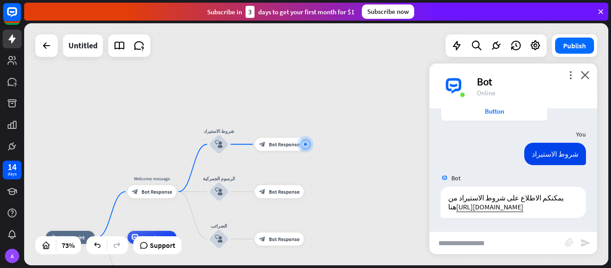
click at [516, 241] on input "text" at bounding box center [498, 243] width 136 height 22
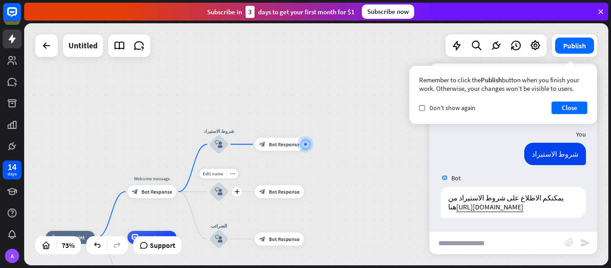
click at [223, 185] on div "block_user_input" at bounding box center [219, 192] width 20 height 20
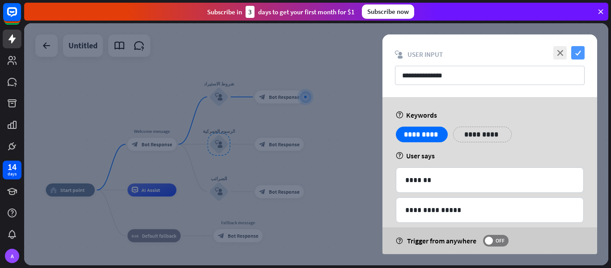
click at [580, 49] on icon "check" at bounding box center [577, 52] width 13 height 13
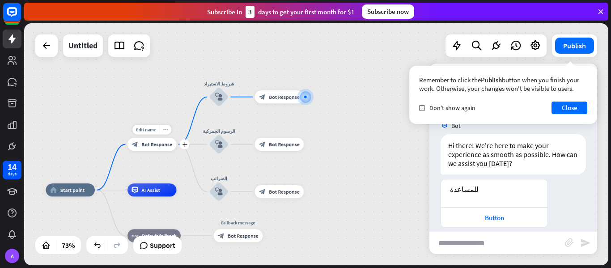
click at [168, 131] on div "more_horiz" at bounding box center [165, 130] width 12 height 10
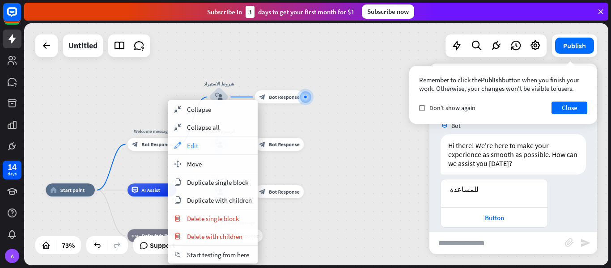
click at [197, 145] on span "Edit" at bounding box center [192, 145] width 11 height 9
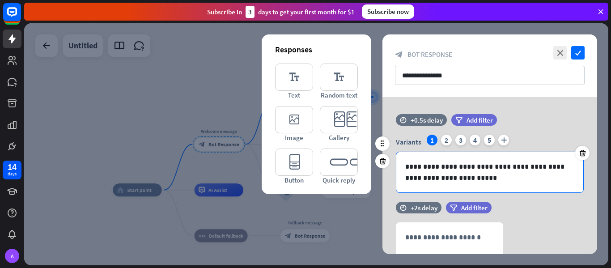
scroll to position [12, 0]
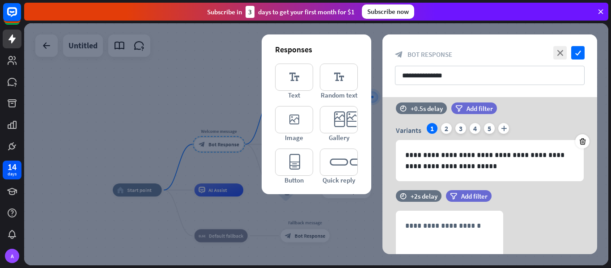
click at [219, 106] on div at bounding box center [316, 144] width 584 height 242
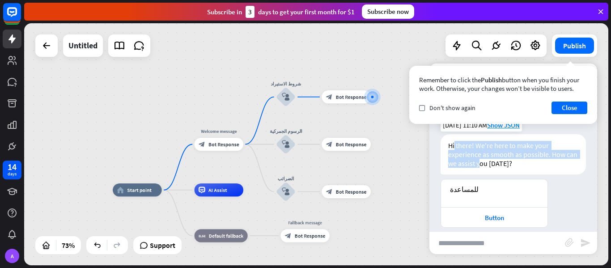
drag, startPoint x: 455, startPoint y: 144, endPoint x: 492, endPoint y: 170, distance: 45.0
click at [492, 170] on div "Hi there! We're here to make your experience as smooth as possible. How can we …" at bounding box center [513, 154] width 145 height 40
click at [298, 79] on icon "more_horiz" at bounding box center [299, 79] width 5 height 5
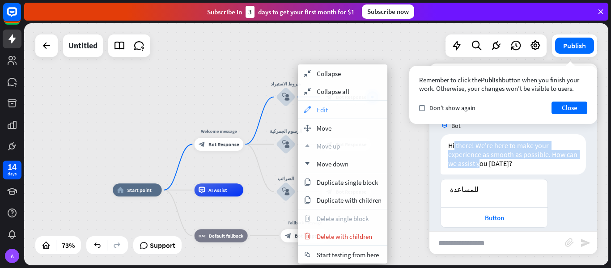
click at [314, 109] on div "appearance Edit" at bounding box center [342, 110] width 89 height 18
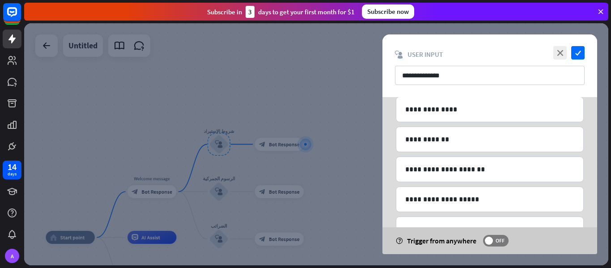
scroll to position [73, 0]
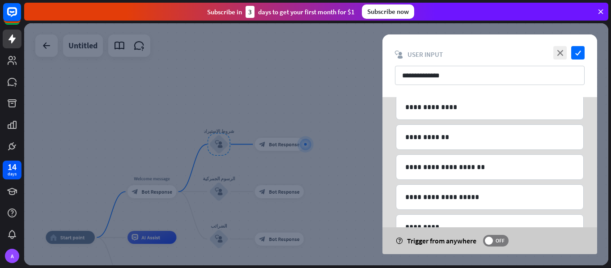
click at [94, 118] on div at bounding box center [316, 144] width 584 height 242
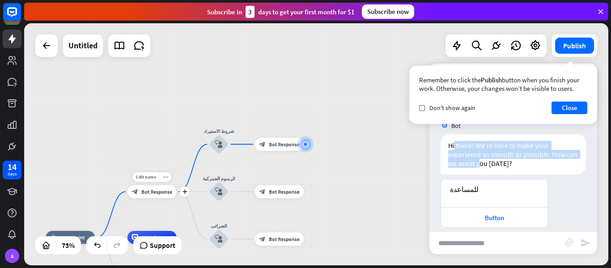
click at [146, 196] on div "block_bot_response Bot Response" at bounding box center [152, 191] width 49 height 13
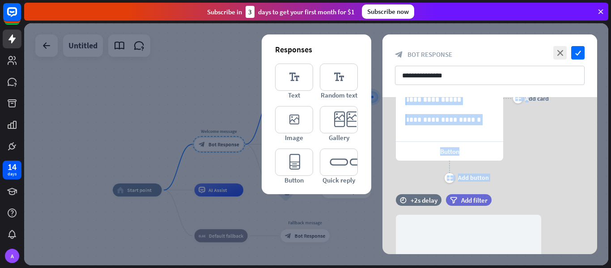
scroll to position [306, 0]
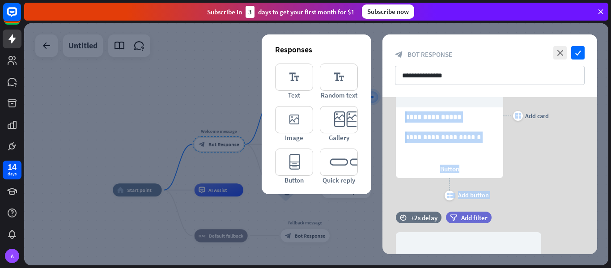
drag, startPoint x: 543, startPoint y: 221, endPoint x: 528, endPoint y: 178, distance: 45.4
click at [528, 178] on div "**********" at bounding box center [490, 257] width 215 height 931
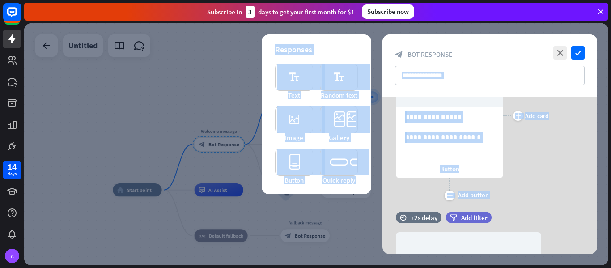
drag, startPoint x: 567, startPoint y: 155, endPoint x: 552, endPoint y: 87, distance: 69.7
click at [552, 87] on div "**********" at bounding box center [490, 144] width 215 height 220
click at [556, 124] on div "**********" at bounding box center [490, 116] width 215 height 174
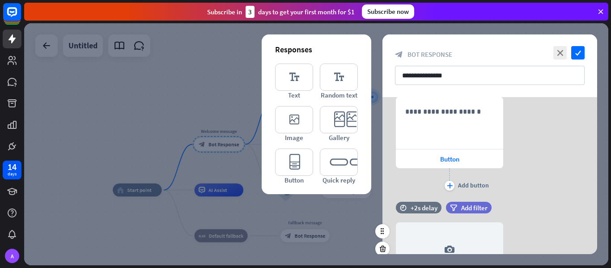
scroll to position [127, 0]
click at [381, 123] on icon at bounding box center [382, 122] width 9 height 8
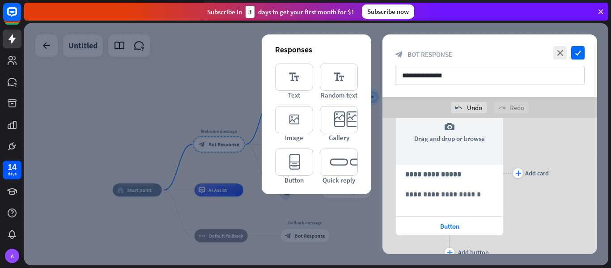
scroll to position [126, 0]
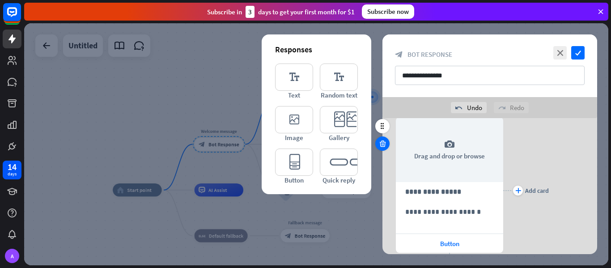
click at [380, 145] on icon at bounding box center [382, 144] width 9 height 8
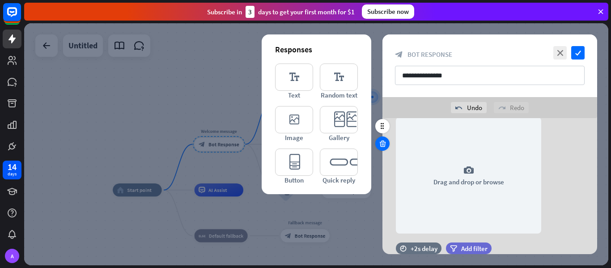
click at [380, 140] on icon at bounding box center [382, 144] width 9 height 8
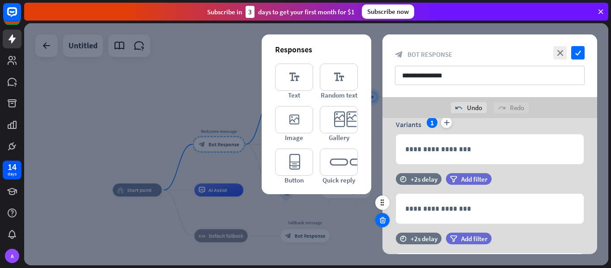
click at [385, 217] on icon at bounding box center [382, 220] width 9 height 8
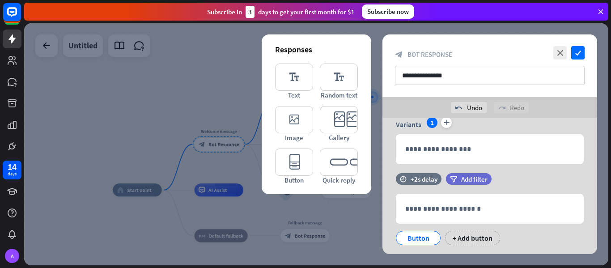
click at [385, 217] on icon at bounding box center [382, 220] width 9 height 8
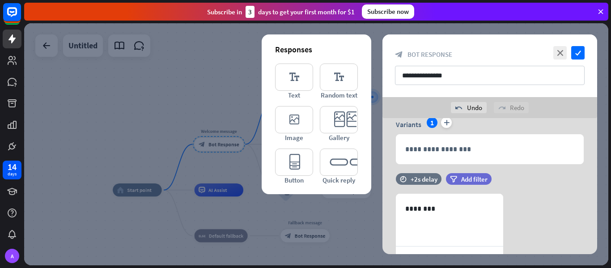
click at [385, 217] on icon at bounding box center [382, 220] width 9 height 8
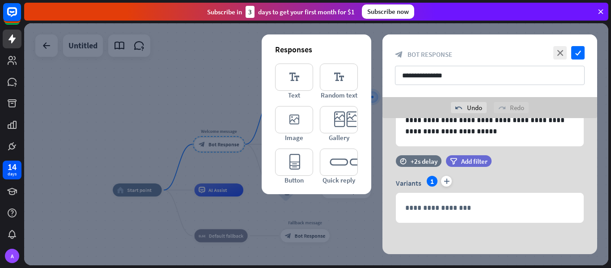
scroll to position [68, 0]
click at [380, 199] on icon at bounding box center [382, 202] width 9 height 8
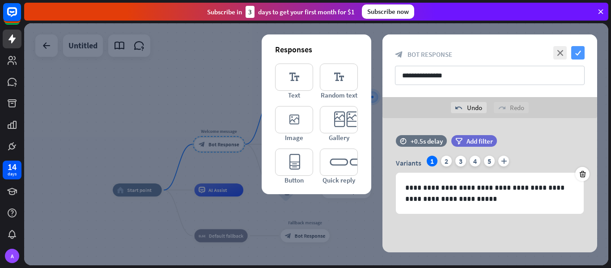
click at [579, 49] on icon "check" at bounding box center [577, 52] width 13 height 13
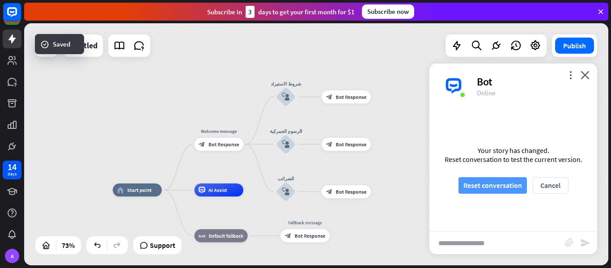
click at [483, 188] on button "Reset conversation" at bounding box center [493, 185] width 68 height 17
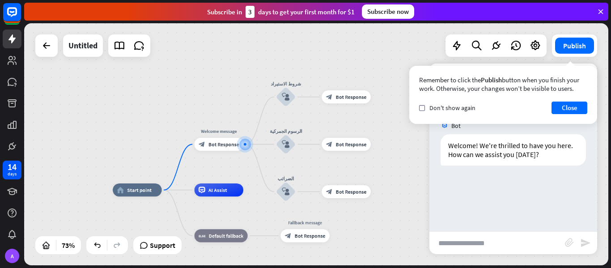
click at [478, 239] on input "text" at bounding box center [498, 243] width 136 height 22
type input "*"
type input "******"
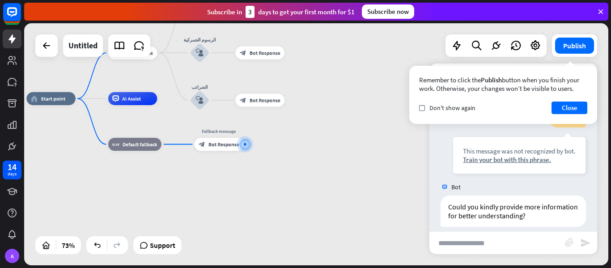
scroll to position [91, 0]
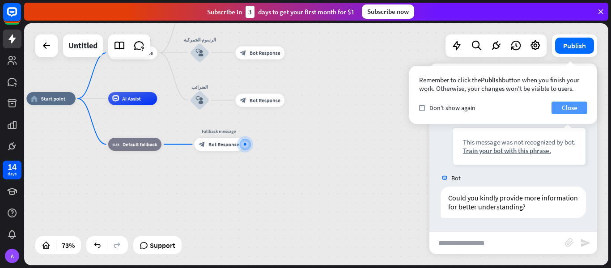
click at [573, 104] on button "Close" at bounding box center [570, 108] width 36 height 13
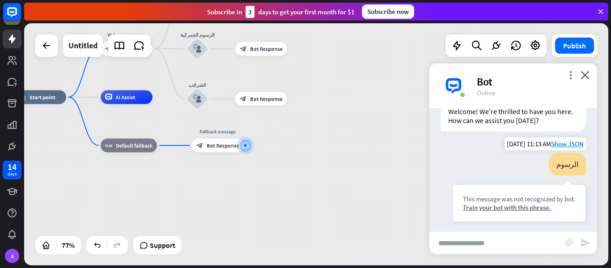
scroll to position [0, 0]
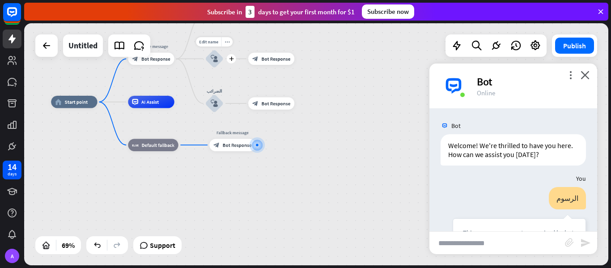
click at [218, 65] on div "block_user_input" at bounding box center [214, 59] width 18 height 18
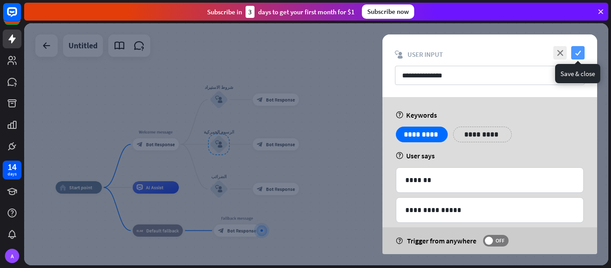
click at [578, 57] on icon "check" at bounding box center [577, 52] width 13 height 13
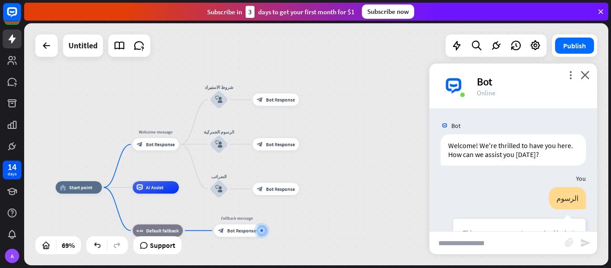
click at [497, 242] on input "text" at bounding box center [498, 243] width 136 height 22
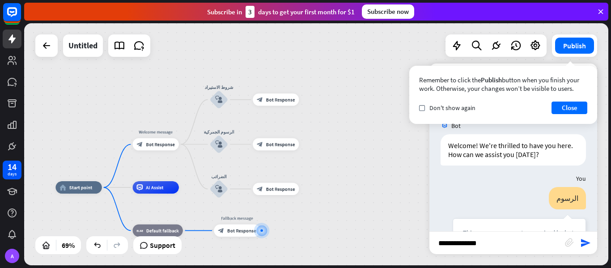
type input "**********"
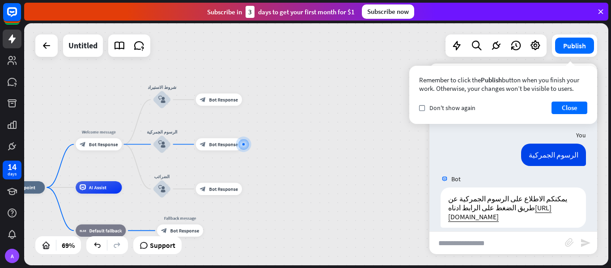
scroll to position [187, 0]
click at [572, 104] on button "Close" at bounding box center [570, 108] width 36 height 13
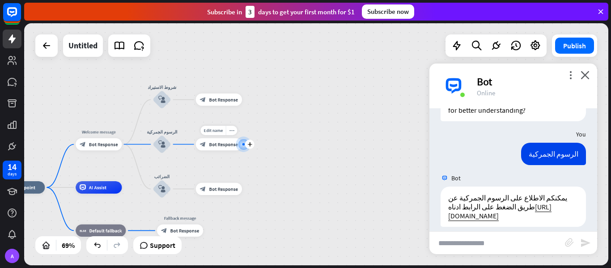
click at [208, 141] on div "block_bot_response Bot Response" at bounding box center [219, 144] width 46 height 13
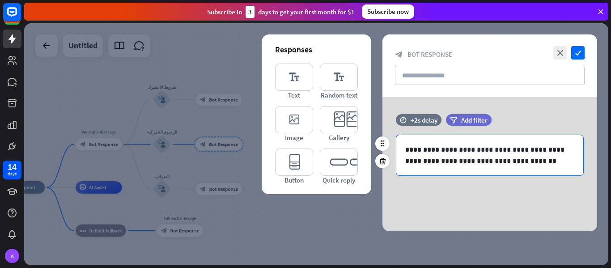
click at [444, 161] on p "**********" at bounding box center [489, 155] width 169 height 22
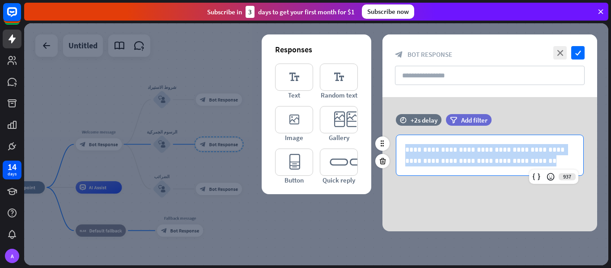
click at [444, 161] on p "**********" at bounding box center [489, 155] width 169 height 22
drag, startPoint x: 444, startPoint y: 161, endPoint x: 469, endPoint y: 164, distance: 25.6
click at [469, 164] on p "**********" at bounding box center [489, 155] width 169 height 22
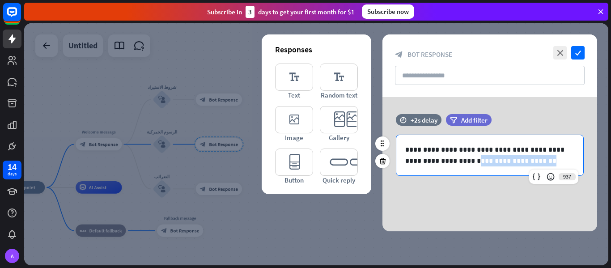
drag, startPoint x: 475, startPoint y: 163, endPoint x: 405, endPoint y: 159, distance: 69.5
click at [405, 159] on p "**********" at bounding box center [489, 155] width 169 height 22
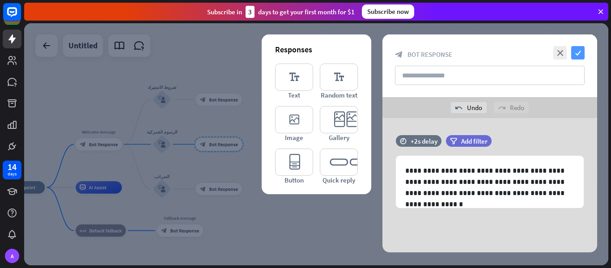
click at [579, 48] on icon "check" at bounding box center [577, 52] width 13 height 13
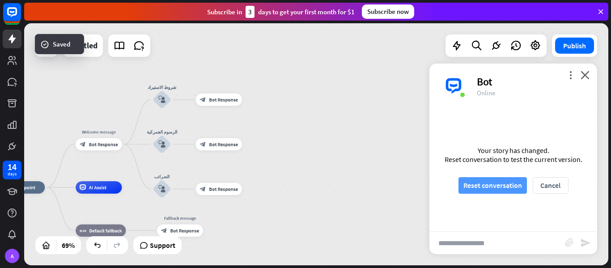
click at [493, 187] on button "Reset conversation" at bounding box center [493, 185] width 68 height 17
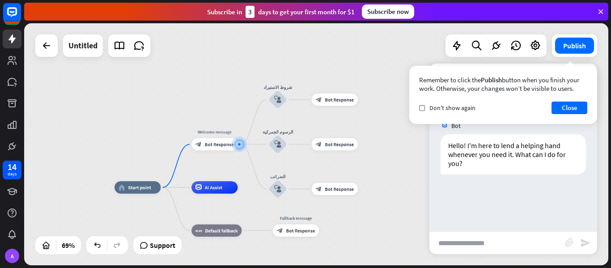
click at [490, 242] on input "text" at bounding box center [498, 243] width 136 height 22
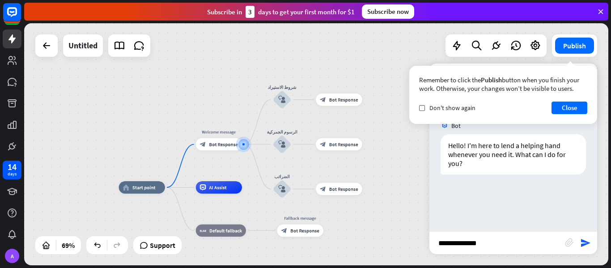
type input "**********"
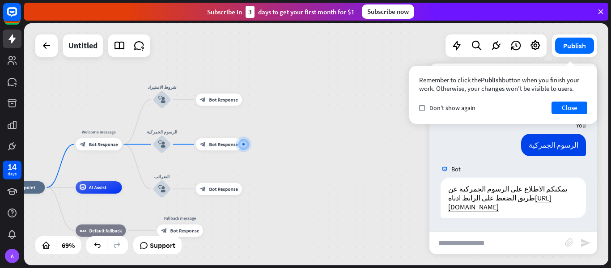
scroll to position [71, 0]
click at [493, 206] on link "[URL][DOMAIN_NAME]" at bounding box center [499, 202] width 103 height 18
click at [157, 148] on div "block_user_input" at bounding box center [162, 144] width 18 height 18
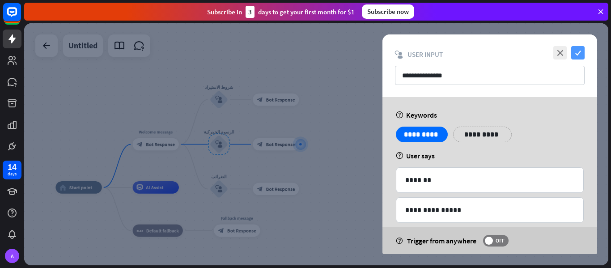
click at [582, 52] on icon "check" at bounding box center [577, 52] width 13 height 13
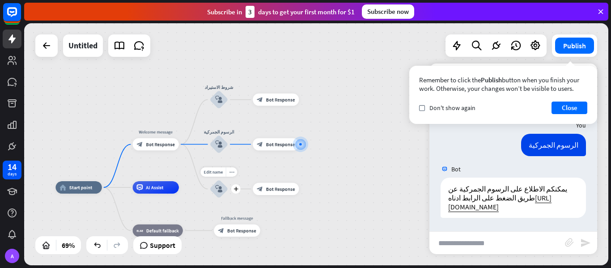
click at [219, 191] on icon "block_user_input" at bounding box center [219, 189] width 8 height 8
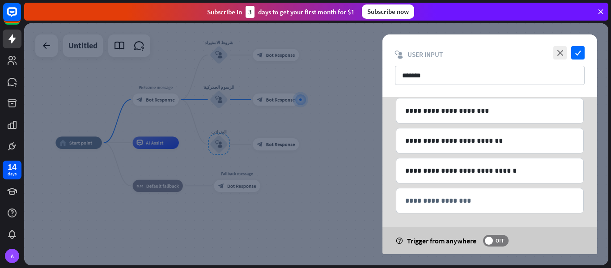
scroll to position [163, 0]
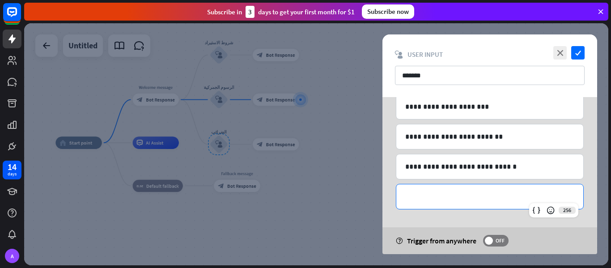
click at [440, 202] on p "**********" at bounding box center [489, 196] width 169 height 11
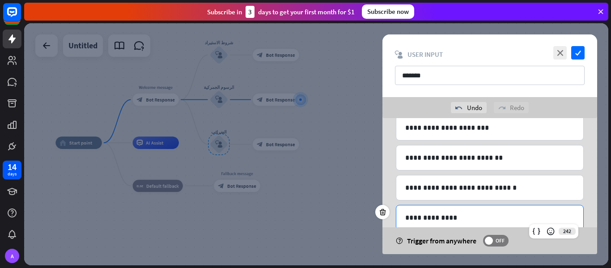
scroll to position [204, 0]
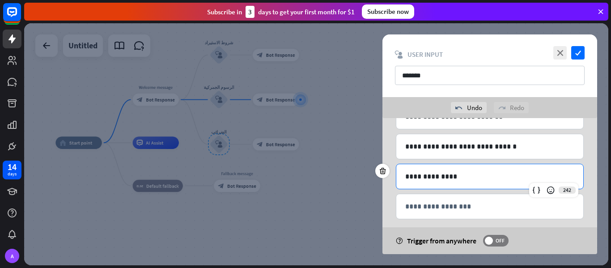
click at [440, 202] on p "**********" at bounding box center [489, 206] width 169 height 11
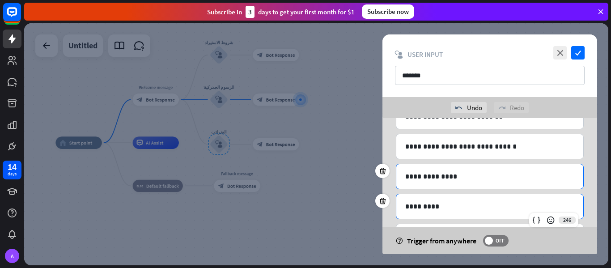
scroll to position [244, 0]
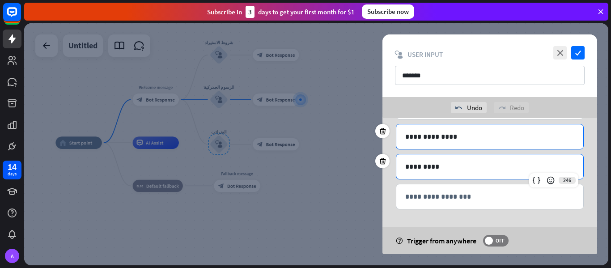
click at [440, 202] on p "**********" at bounding box center [489, 196] width 169 height 11
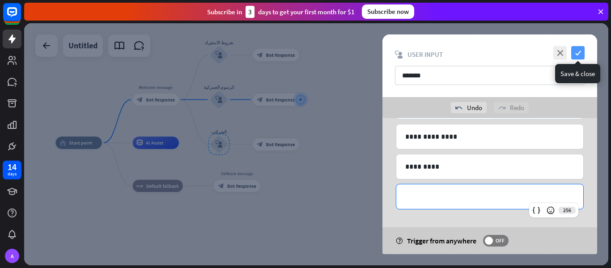
click at [580, 54] on icon "check" at bounding box center [577, 52] width 13 height 13
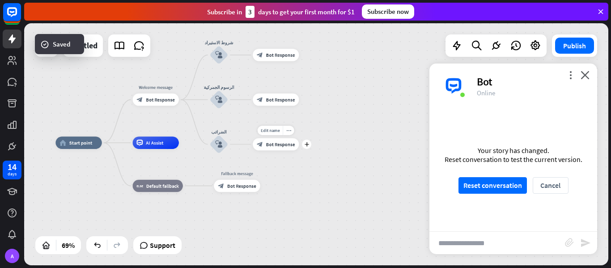
click at [280, 148] on div "block_bot_response Bot Response" at bounding box center [276, 144] width 46 height 13
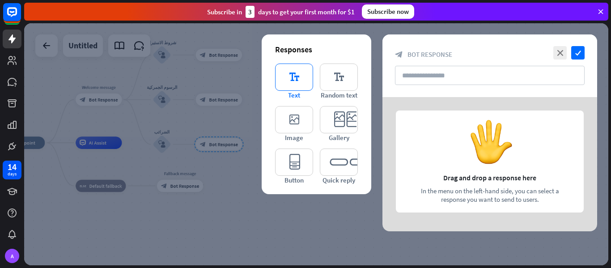
click at [280, 83] on icon "editor_text" at bounding box center [294, 77] width 38 height 27
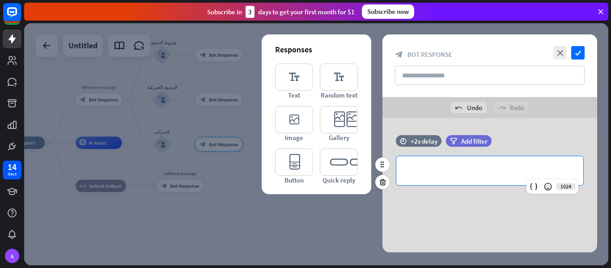
click at [494, 171] on p "**********" at bounding box center [489, 170] width 169 height 11
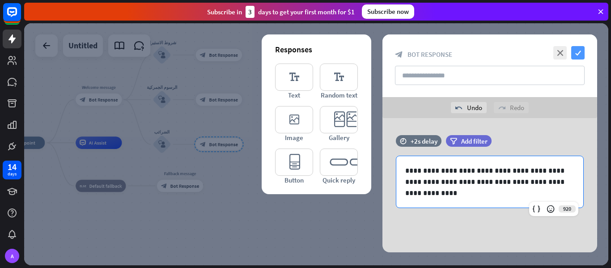
click at [576, 48] on icon "check" at bounding box center [577, 52] width 13 height 13
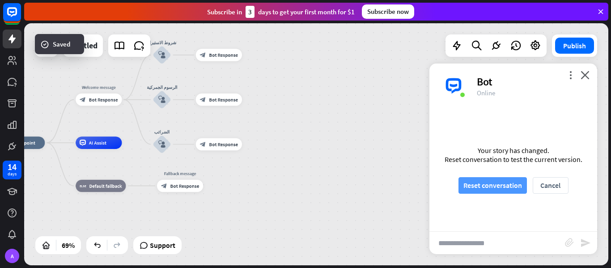
click at [506, 180] on button "Reset conversation" at bounding box center [493, 185] width 68 height 17
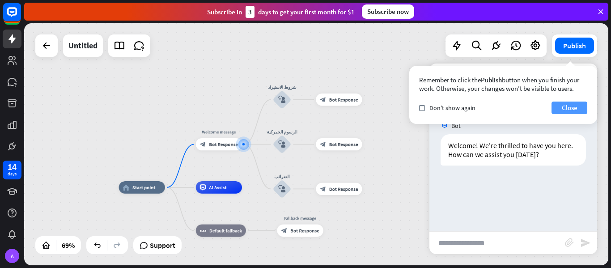
click at [569, 113] on button "Close" at bounding box center [570, 108] width 36 height 13
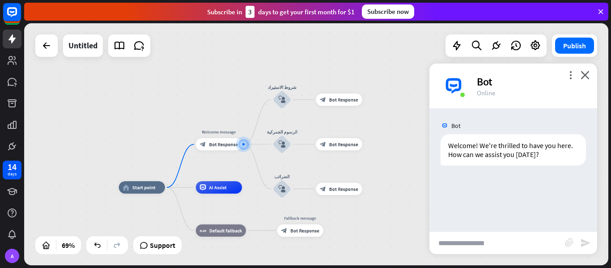
click at [485, 251] on input "text" at bounding box center [498, 243] width 136 height 22
type input "******"
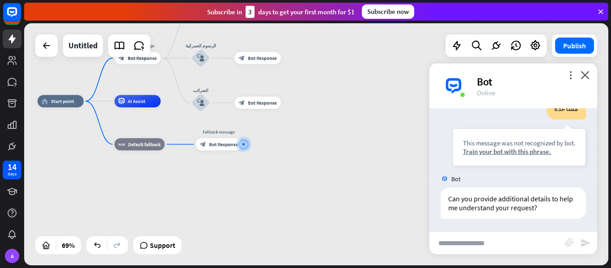
scroll to position [91, 0]
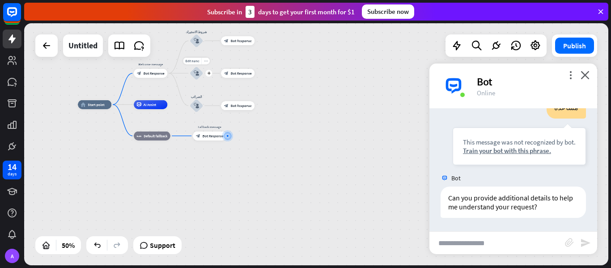
click at [195, 74] on icon "block_user_input" at bounding box center [196, 73] width 5 height 5
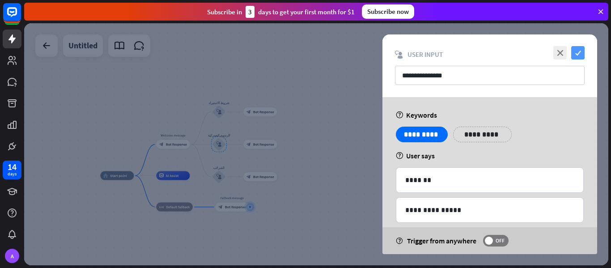
click at [578, 54] on icon "check" at bounding box center [577, 52] width 13 height 13
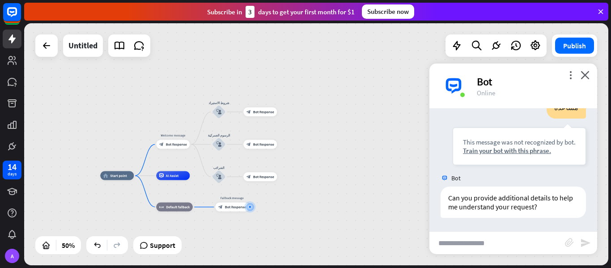
click at [476, 242] on input "text" at bounding box center [498, 243] width 136 height 22
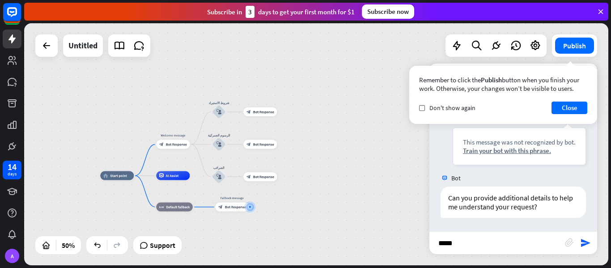
type input "******"
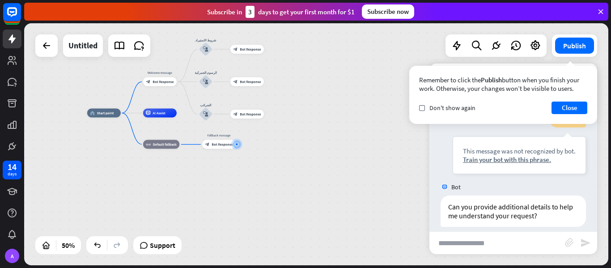
scroll to position [234, 0]
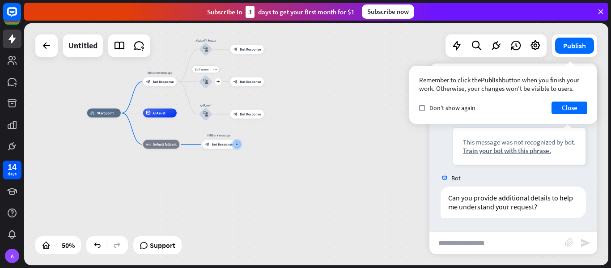
click at [203, 89] on div "Edit name more_horiz plus block_user_input" at bounding box center [205, 81] width 13 height 13
click at [205, 87] on div "block_user_input" at bounding box center [205, 81] width 13 height 13
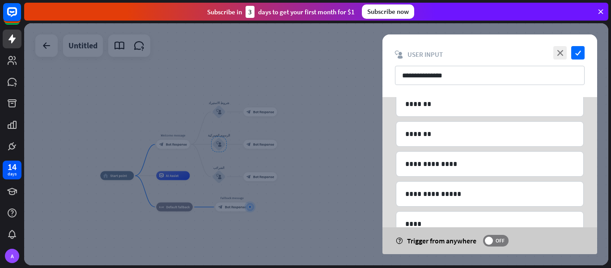
scroll to position [193, 0]
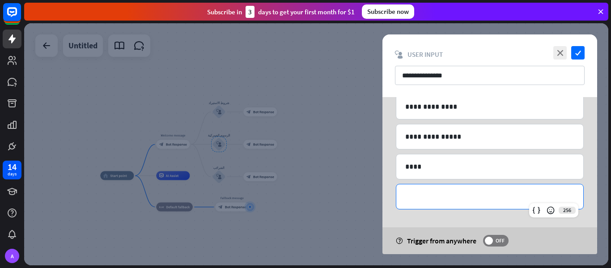
click at [470, 203] on div "**********" at bounding box center [489, 196] width 187 height 25
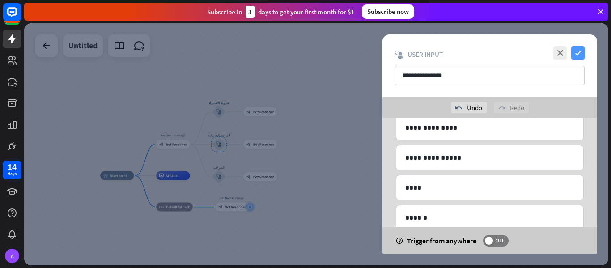
click at [578, 55] on icon "check" at bounding box center [577, 52] width 13 height 13
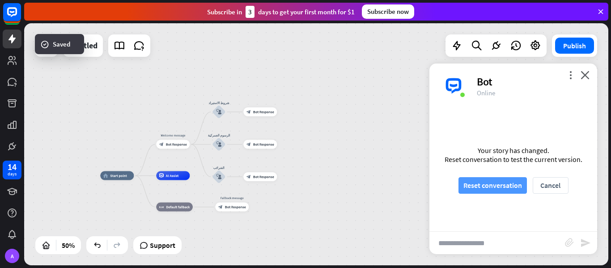
click at [480, 183] on button "Reset conversation" at bounding box center [493, 185] width 68 height 17
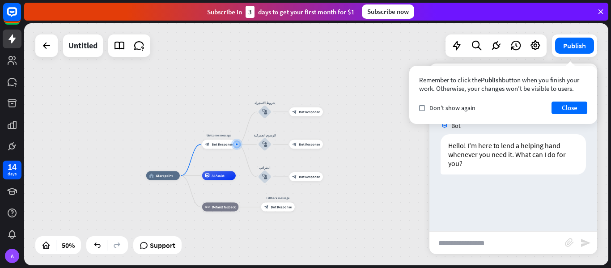
click at [463, 248] on input "text" at bounding box center [498, 243] width 136 height 22
type input "*"
type input "******"
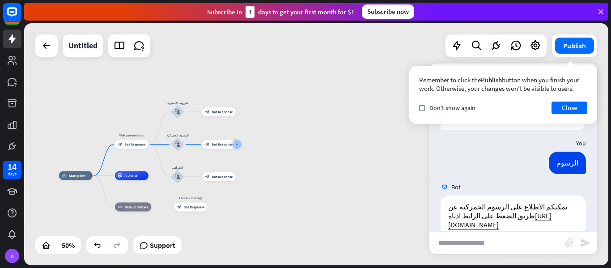
scroll to position [71, 0]
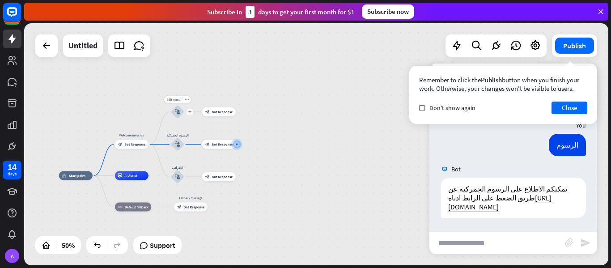
click at [179, 115] on div "block_user_input" at bounding box center [177, 111] width 13 height 13
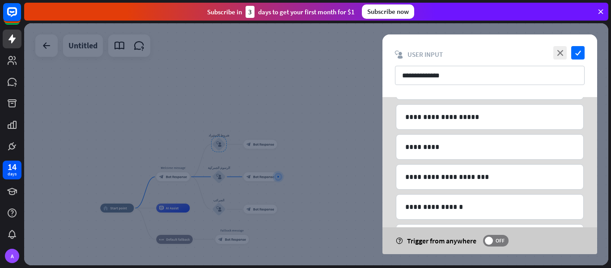
scroll to position [193, 0]
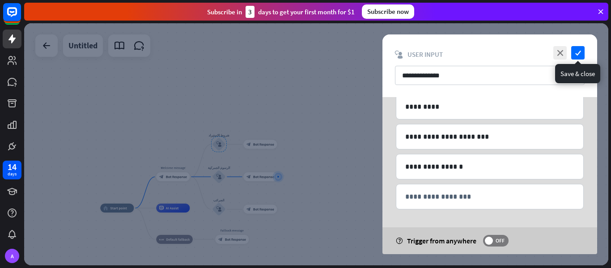
click at [585, 52] on div "**********" at bounding box center [490, 65] width 215 height 63
click at [578, 56] on icon "check" at bounding box center [577, 52] width 13 height 13
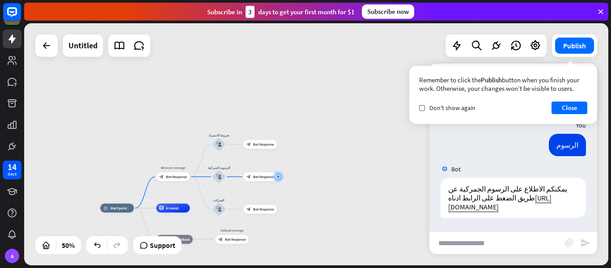
click at [230, 79] on div "home_2 Start point Welcome message block_bot_response Bot Response شروط الاستير…" at bounding box center [316, 144] width 584 height 242
click at [216, 210] on icon "block_user_input" at bounding box center [218, 209] width 5 height 5
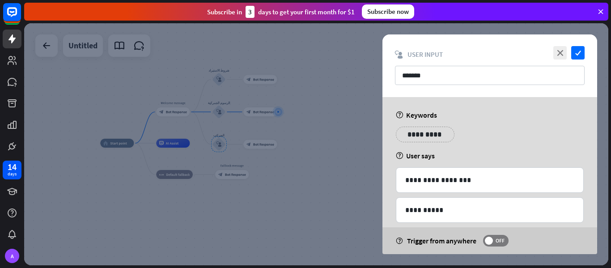
click at [522, 95] on div "close check block_user_input User Input *******" at bounding box center [490, 65] width 215 height 63
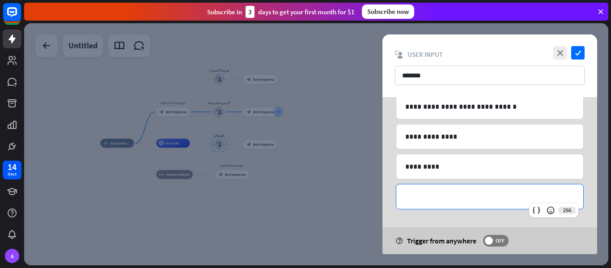
click at [454, 193] on p "**********" at bounding box center [489, 196] width 169 height 11
click at [578, 51] on icon "check" at bounding box center [577, 52] width 13 height 13
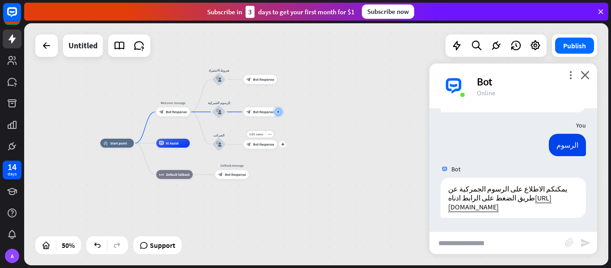
click at [264, 149] on div "Edit name more_horiz plus block_bot_response Bot Response" at bounding box center [260, 144] width 34 height 9
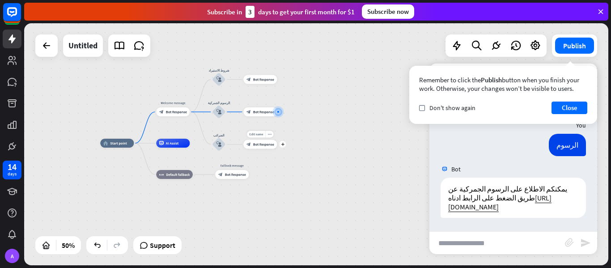
click at [260, 146] on span "Bot Response" at bounding box center [263, 144] width 21 height 4
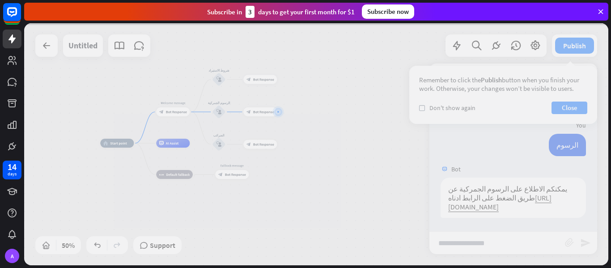
click at [260, 146] on div at bounding box center [316, 144] width 584 height 242
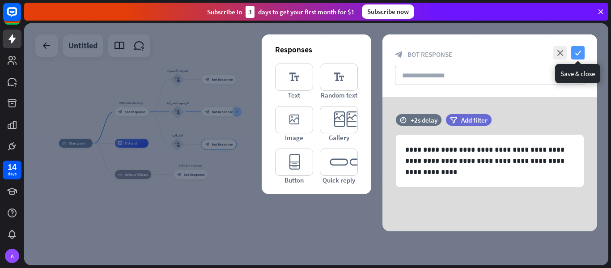
click at [577, 55] on icon "check" at bounding box center [577, 52] width 13 height 13
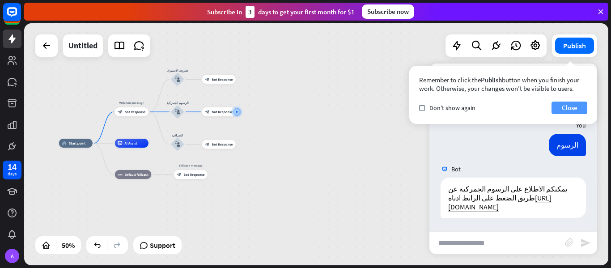
click at [564, 110] on button "Close" at bounding box center [570, 108] width 36 height 13
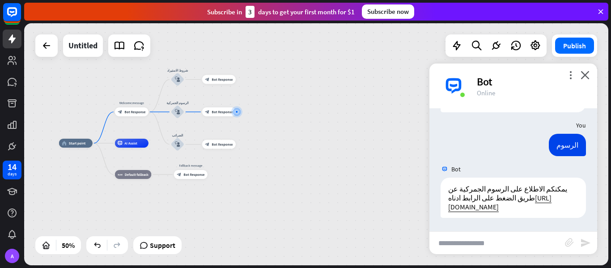
click at [487, 248] on input "text" at bounding box center [498, 243] width 136 height 22
click at [186, 99] on icon "more_horiz" at bounding box center [187, 100] width 4 height 4
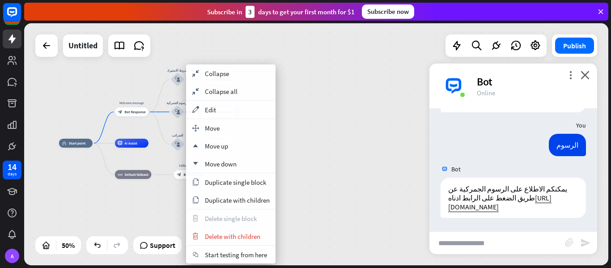
click at [181, 102] on div "الرسوم الجمركية" at bounding box center [177, 103] width 27 height 4
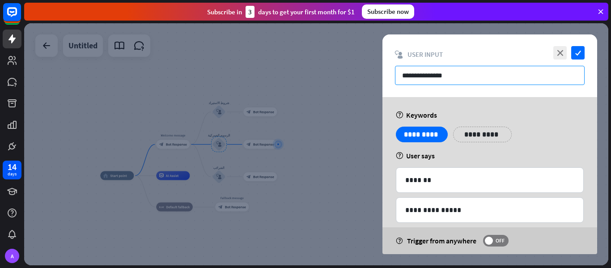
click at [410, 79] on input "**********" at bounding box center [490, 75] width 190 height 19
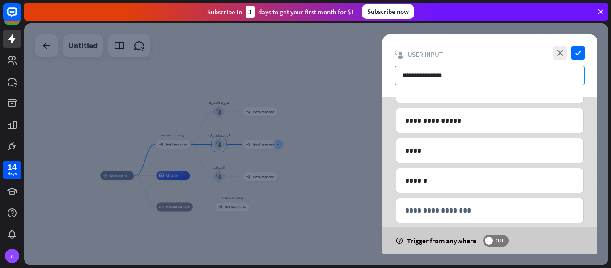
scroll to position [223, 0]
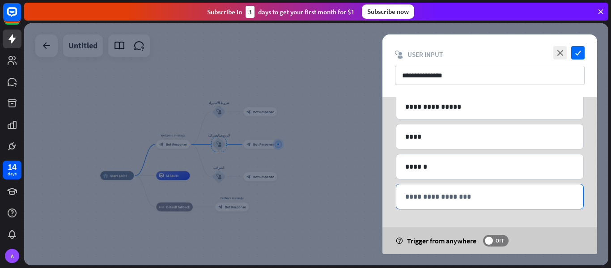
click at [452, 199] on p "**********" at bounding box center [489, 196] width 169 height 11
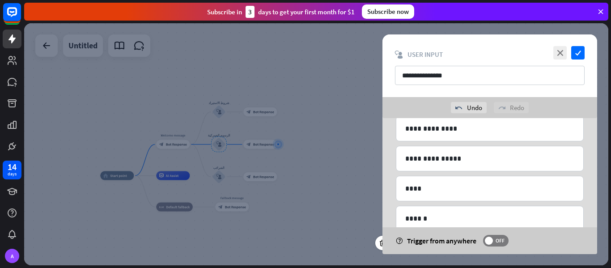
scroll to position [274, 0]
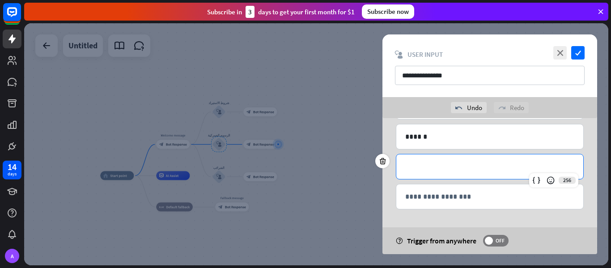
click at [429, 162] on p "**********" at bounding box center [489, 166] width 169 height 11
click at [427, 177] on div "*******" at bounding box center [489, 166] width 187 height 25
click at [421, 171] on p "*******" at bounding box center [489, 166] width 169 height 11
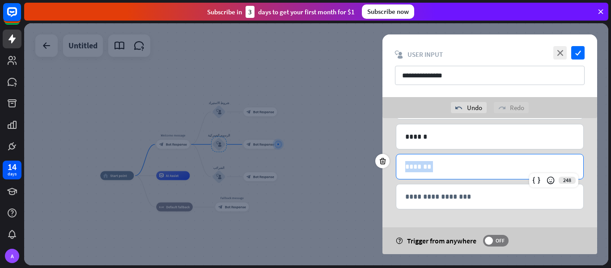
click at [421, 171] on p "*******" at bounding box center [489, 166] width 169 height 11
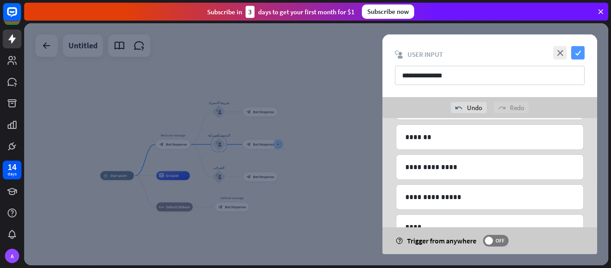
click at [578, 57] on icon "check" at bounding box center [577, 52] width 13 height 13
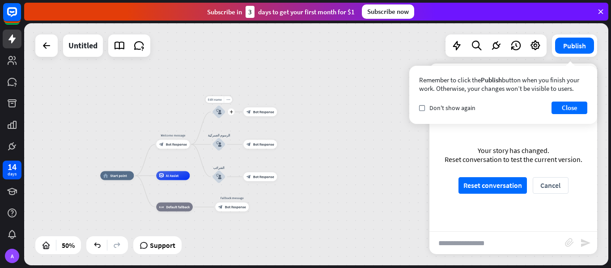
click at [216, 116] on div "block_user_input" at bounding box center [218, 111] width 13 height 13
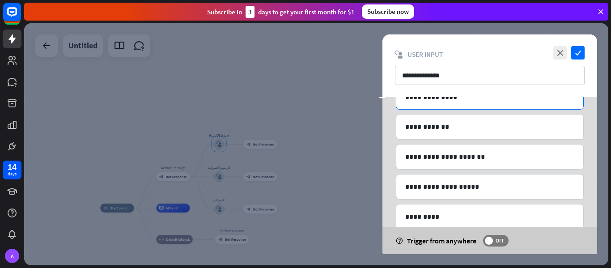
scroll to position [84, 0]
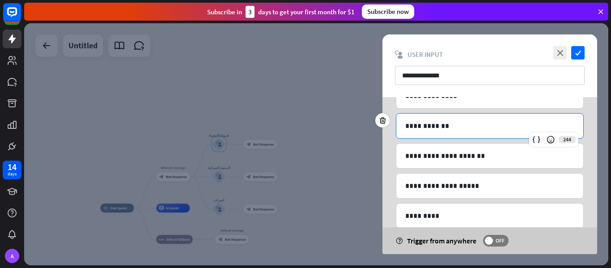
click at [449, 130] on p "**********" at bounding box center [489, 125] width 169 height 11
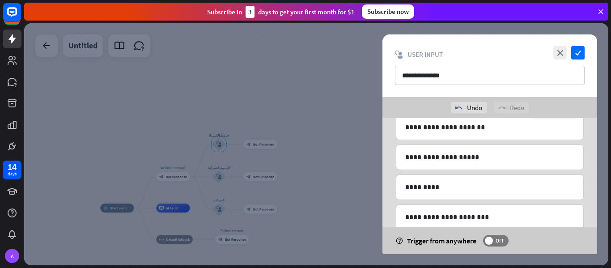
scroll to position [133, 0]
click at [328, 162] on div at bounding box center [316, 144] width 584 height 242
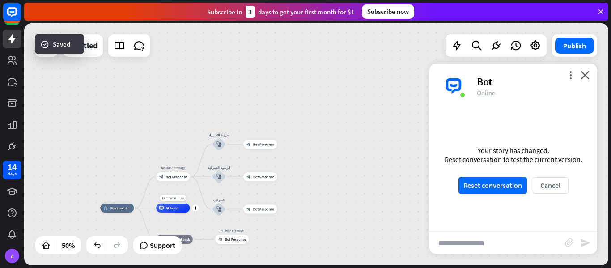
click at [159, 209] on icon at bounding box center [161, 208] width 4 height 4
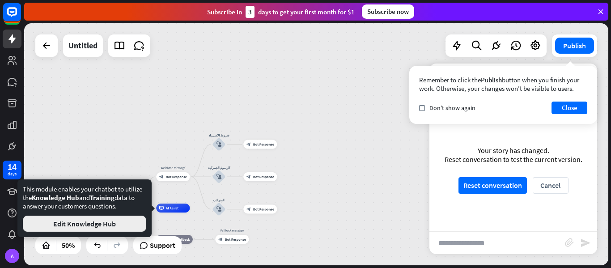
click at [124, 225] on button "Edit Knowledge Hub" at bounding box center [84, 224] width 123 height 16
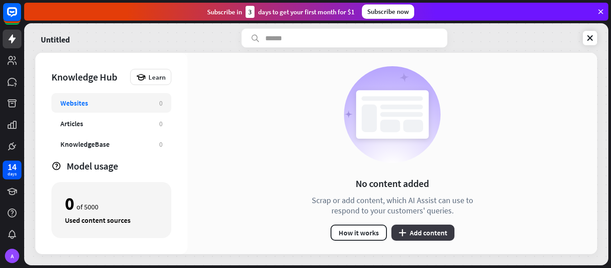
click at [413, 230] on button "plus Add content" at bounding box center [422, 233] width 63 height 16
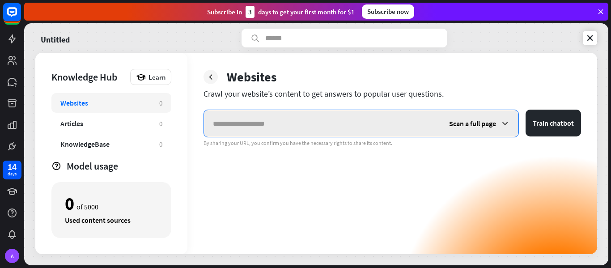
paste input "**********"
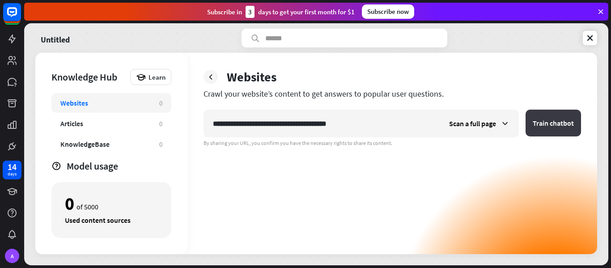
click at [554, 132] on button "Train chatbot" at bounding box center [553, 123] width 55 height 27
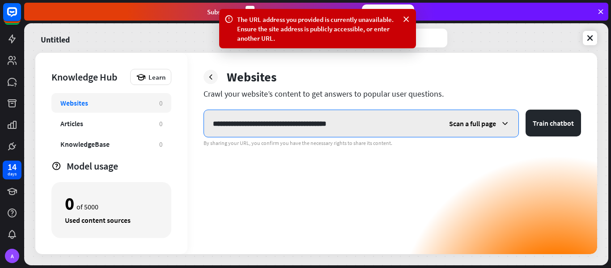
click at [399, 128] on input "**********" at bounding box center [322, 123] width 236 height 27
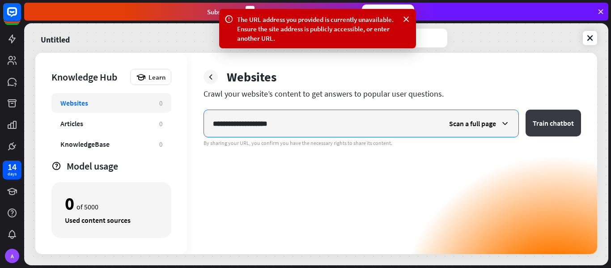
type input "**********"
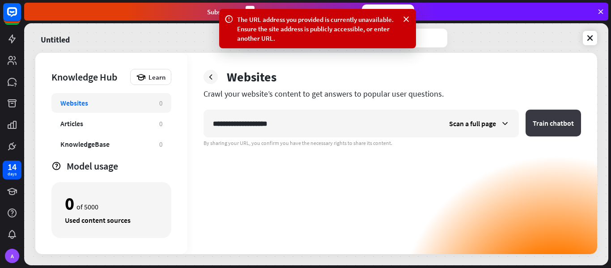
click at [555, 111] on button "Train chatbot" at bounding box center [553, 123] width 55 height 27
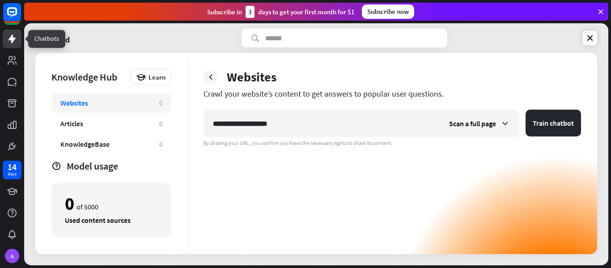
click at [13, 35] on icon at bounding box center [12, 39] width 11 height 11
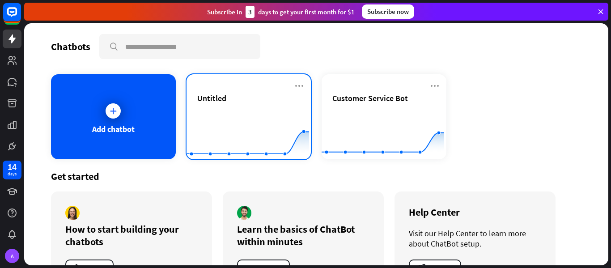
click at [275, 108] on div "Untitled" at bounding box center [248, 108] width 103 height 31
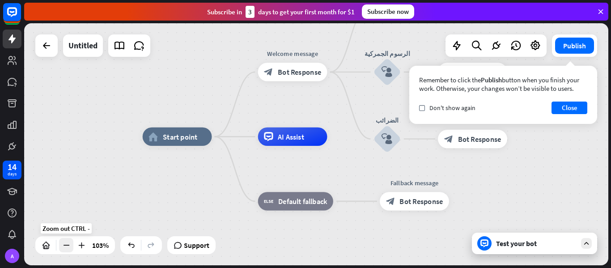
click at [66, 245] on icon at bounding box center [66, 245] width 9 height 9
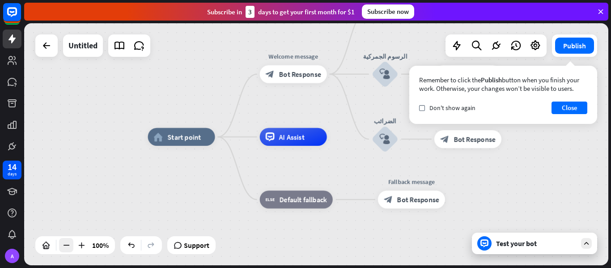
click at [66, 245] on icon at bounding box center [66, 245] width 9 height 9
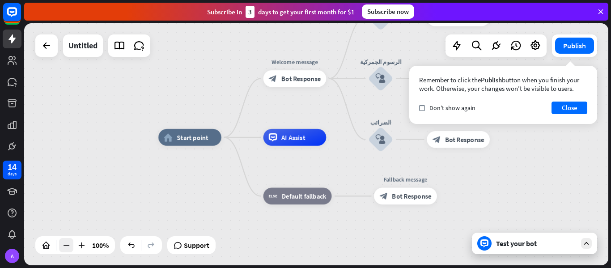
click at [66, 245] on icon at bounding box center [66, 245] width 9 height 9
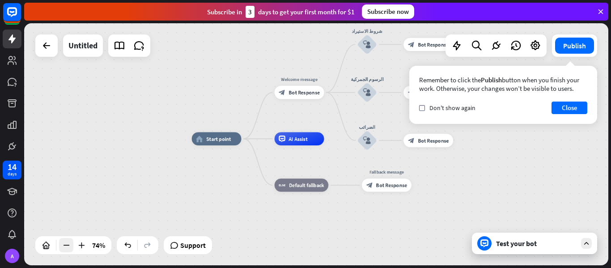
click at [66, 245] on icon at bounding box center [66, 245] width 9 height 9
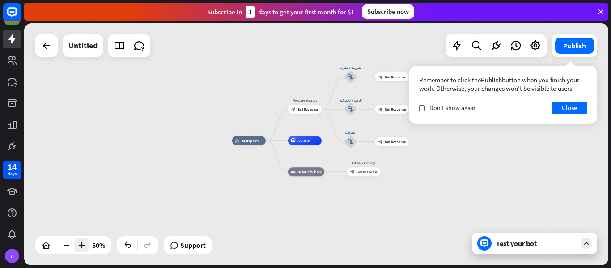
click at [82, 243] on icon at bounding box center [81, 245] width 9 height 9
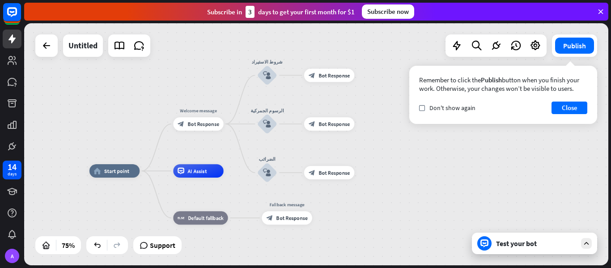
drag, startPoint x: 247, startPoint y: 97, endPoint x: 146, endPoint y: 130, distance: 105.5
click at [146, 130] on div "home_2 Start point Welcome message block_bot_response Bot Response شروط الاستير…" at bounding box center [316, 144] width 584 height 242
click at [272, 175] on div "block_user_input" at bounding box center [268, 173] width 20 height 20
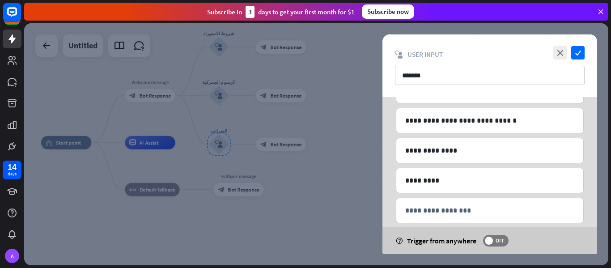
scroll to position [223, 0]
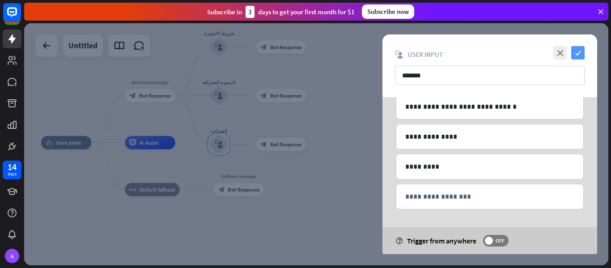
click at [578, 51] on icon "check" at bounding box center [577, 52] width 13 height 13
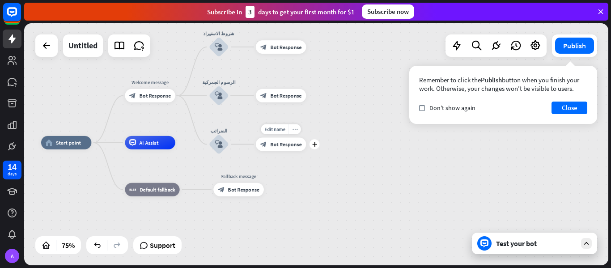
click at [294, 128] on icon "more_horiz" at bounding box center [294, 129] width 5 height 5
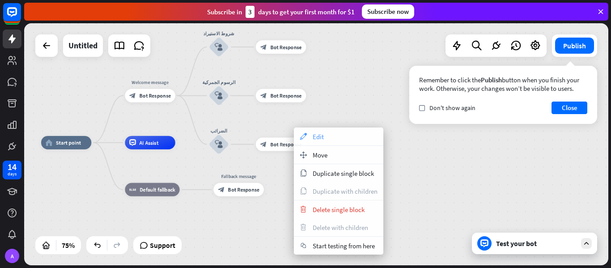
click at [329, 135] on div "appearance Edit" at bounding box center [338, 137] width 89 height 18
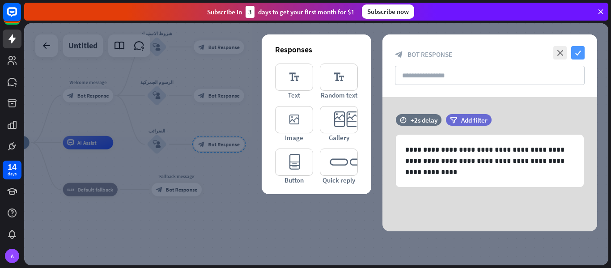
click at [581, 50] on icon "check" at bounding box center [577, 52] width 13 height 13
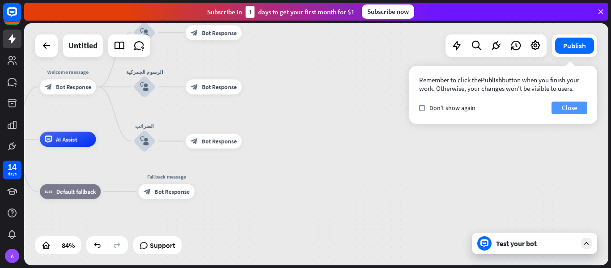
click at [580, 105] on button "Close" at bounding box center [570, 108] width 36 height 13
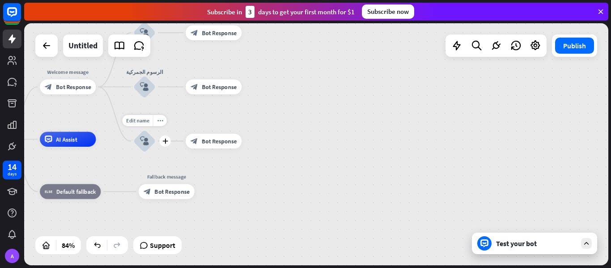
click at [144, 149] on div "block_user_input" at bounding box center [144, 141] width 22 height 22
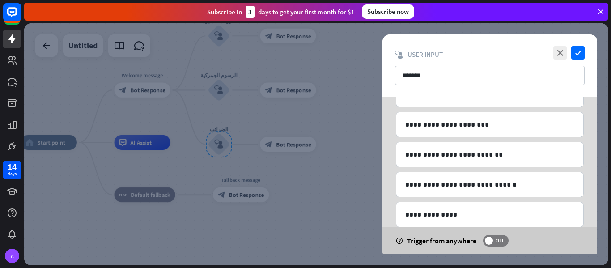
scroll to position [223, 0]
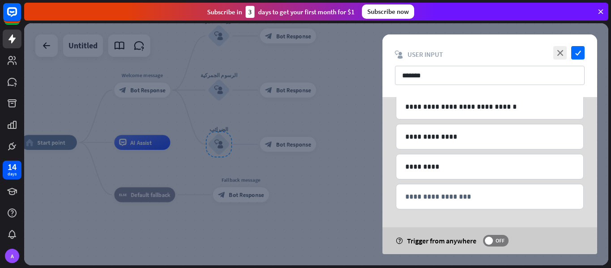
click at [463, 205] on div "**********" at bounding box center [489, 196] width 187 height 25
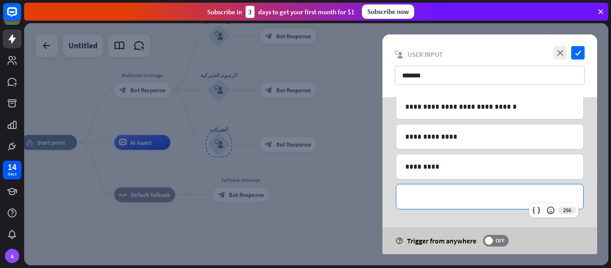
click at [285, 115] on div at bounding box center [316, 144] width 584 height 242
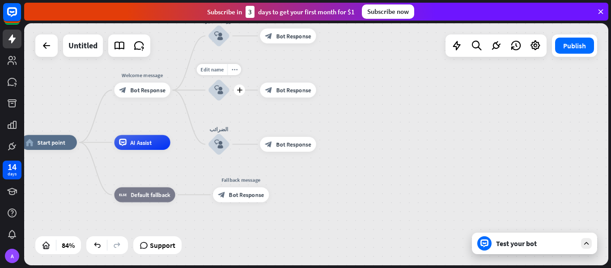
click at [213, 95] on div "block_user_input" at bounding box center [219, 90] width 22 height 22
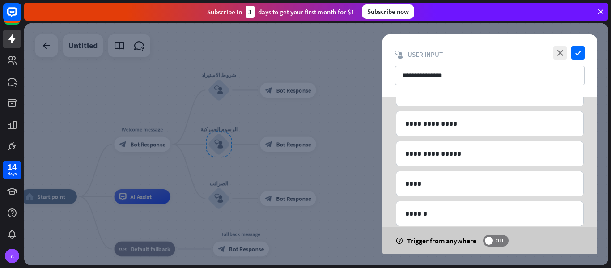
scroll to position [176, 0]
click at [581, 54] on icon "check" at bounding box center [577, 52] width 13 height 13
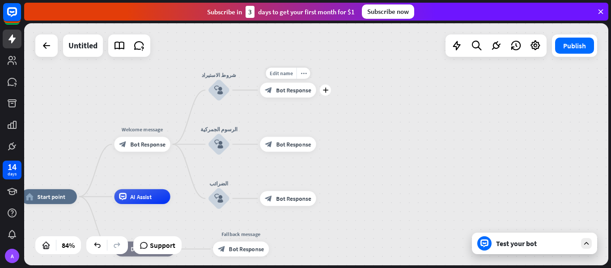
click at [280, 92] on span "Bot Response" at bounding box center [293, 90] width 35 height 8
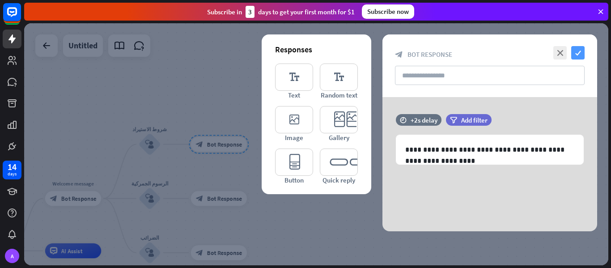
click at [578, 56] on icon "check" at bounding box center [577, 52] width 13 height 13
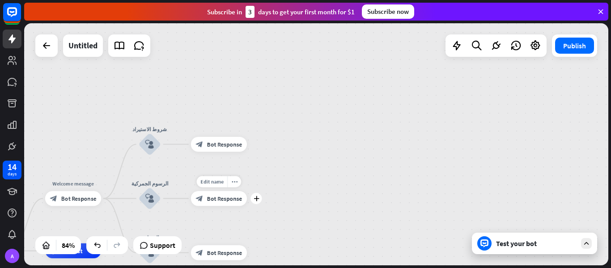
click at [206, 200] on div "block_bot_response Bot Response" at bounding box center [219, 198] width 56 height 15
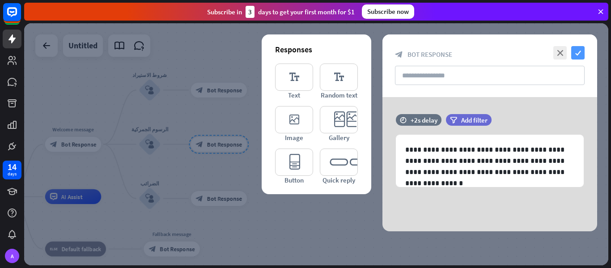
click at [574, 53] on icon "check" at bounding box center [577, 52] width 13 height 13
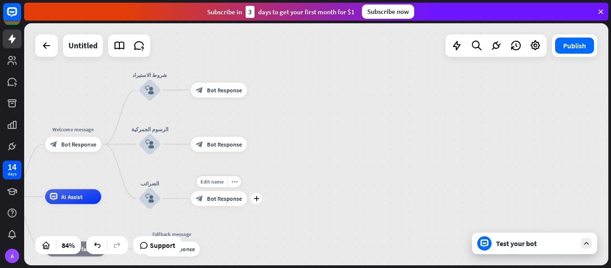
click at [212, 205] on div "block_bot_response Bot Response" at bounding box center [219, 198] width 56 height 15
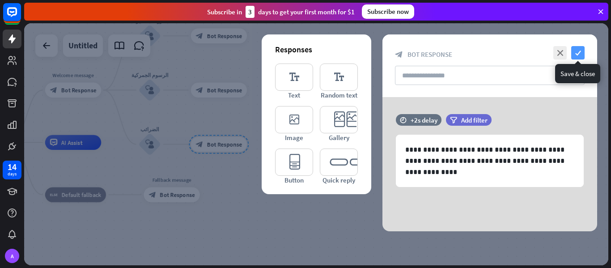
click at [581, 53] on icon "check" at bounding box center [577, 52] width 13 height 13
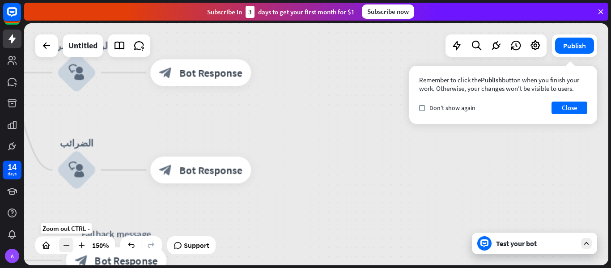
click at [70, 244] on icon at bounding box center [66, 245] width 9 height 9
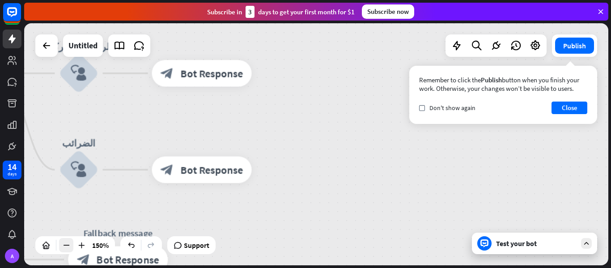
click at [70, 244] on icon at bounding box center [66, 245] width 9 height 9
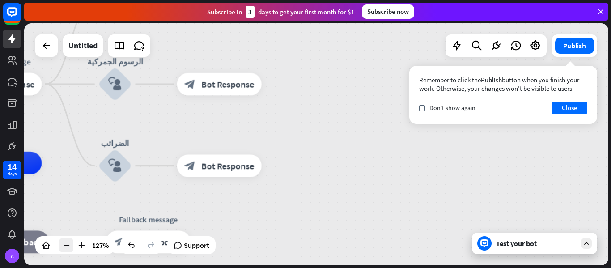
click at [70, 244] on icon at bounding box center [66, 245] width 9 height 9
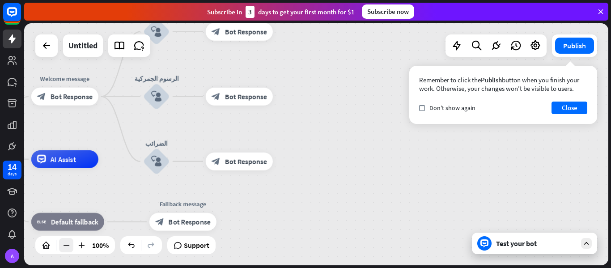
click at [70, 244] on icon at bounding box center [66, 245] width 9 height 9
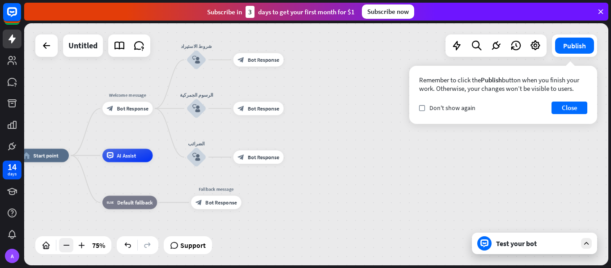
click at [70, 244] on icon at bounding box center [66, 245] width 9 height 9
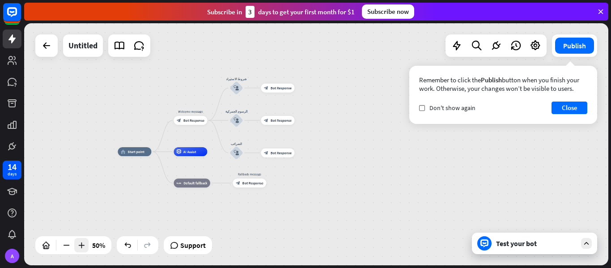
click at [85, 242] on icon at bounding box center [81, 245] width 9 height 9
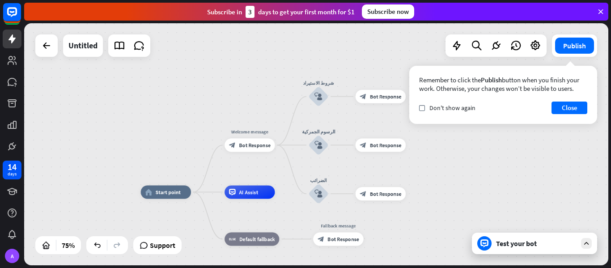
drag, startPoint x: 328, startPoint y: 127, endPoint x: 450, endPoint y: 163, distance: 127.5
click at [450, 163] on div "home_2 Start point Welcome message block_bot_response Bot Response شروط الاستير…" at bounding box center [316, 144] width 584 height 242
click at [310, 148] on div "block_user_input" at bounding box center [319, 145] width 20 height 20
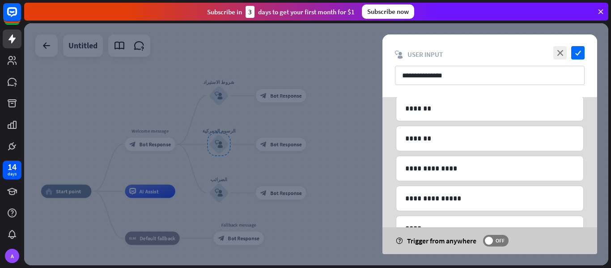
scroll to position [132, 0]
click at [559, 51] on icon "close" at bounding box center [559, 52] width 13 height 13
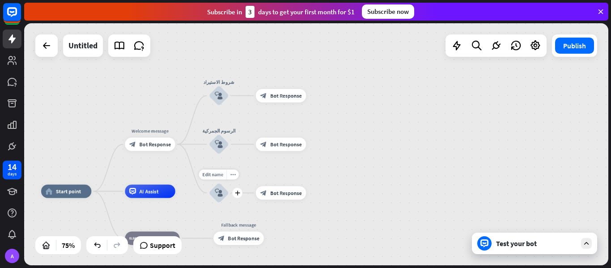
click at [222, 196] on icon "block_user_input" at bounding box center [219, 193] width 8 height 8
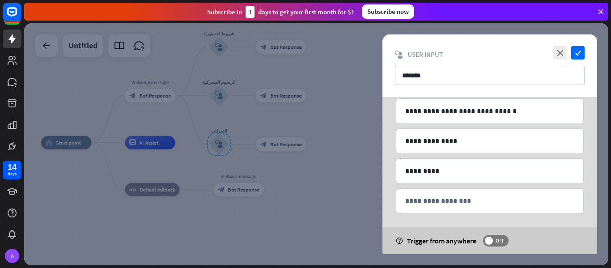
scroll to position [219, 0]
click at [579, 54] on icon "check" at bounding box center [577, 52] width 13 height 13
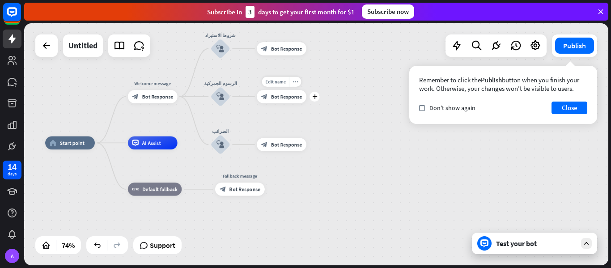
click at [277, 94] on span "Bot Response" at bounding box center [286, 97] width 31 height 7
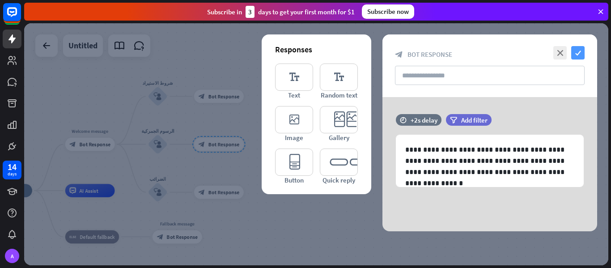
click at [578, 51] on icon "check" at bounding box center [577, 52] width 13 height 13
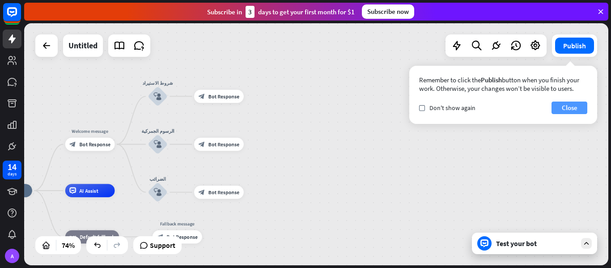
click at [552, 110] on button "Close" at bounding box center [570, 108] width 36 height 13
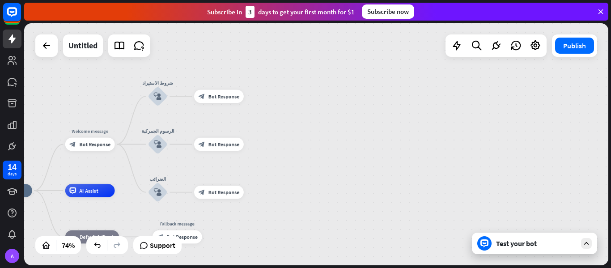
click at [537, 244] on div "Test your bot" at bounding box center [536, 243] width 81 height 9
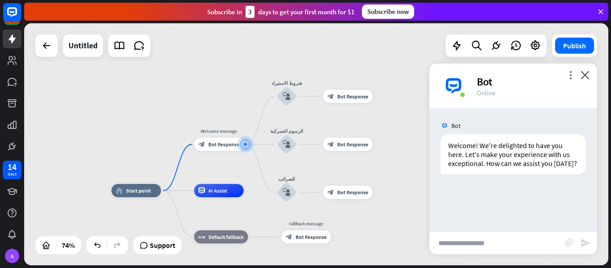
click at [505, 244] on input "text" at bounding box center [498, 243] width 136 height 22
click at [478, 249] on input "text" at bounding box center [498, 243] width 136 height 22
type input "*"
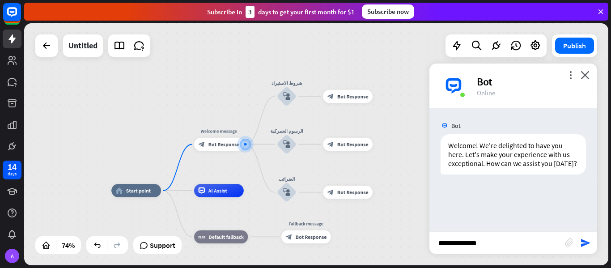
type input "**********"
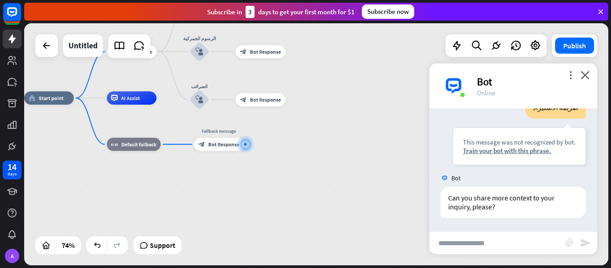
scroll to position [109, 0]
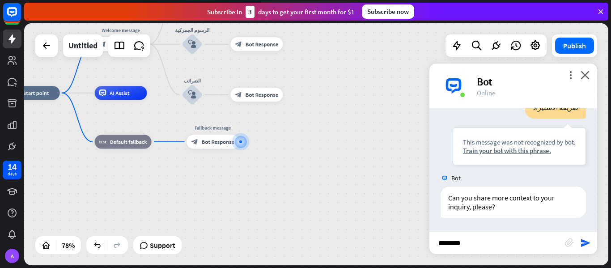
type input "*********"
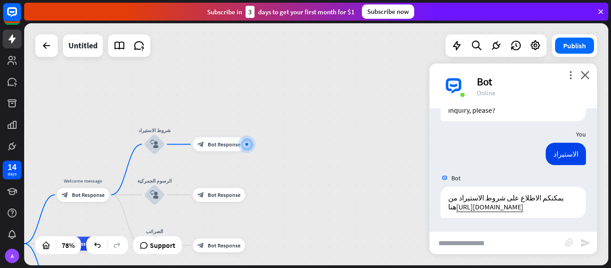
scroll to position [205, 0]
type input "********"
click at [465, 238] on input "text" at bounding box center [498, 243] width 136 height 22
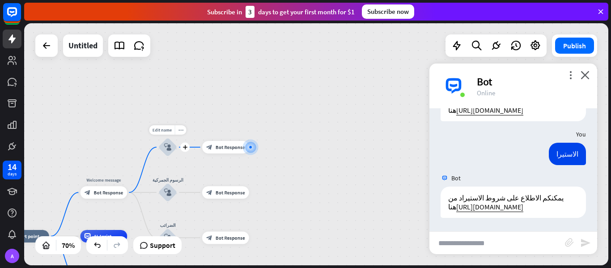
click at [167, 149] on icon "block_user_input" at bounding box center [168, 148] width 8 height 8
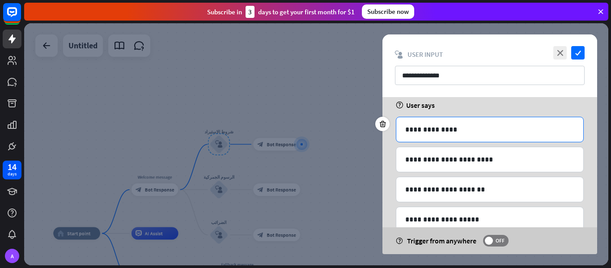
scroll to position [51, 0]
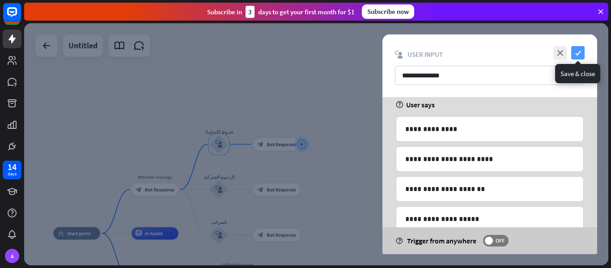
click at [578, 55] on icon "check" at bounding box center [577, 52] width 13 height 13
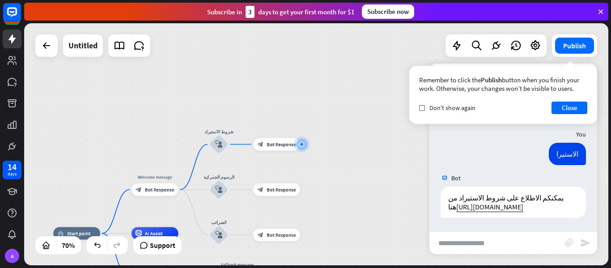
click at [519, 246] on input "text" at bounding box center [498, 243] width 136 height 22
click at [507, 246] on input "text" at bounding box center [498, 243] width 136 height 22
click at [506, 249] on input "text" at bounding box center [498, 243] width 136 height 22
type input "****"
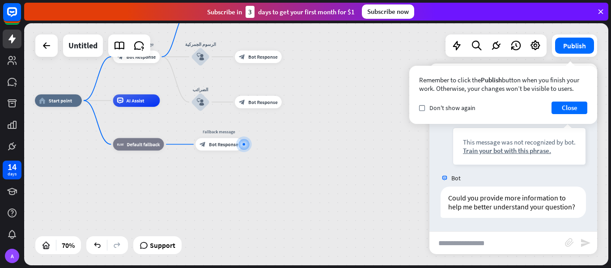
scroll to position [454, 0]
click at [506, 249] on input "text" at bounding box center [498, 243] width 136 height 22
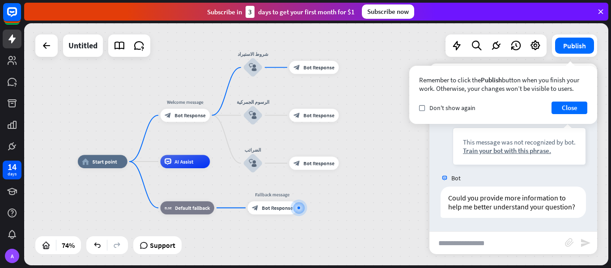
drag, startPoint x: 299, startPoint y: 147, endPoint x: 358, endPoint y: 213, distance: 89.0
click at [358, 213] on div "home_2 Start point Welcome message block_bot_response Bot Response شروط الاستير…" at bounding box center [294, 251] width 432 height 179
click at [476, 241] on input "text" at bounding box center [498, 243] width 136 height 22
type input "**********"
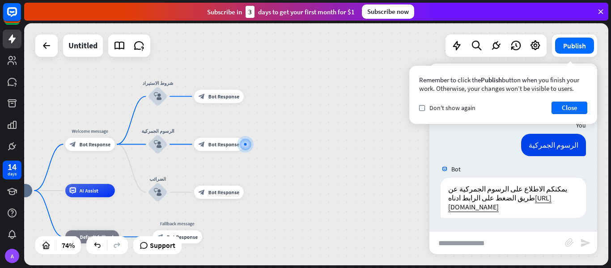
scroll to position [569, 0]
click at [500, 241] on input "text" at bounding box center [498, 243] width 136 height 22
click at [565, 108] on button "Close" at bounding box center [570, 108] width 36 height 13
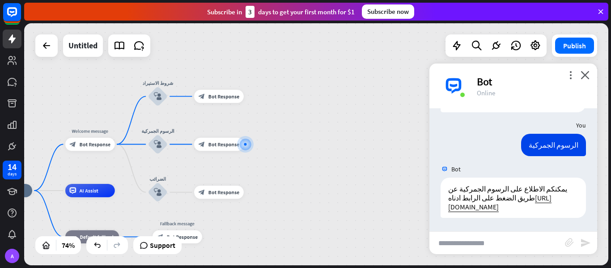
click at [495, 235] on input "text" at bounding box center [498, 243] width 136 height 22
click at [485, 242] on input "text" at bounding box center [498, 243] width 136 height 22
click at [484, 245] on input "text" at bounding box center [498, 243] width 136 height 22
type input "*"
type input "*******"
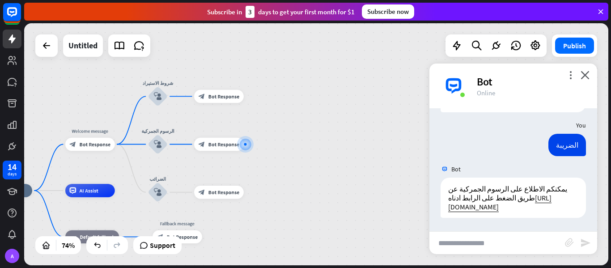
scroll to position [683, 0]
click at [158, 199] on div "block_user_input" at bounding box center [158, 192] width 20 height 20
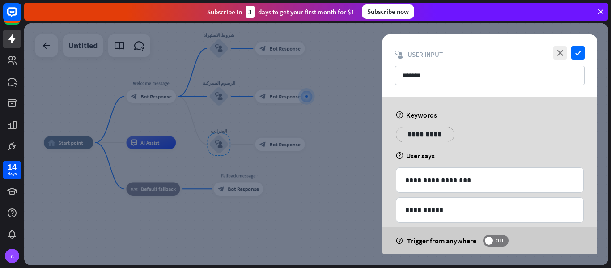
scroll to position [0, 0]
click at [574, 47] on icon "check" at bounding box center [577, 52] width 13 height 13
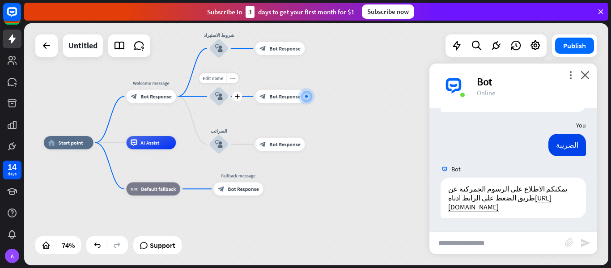
click at [220, 102] on div "block_user_input" at bounding box center [219, 96] width 20 height 20
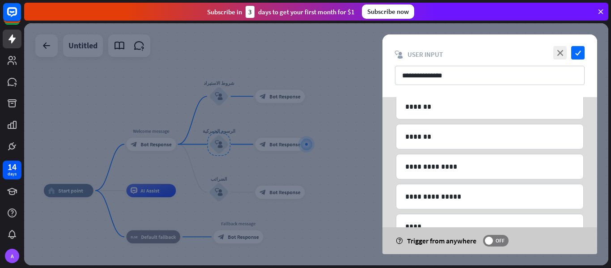
scroll to position [133, 0]
click at [575, 53] on icon "check" at bounding box center [577, 52] width 13 height 13
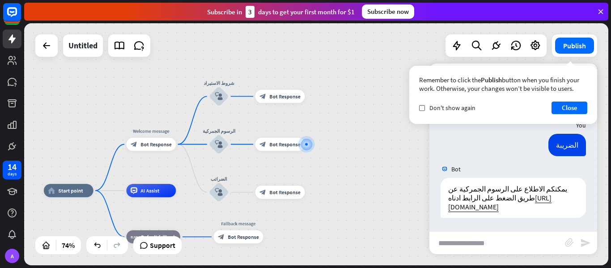
click at [482, 246] on input "text" at bounding box center [498, 243] width 136 height 22
type input "*********"
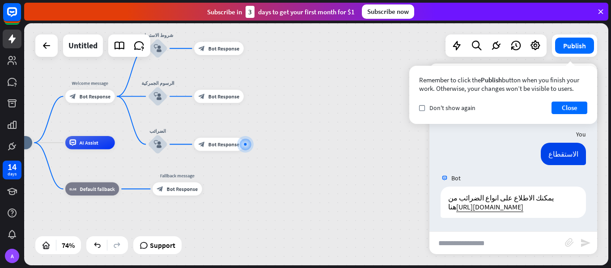
scroll to position [789, 0]
click at [397, 226] on div "home_2 Start point Welcome message block_bot_response Bot Response شروط الاستير…" at bounding box center [199, 232] width 432 height 179
click at [400, 218] on div "home_2 Start point Welcome message block_bot_response Bot Response شروط الاستير…" at bounding box center [199, 232] width 432 height 179
click at [554, 106] on button "Close" at bounding box center [570, 108] width 36 height 13
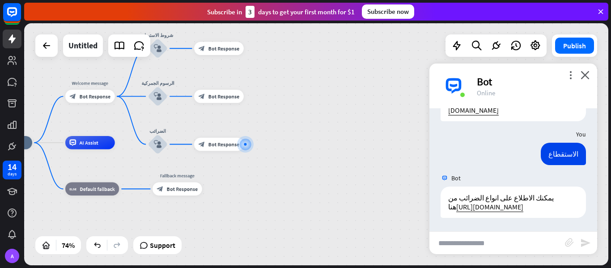
click at [515, 241] on input "text" at bounding box center [498, 243] width 136 height 22
type input "**********"
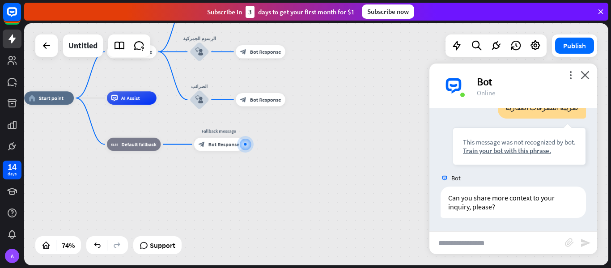
scroll to position [932, 0]
click at [458, 242] on input "text" at bounding box center [498, 243] width 136 height 22
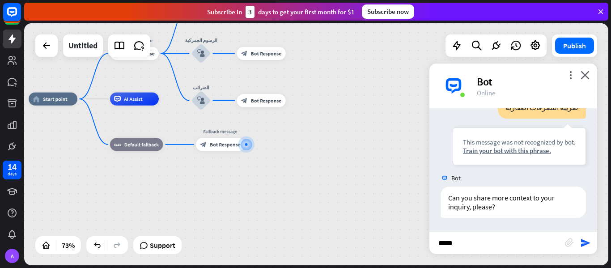
type input "******"
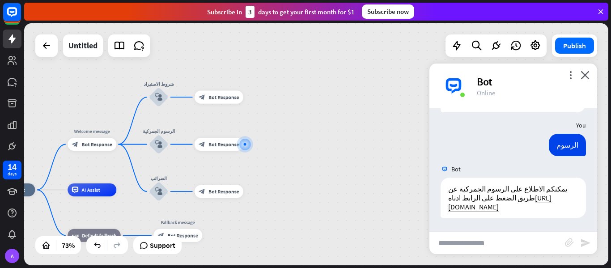
scroll to position [1046, 0]
click at [585, 77] on icon "close" at bounding box center [585, 75] width 9 height 9
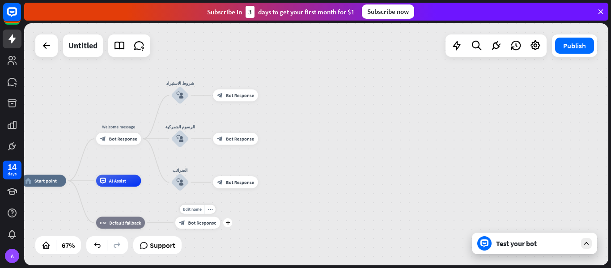
click at [204, 229] on div "Edit name more_horiz plus block_bot_response Bot Response" at bounding box center [197, 223] width 45 height 12
click at [205, 229] on div "Edit name more_horiz plus block_bot_response Bot Response" at bounding box center [197, 223] width 45 height 12
click at [213, 227] on div "block_bot_response Bot Response" at bounding box center [197, 223] width 45 height 12
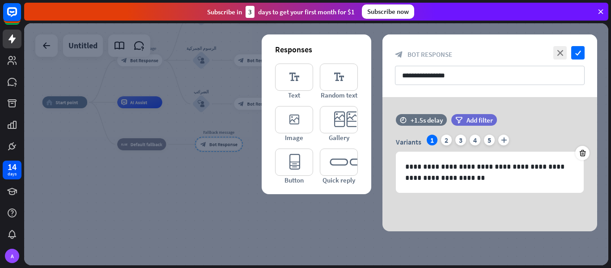
click at [134, 191] on div at bounding box center [316, 144] width 584 height 242
